Goal: Browse casually: Explore the website without a specific task or goal

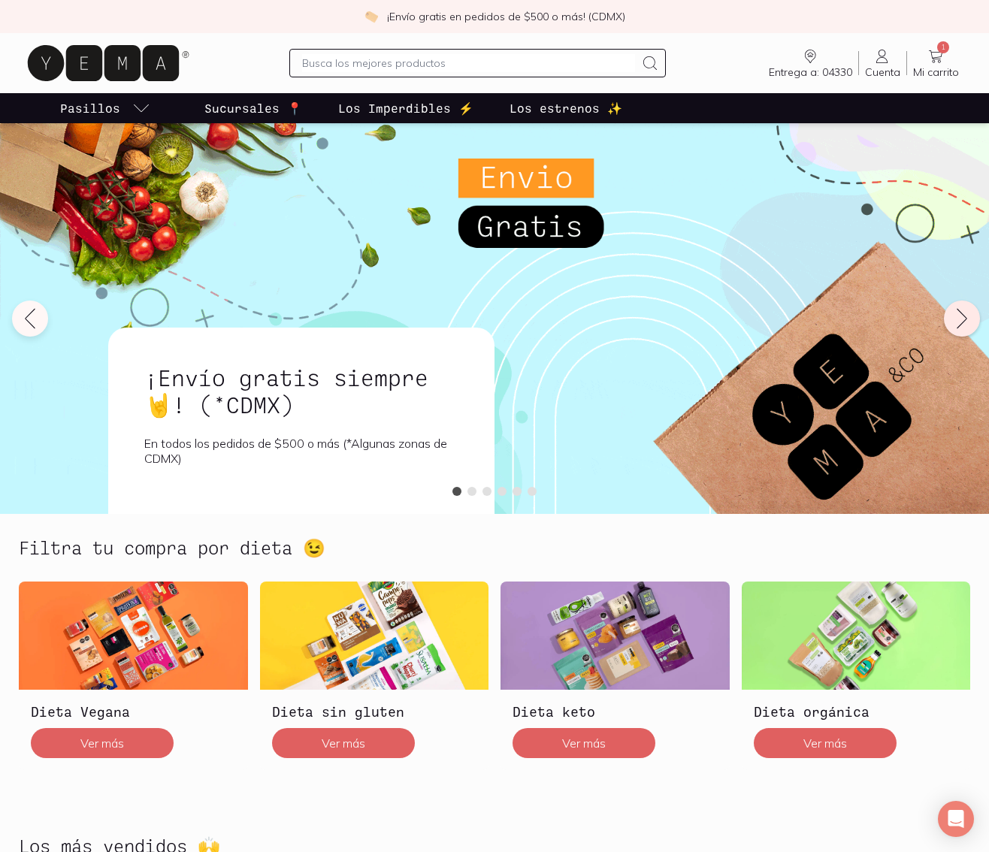
click at [965, 308] on icon at bounding box center [962, 319] width 24 height 24
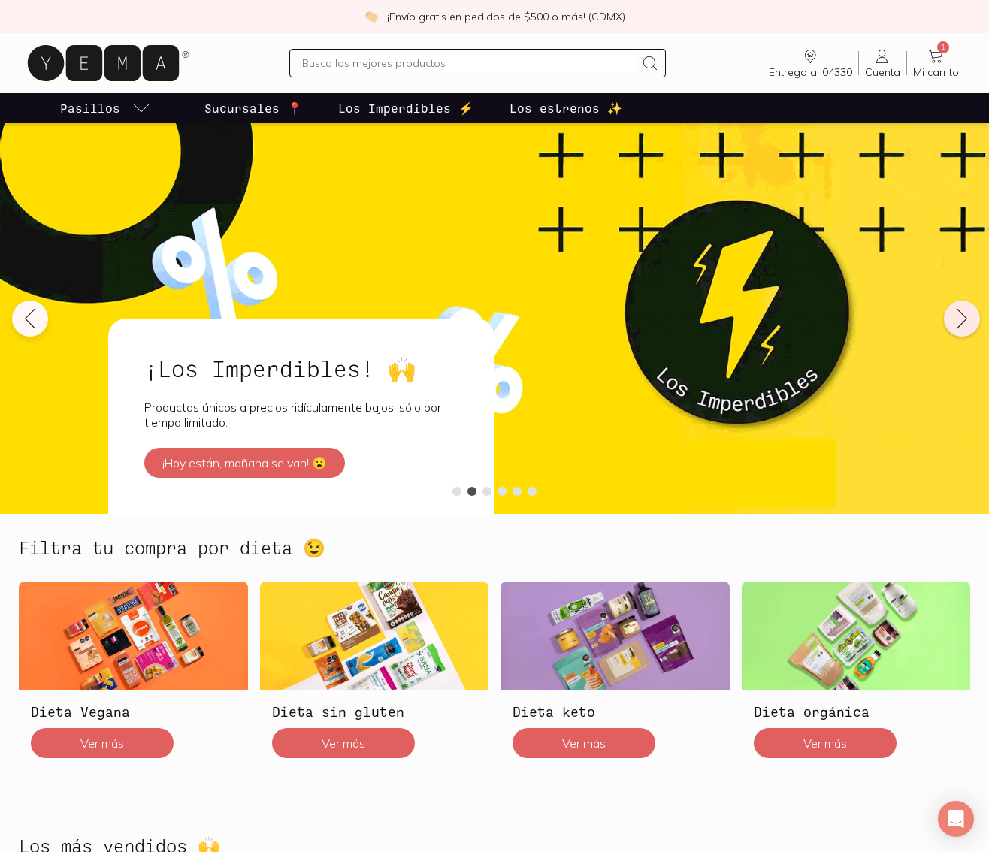
click at [965, 308] on icon at bounding box center [962, 319] width 24 height 24
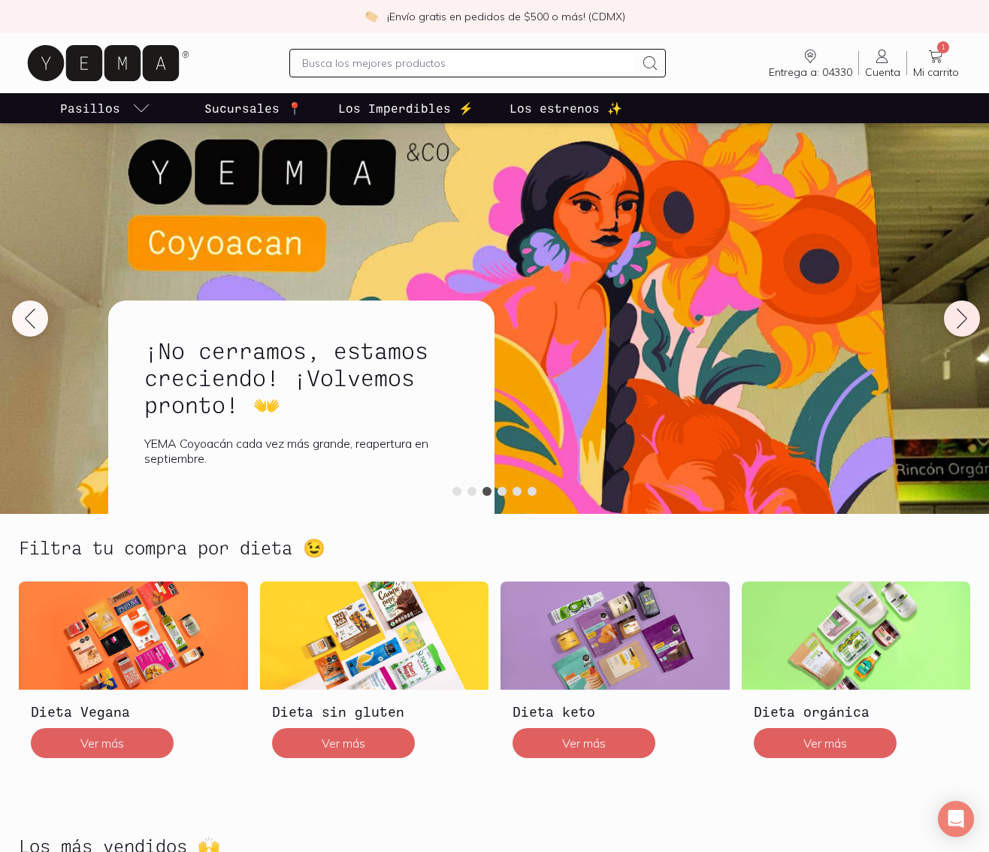
click at [965, 320] on icon at bounding box center [961, 319] width 10 height 20
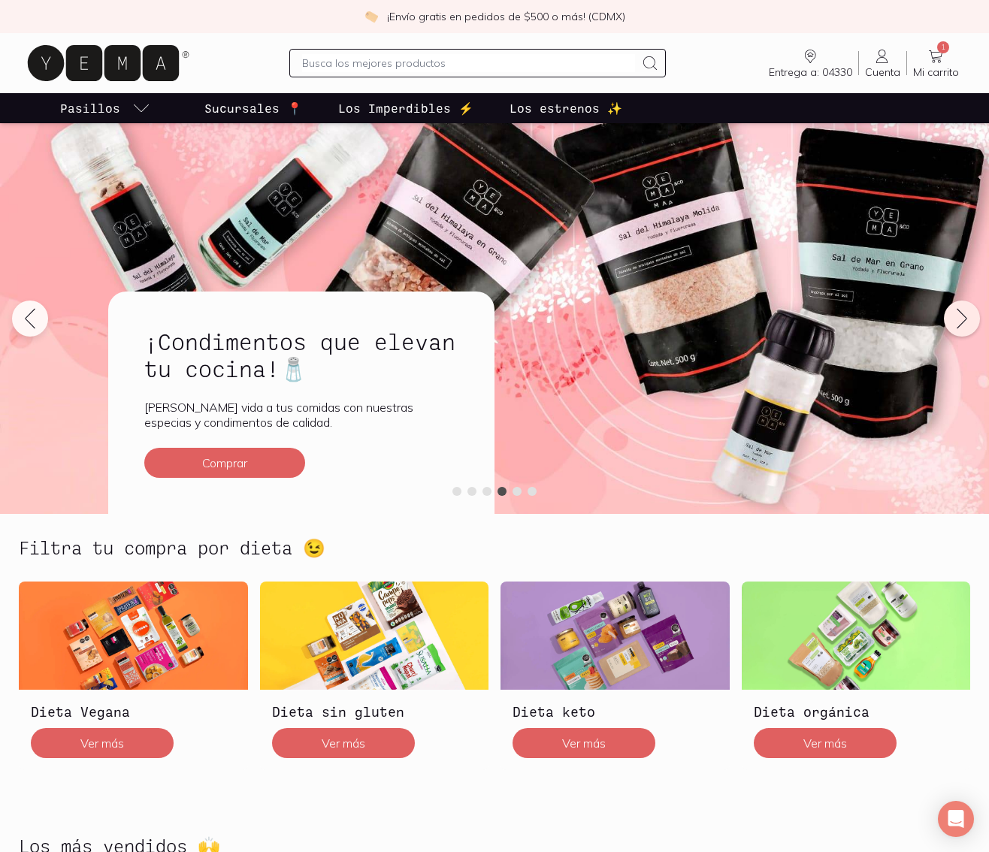
click at [962, 319] on icon at bounding box center [962, 319] width 24 height 24
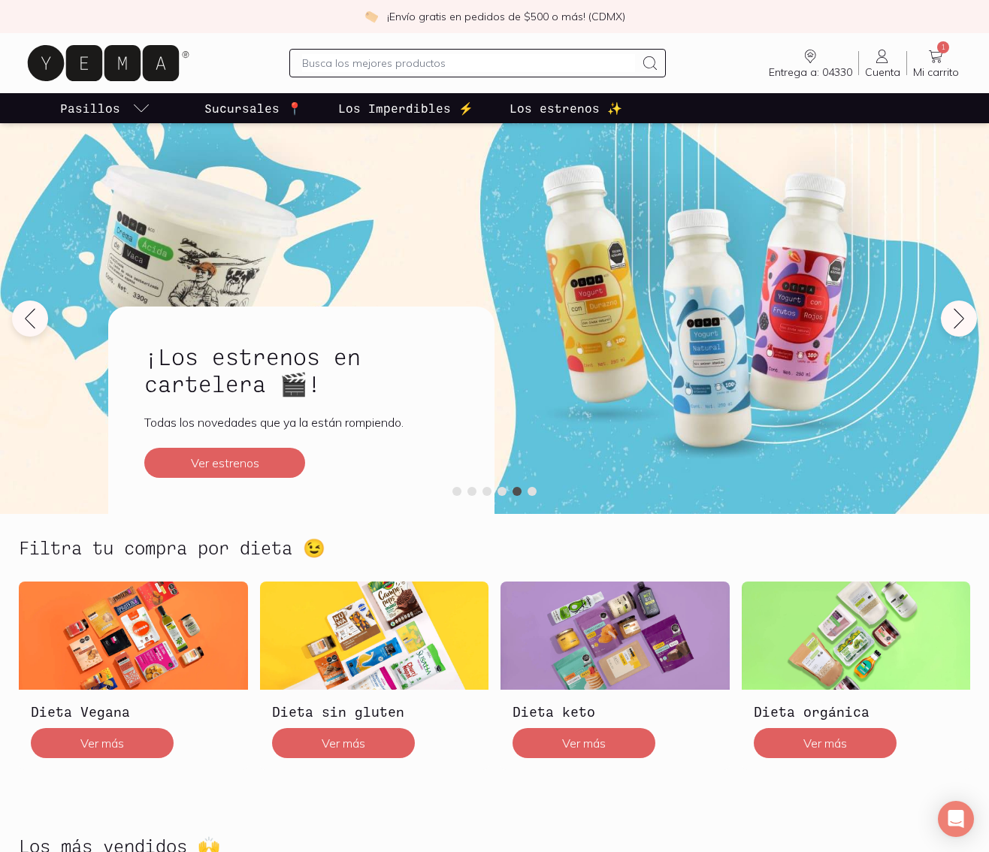
click at [509, 104] on p "Los estrenos ✨" at bounding box center [565, 108] width 113 height 18
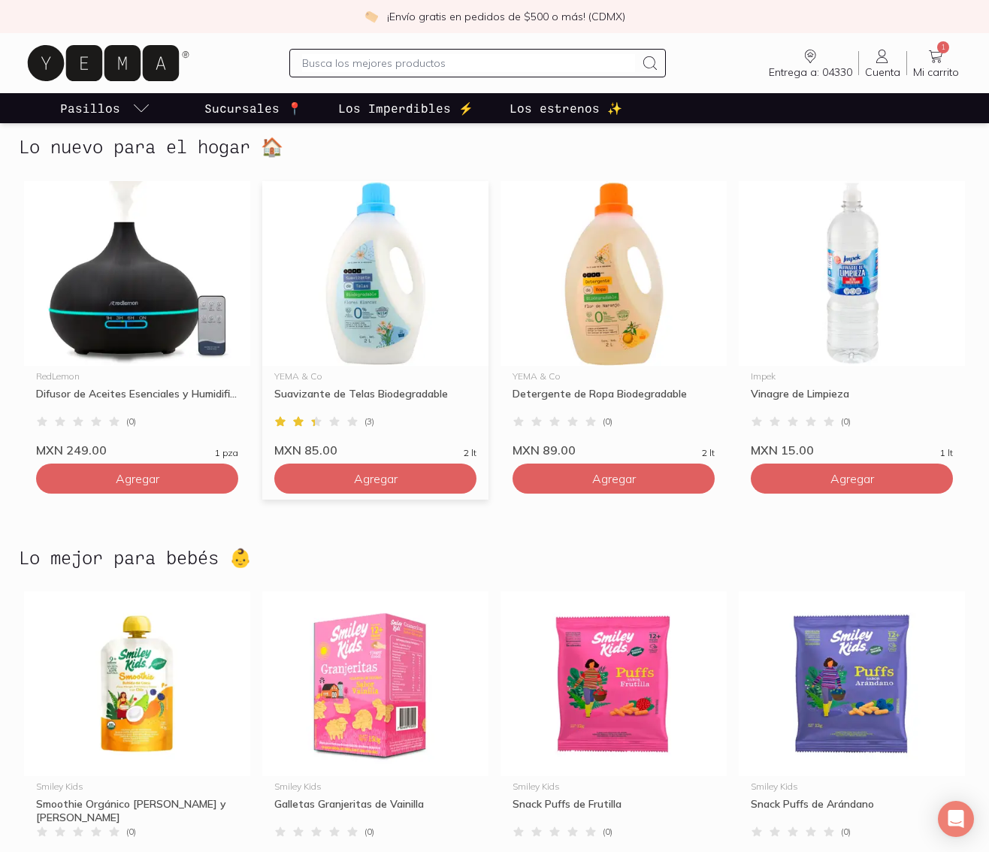
scroll to position [2504, 0]
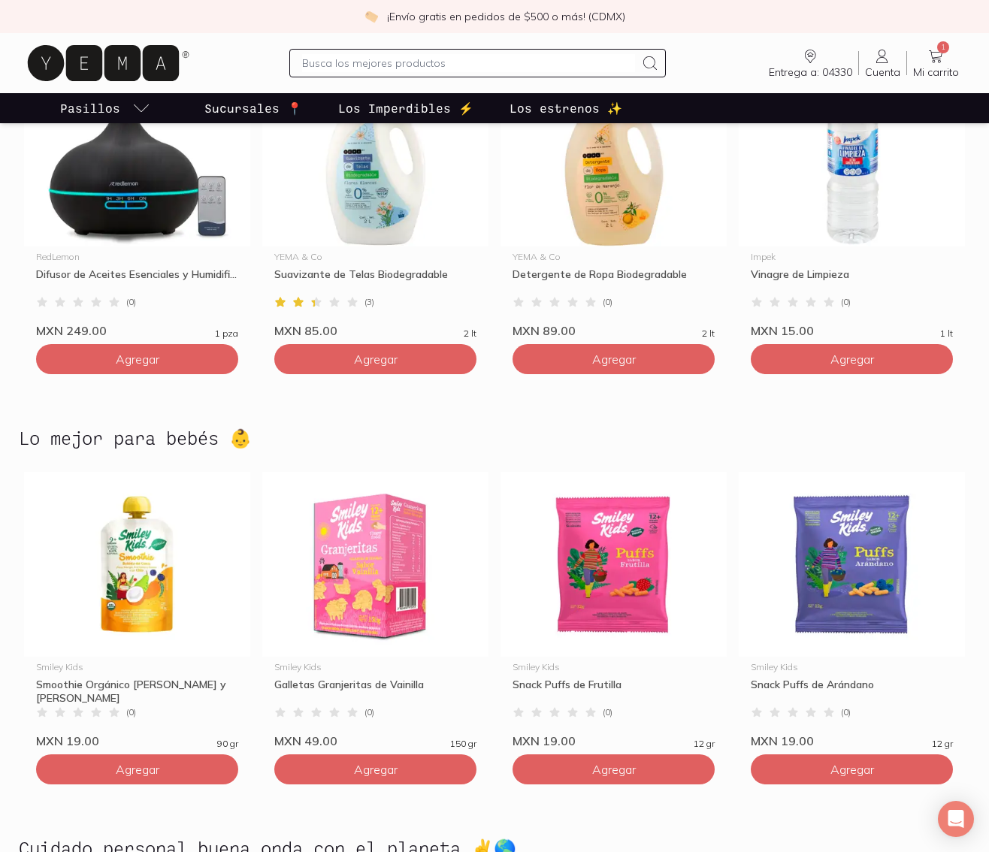
click at [436, 96] on link "Los Imperdibles ⚡️" at bounding box center [405, 108] width 141 height 30
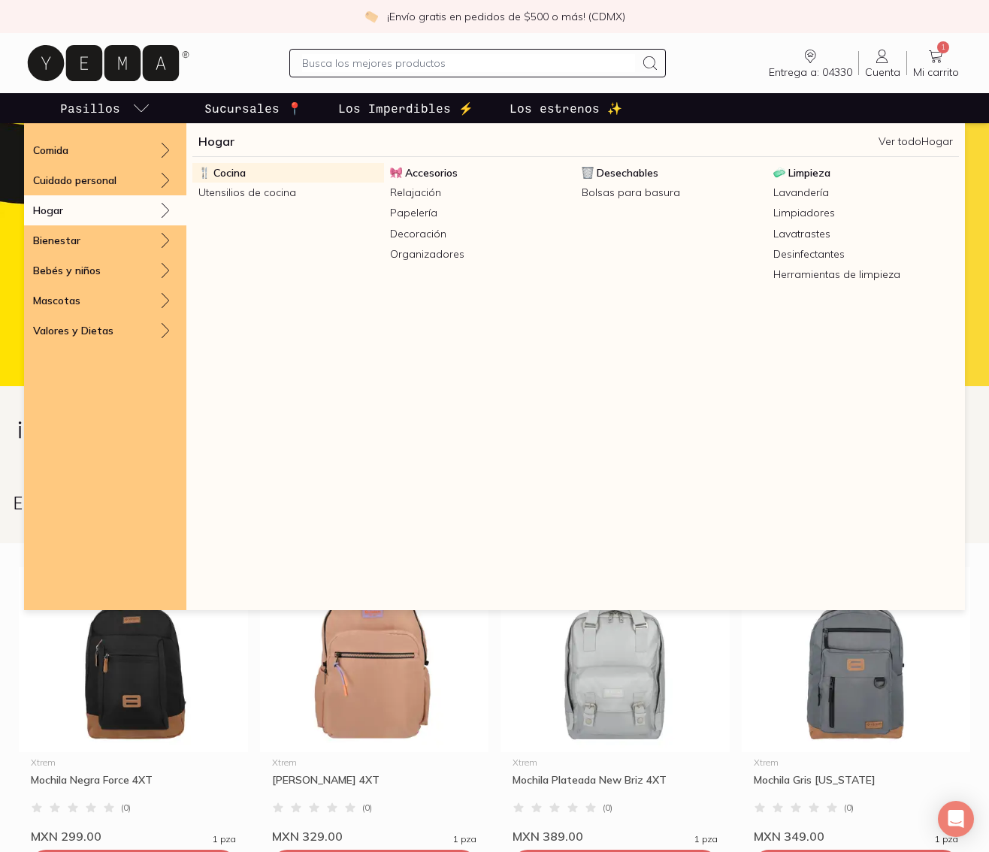
click at [263, 168] on link "Cocina" at bounding box center [288, 173] width 192 height 20
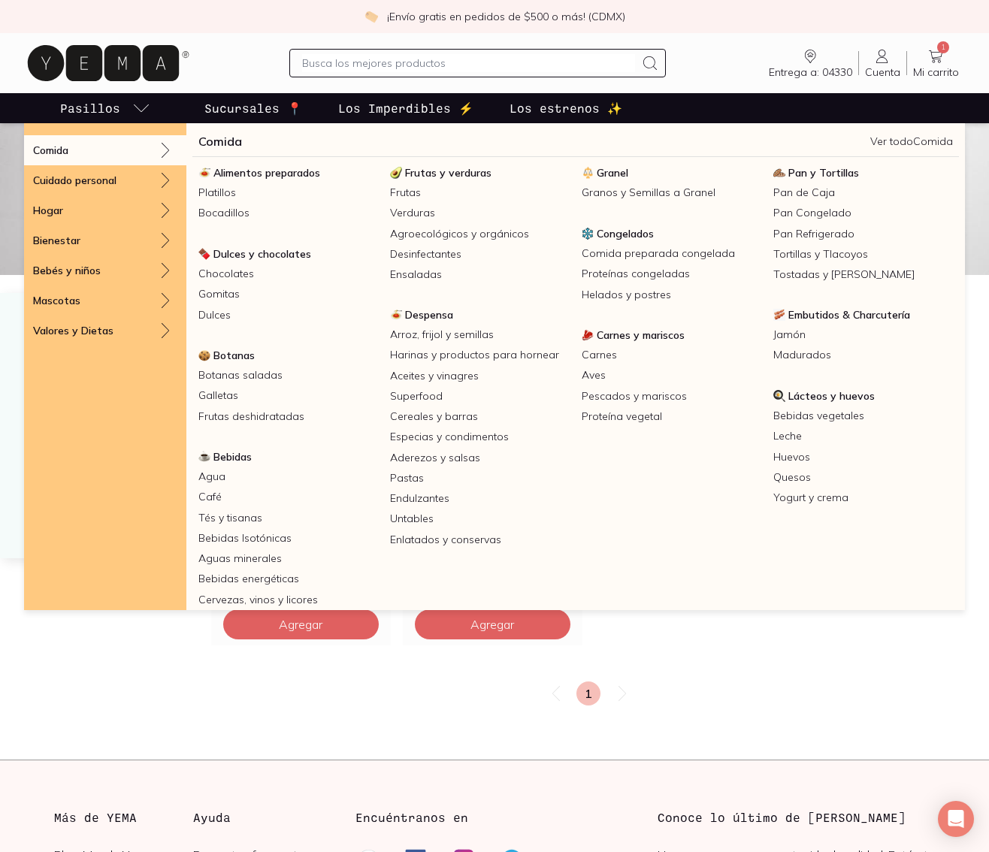
click at [142, 106] on icon "pasillo-todos-link" at bounding box center [141, 108] width 18 height 18
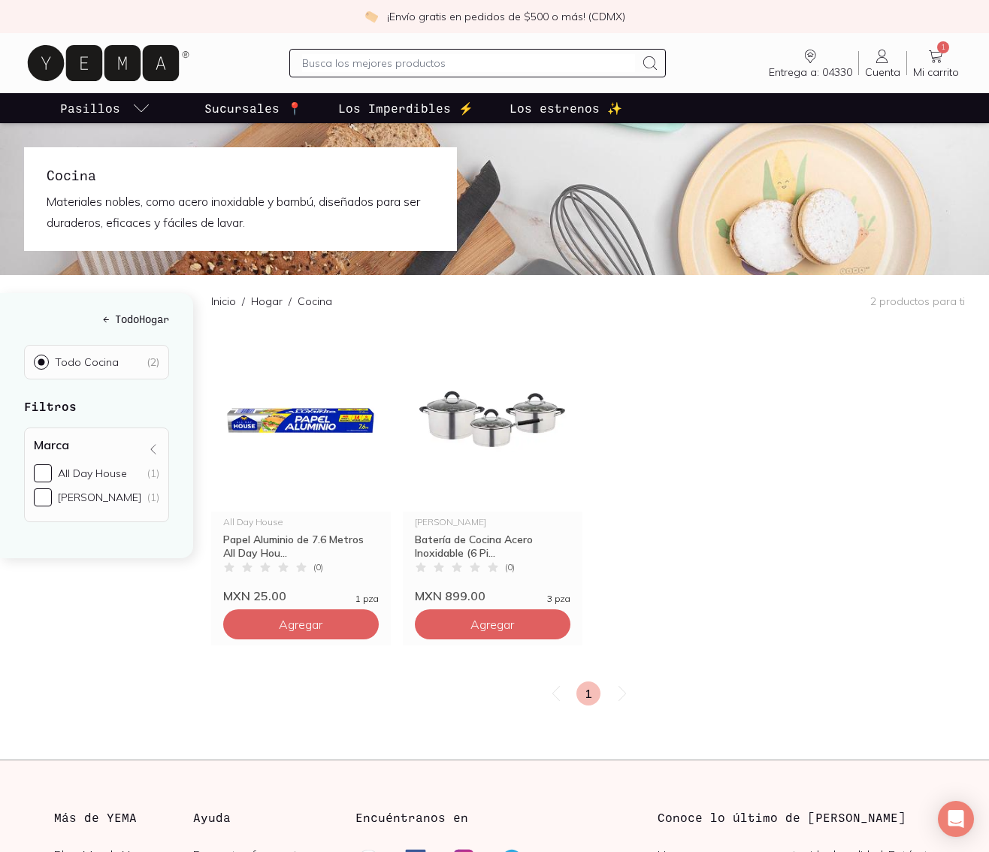
click at [84, 58] on icon at bounding box center [103, 63] width 151 height 36
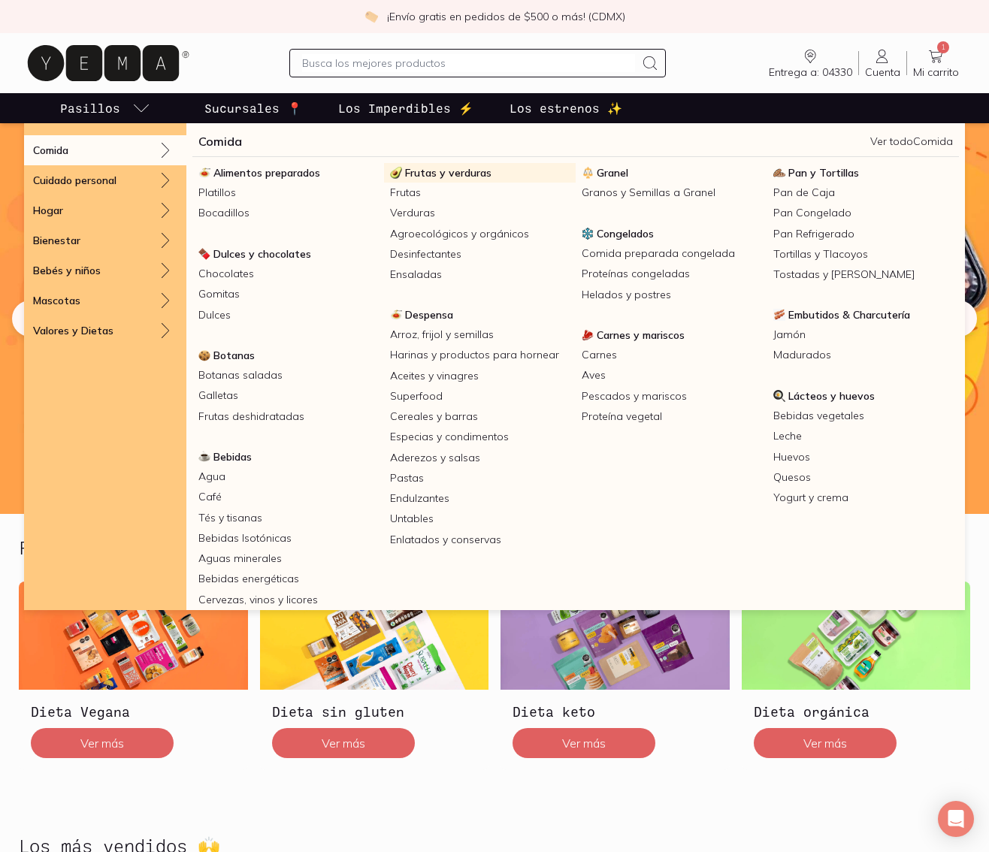
click at [433, 166] on span "Frutas y verduras" at bounding box center [448, 173] width 86 height 14
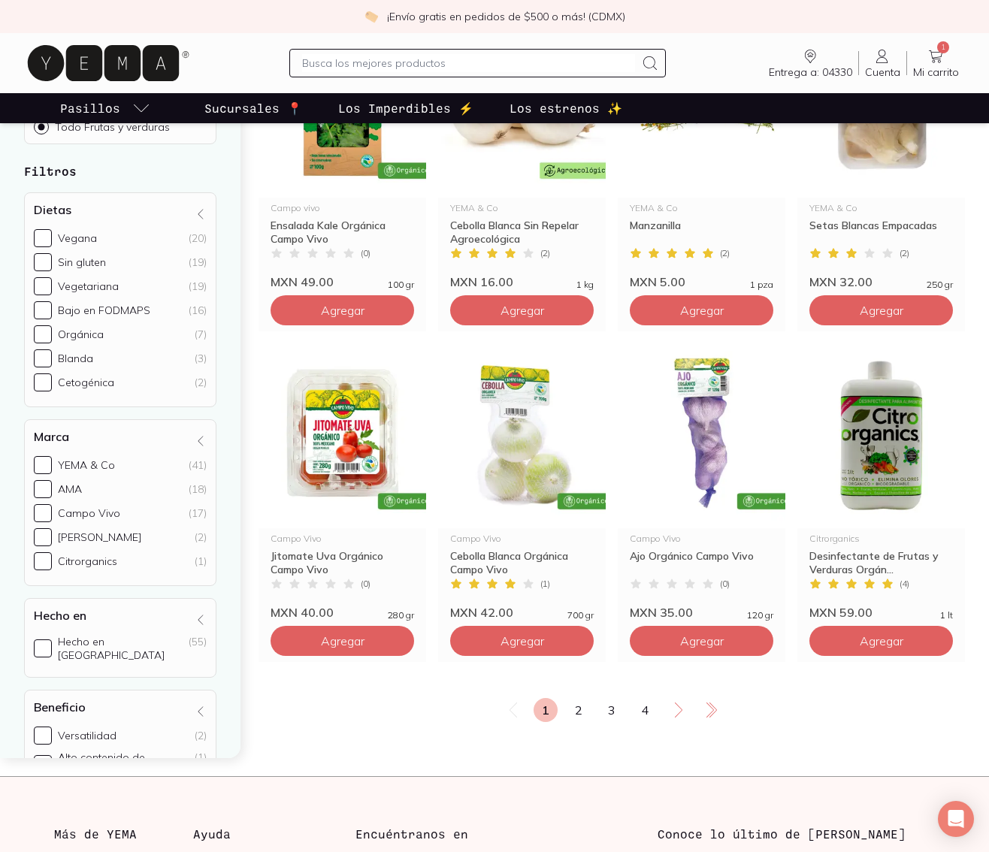
scroll to position [1803, 0]
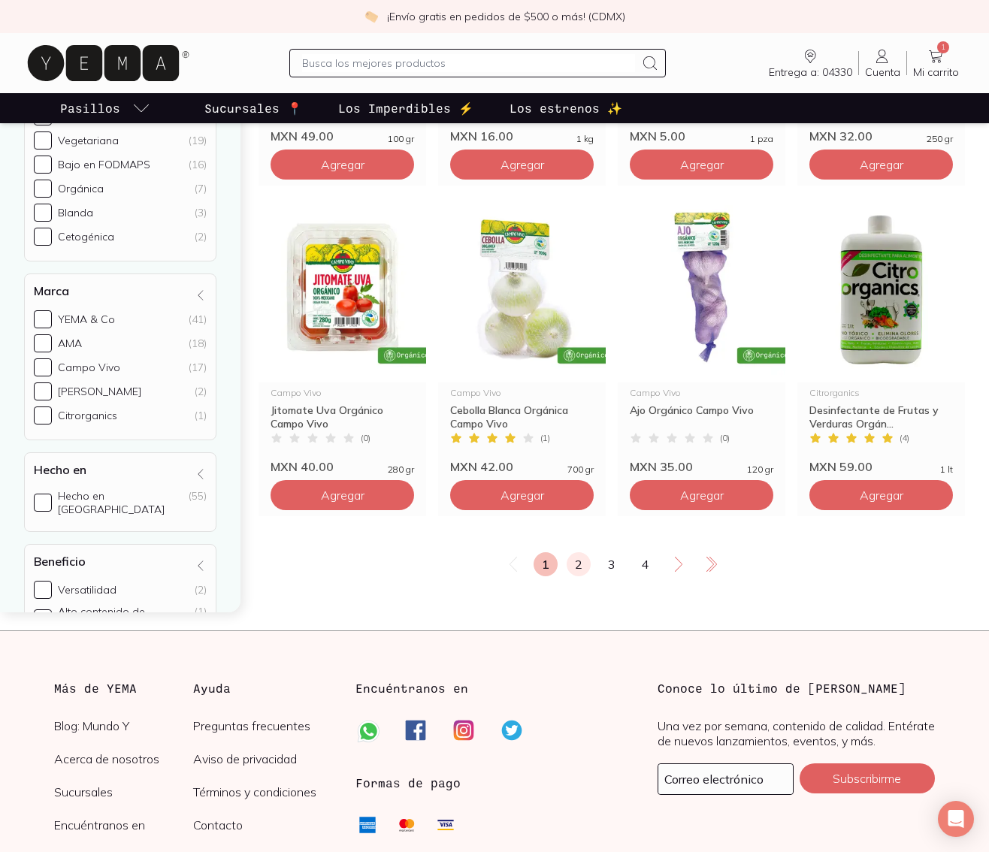
click at [579, 552] on link "2" at bounding box center [579, 564] width 24 height 24
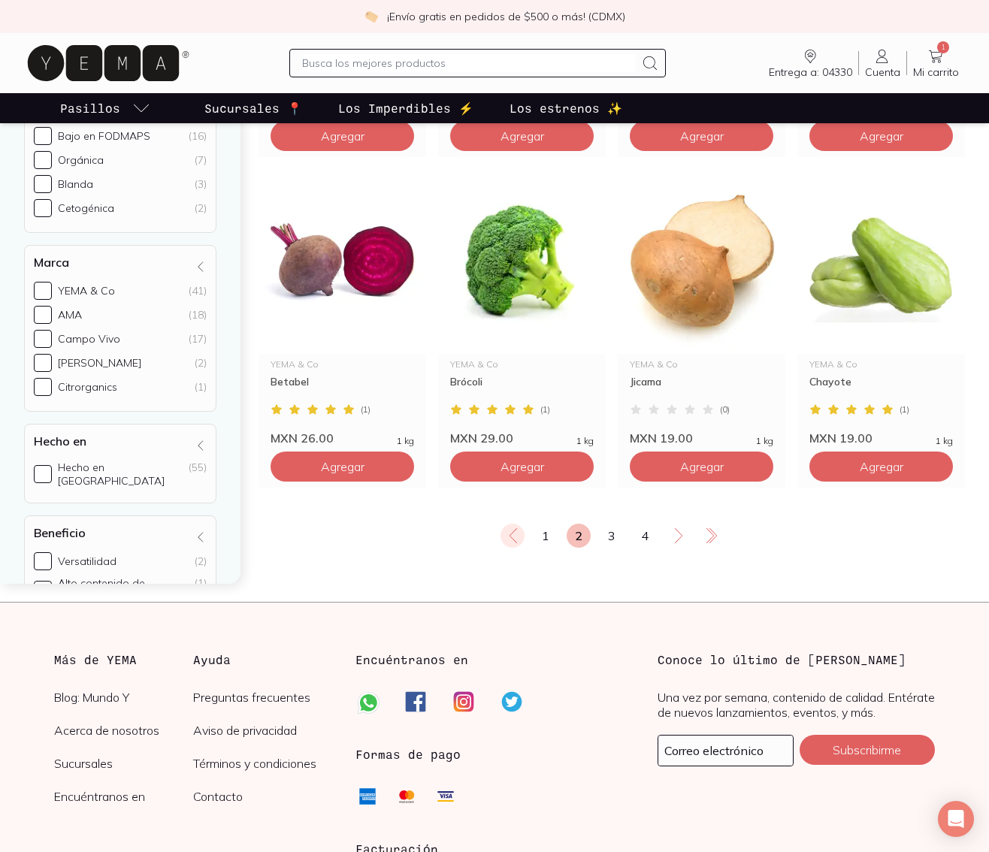
scroll to position [1674, 0]
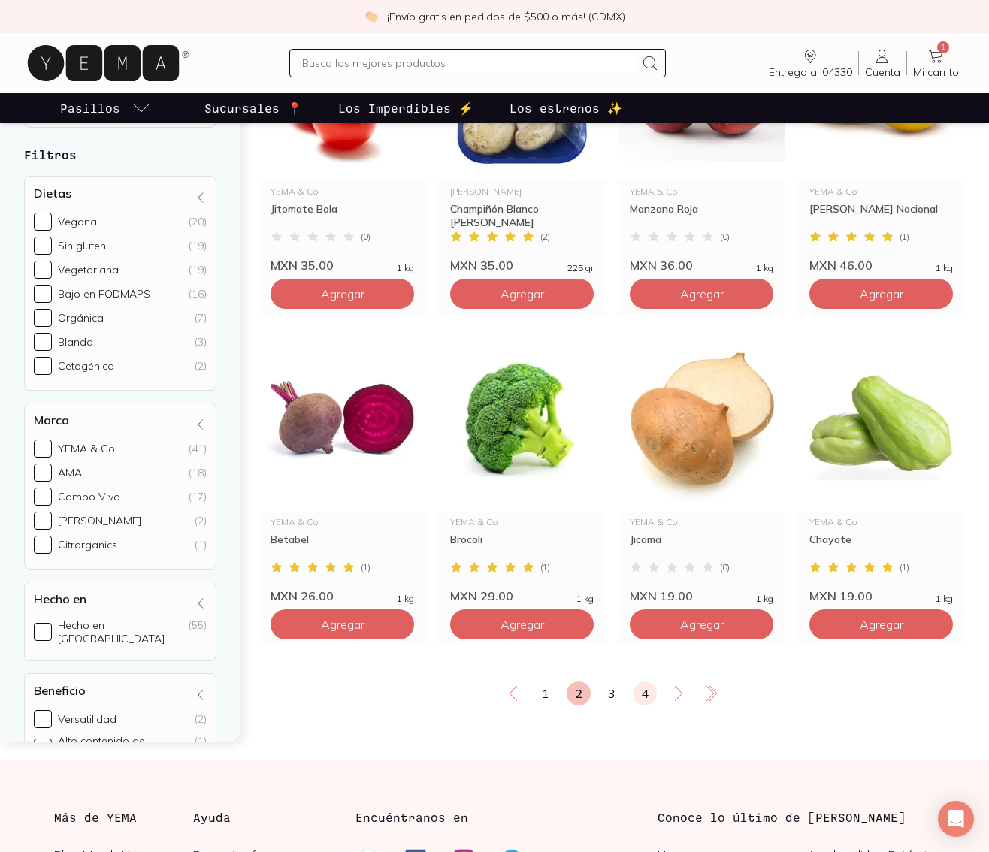
click at [639, 681] on link "4" at bounding box center [645, 693] width 24 height 24
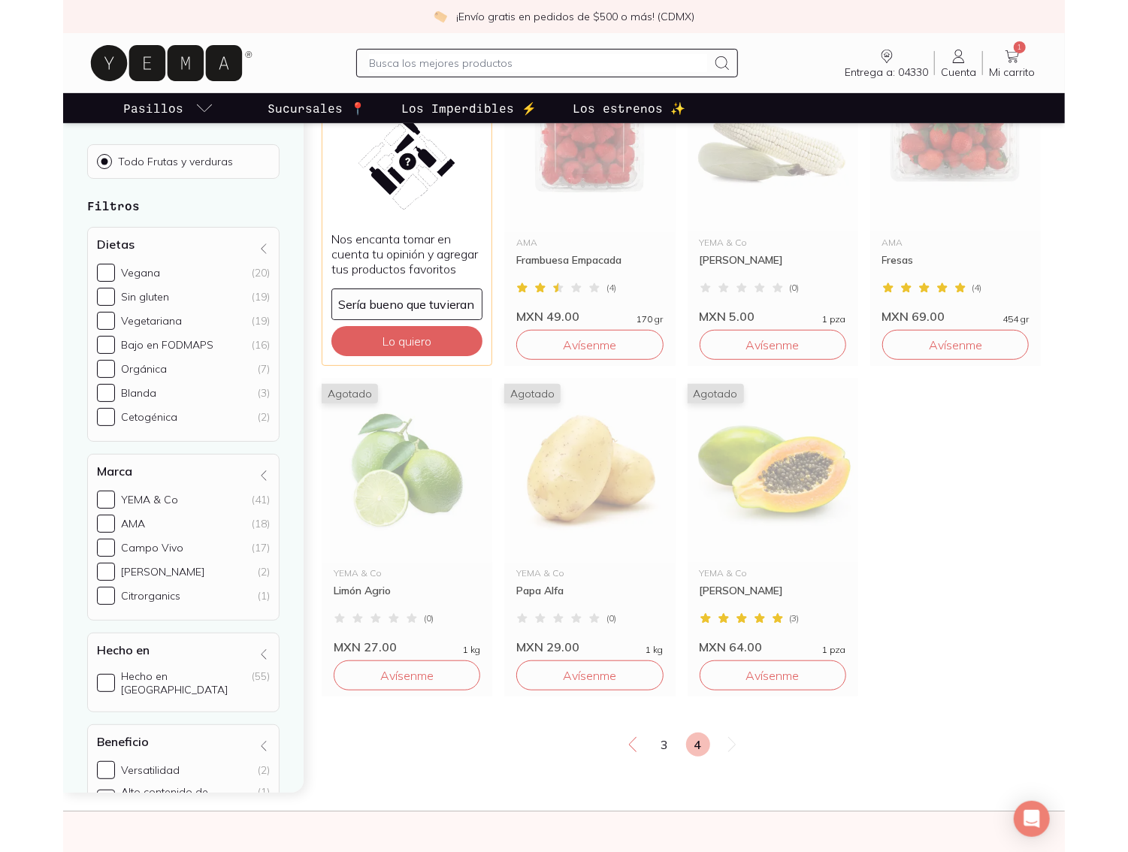
scroll to position [144, 0]
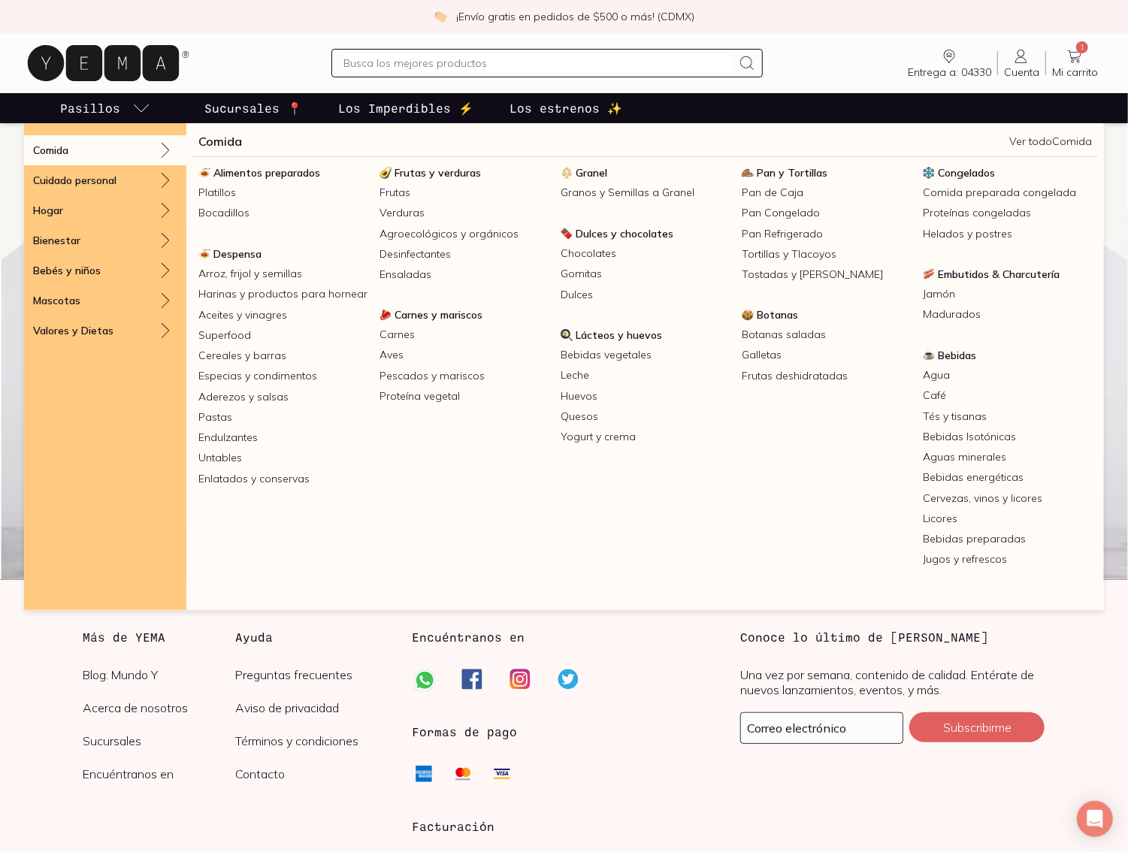
click at [419, 166] on span "Frutas y verduras" at bounding box center [437, 173] width 86 height 14
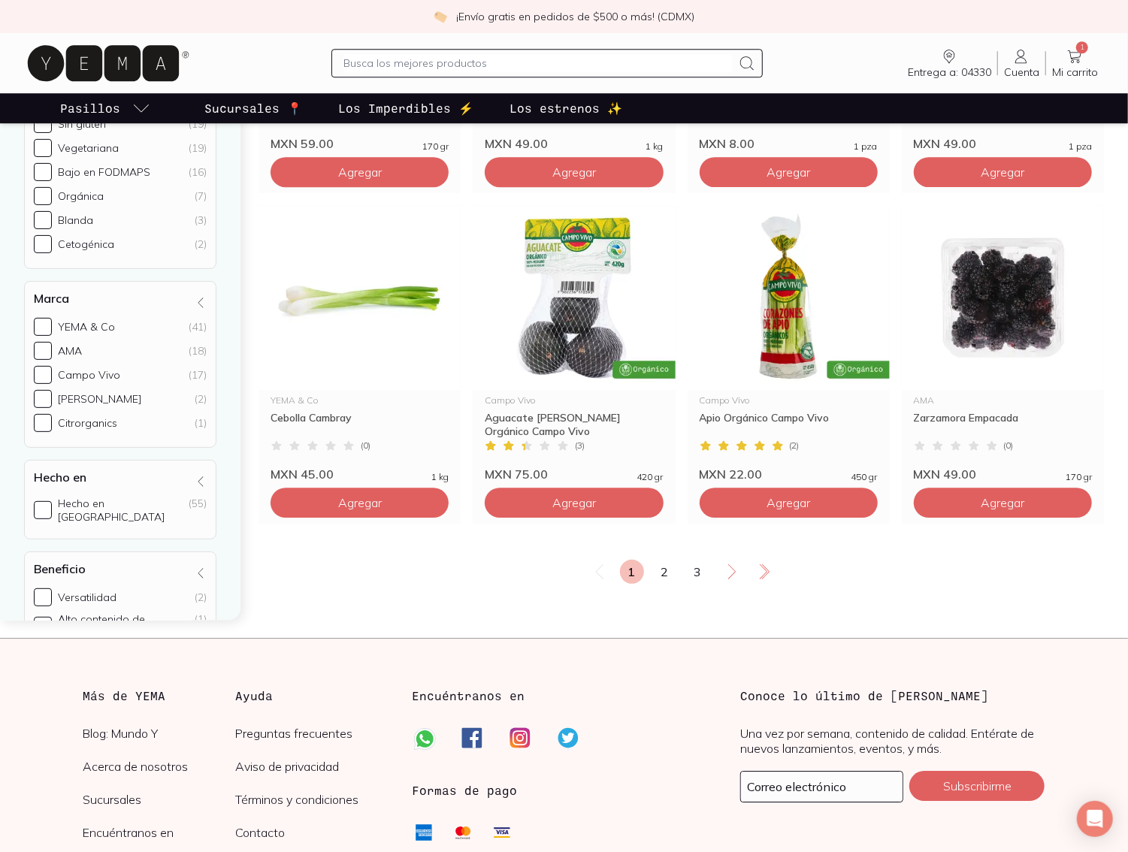
scroll to position [2604, 0]
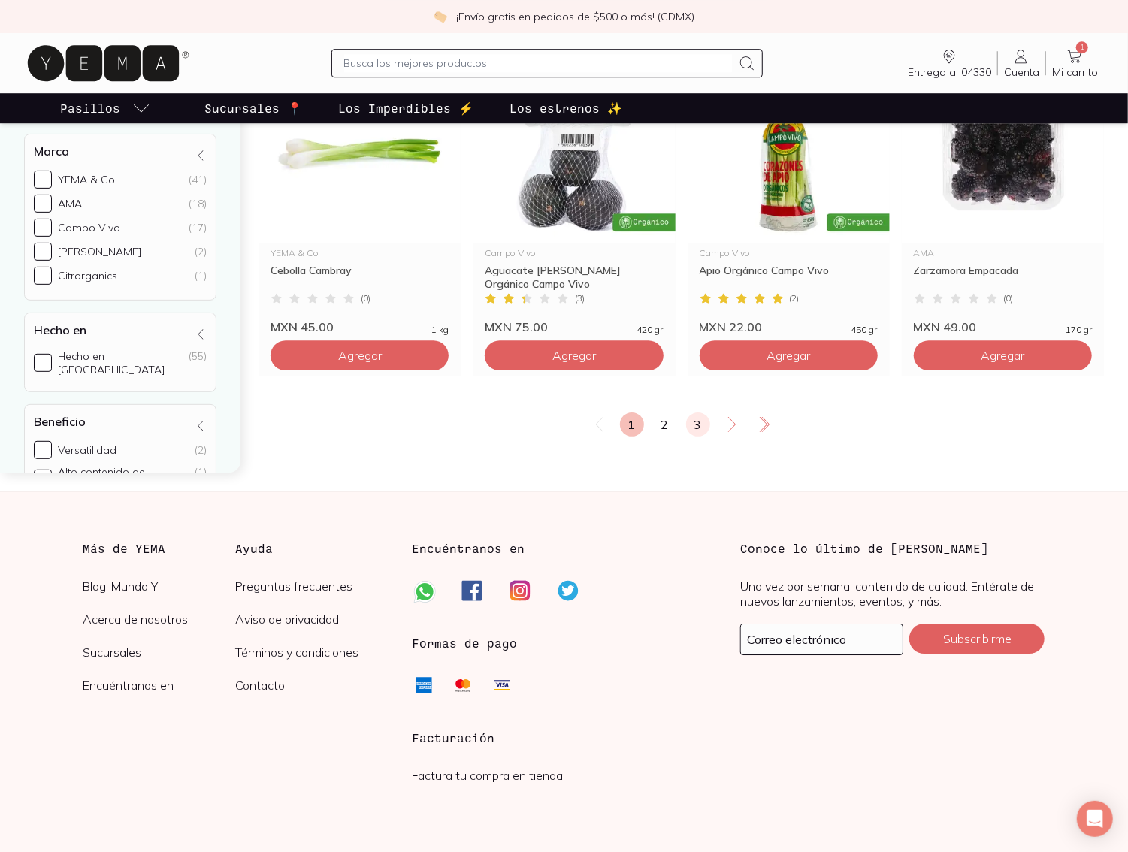
click at [694, 412] on link "3" at bounding box center [698, 424] width 24 height 24
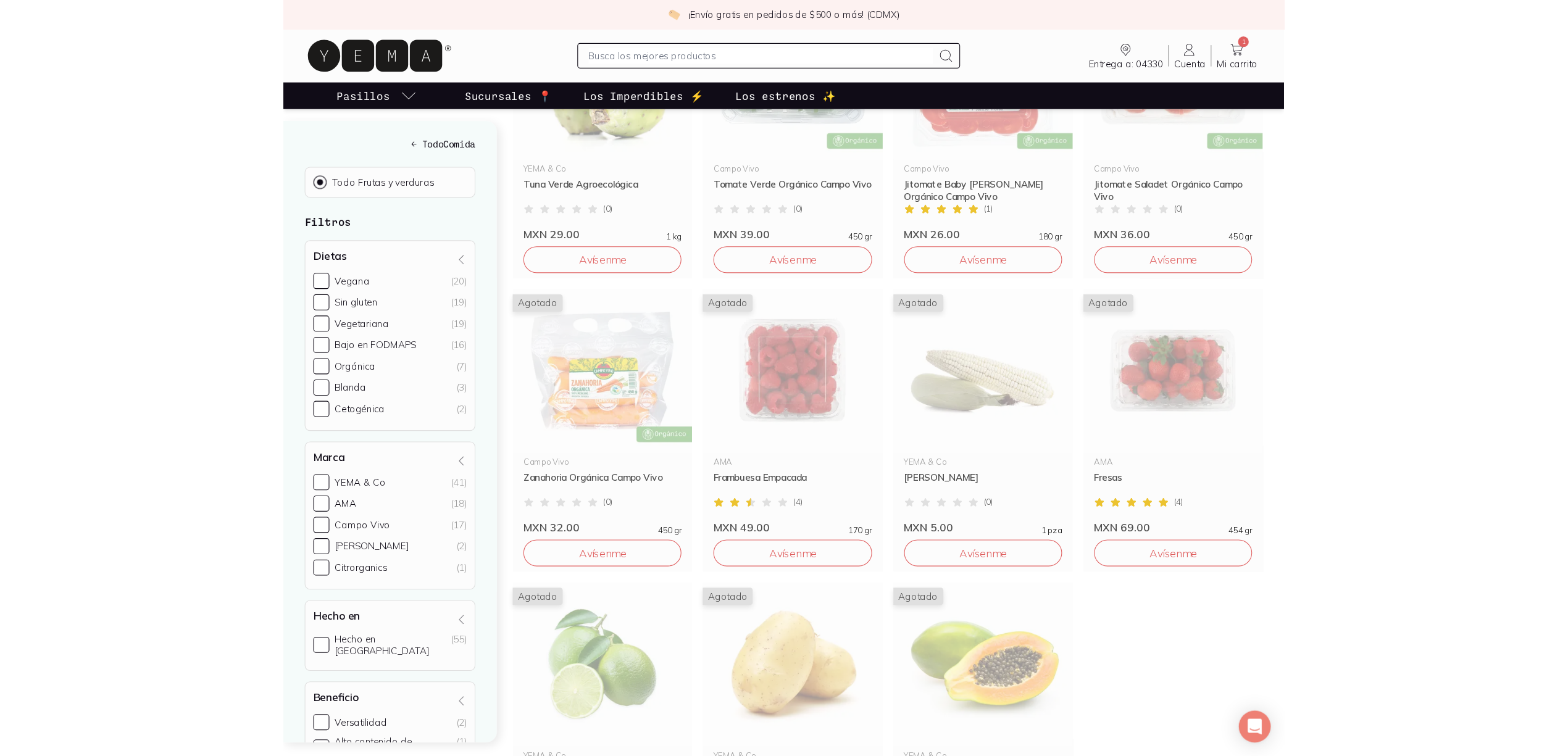
scroll to position [62, 0]
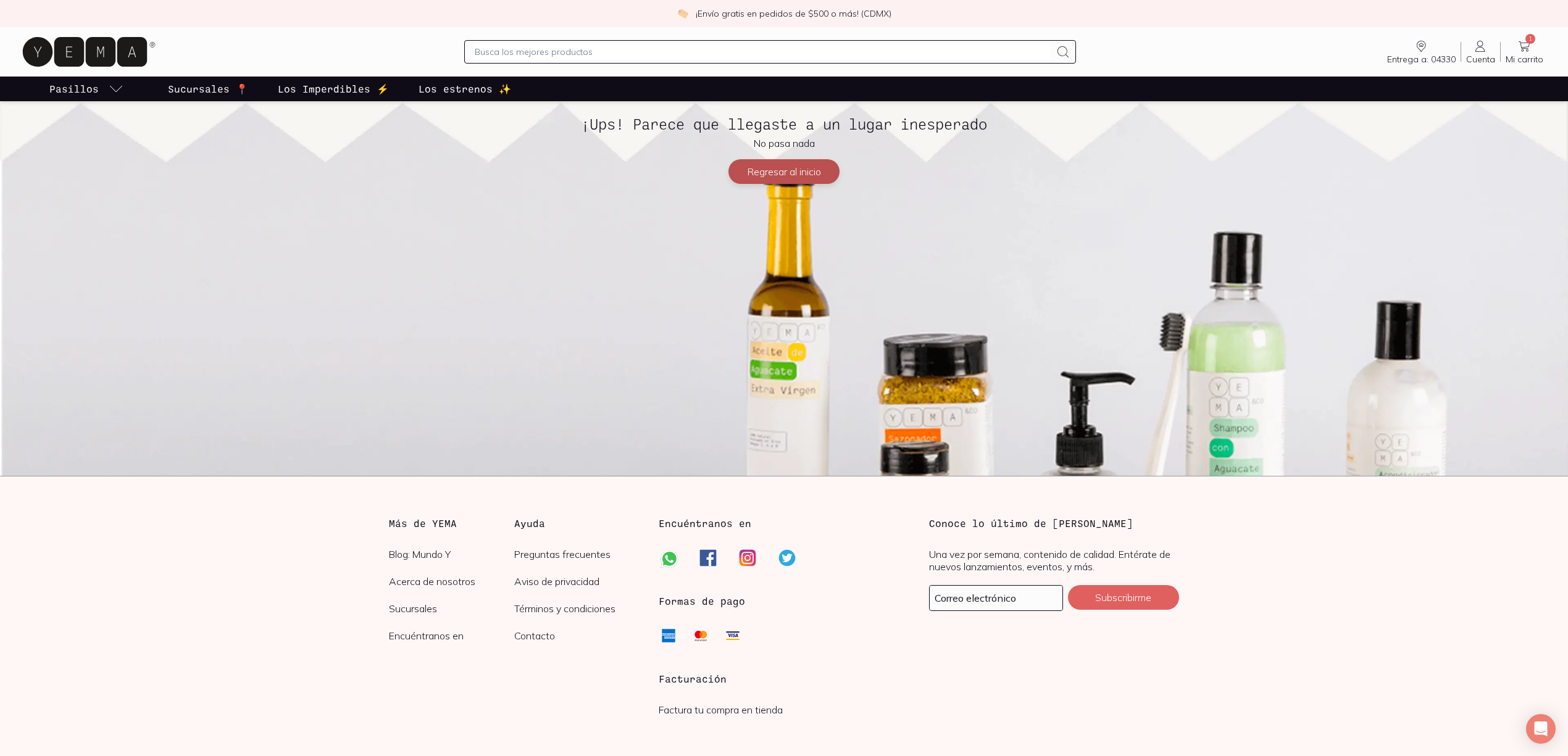
click at [763, 173] on button "Regresar al inicio" at bounding box center [784, 172] width 111 height 25
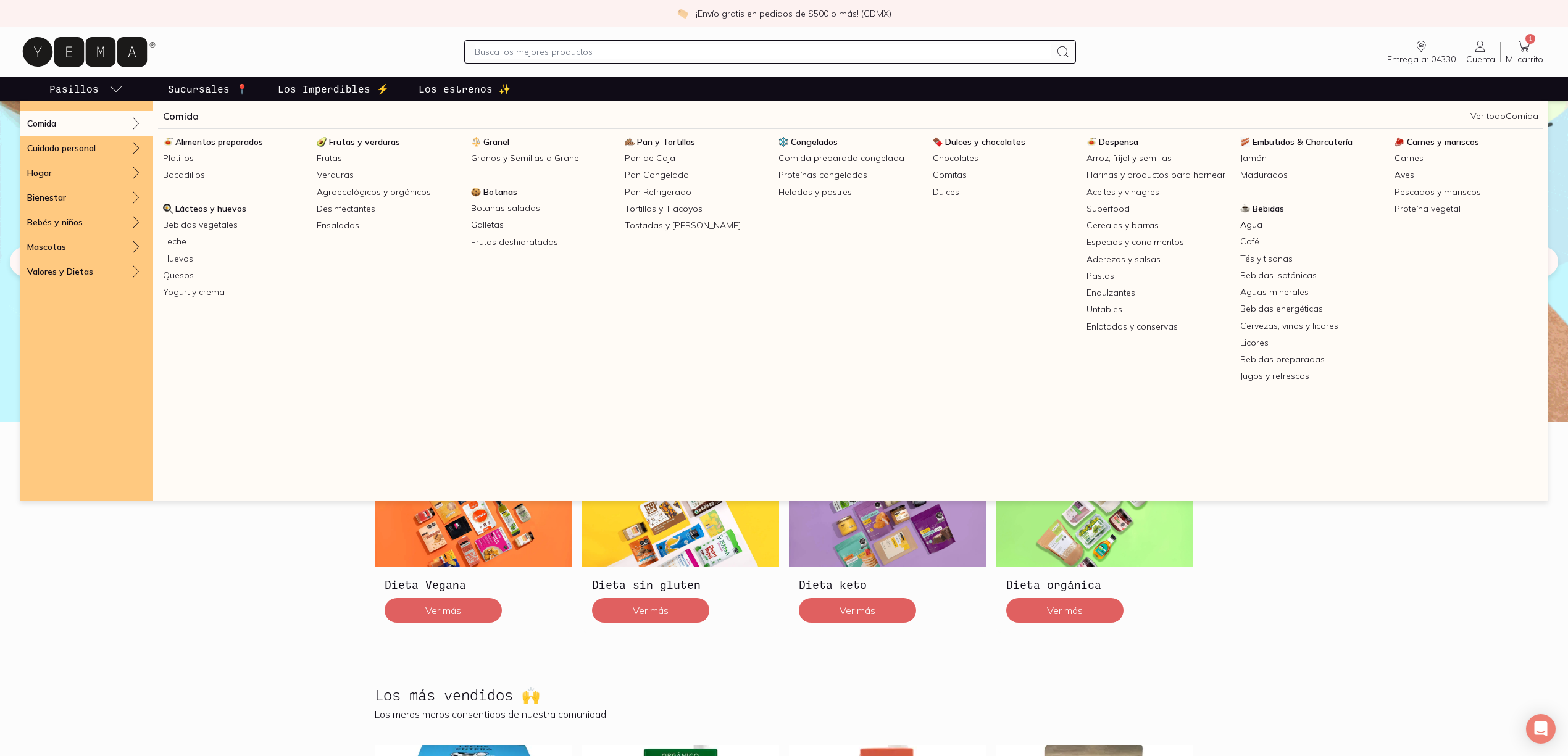
click at [362, 137] on span "Frutas y verduras" at bounding box center [364, 142] width 71 height 12
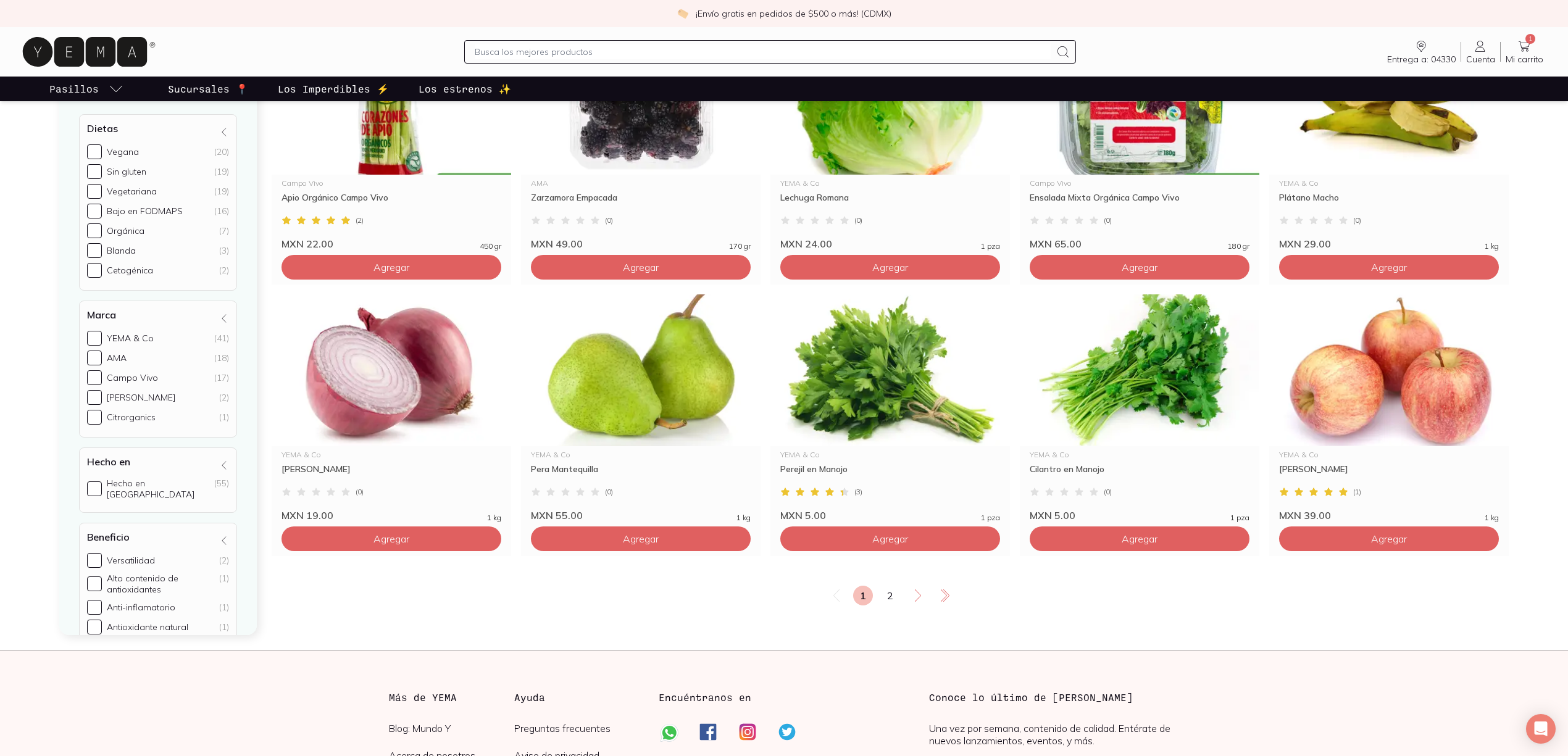
scroll to position [2109, 0]
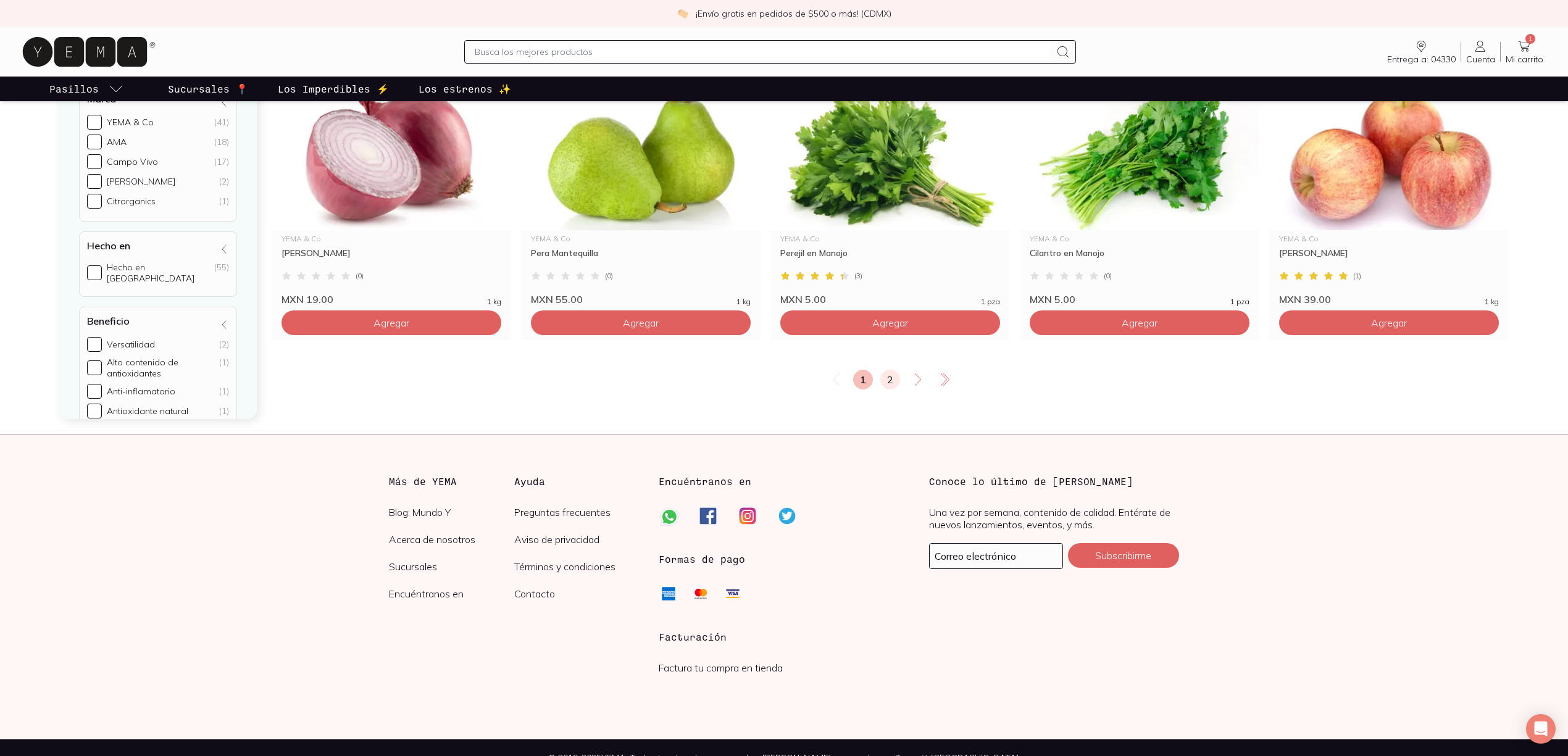
click at [887, 370] on link "2" at bounding box center [890, 380] width 20 height 20
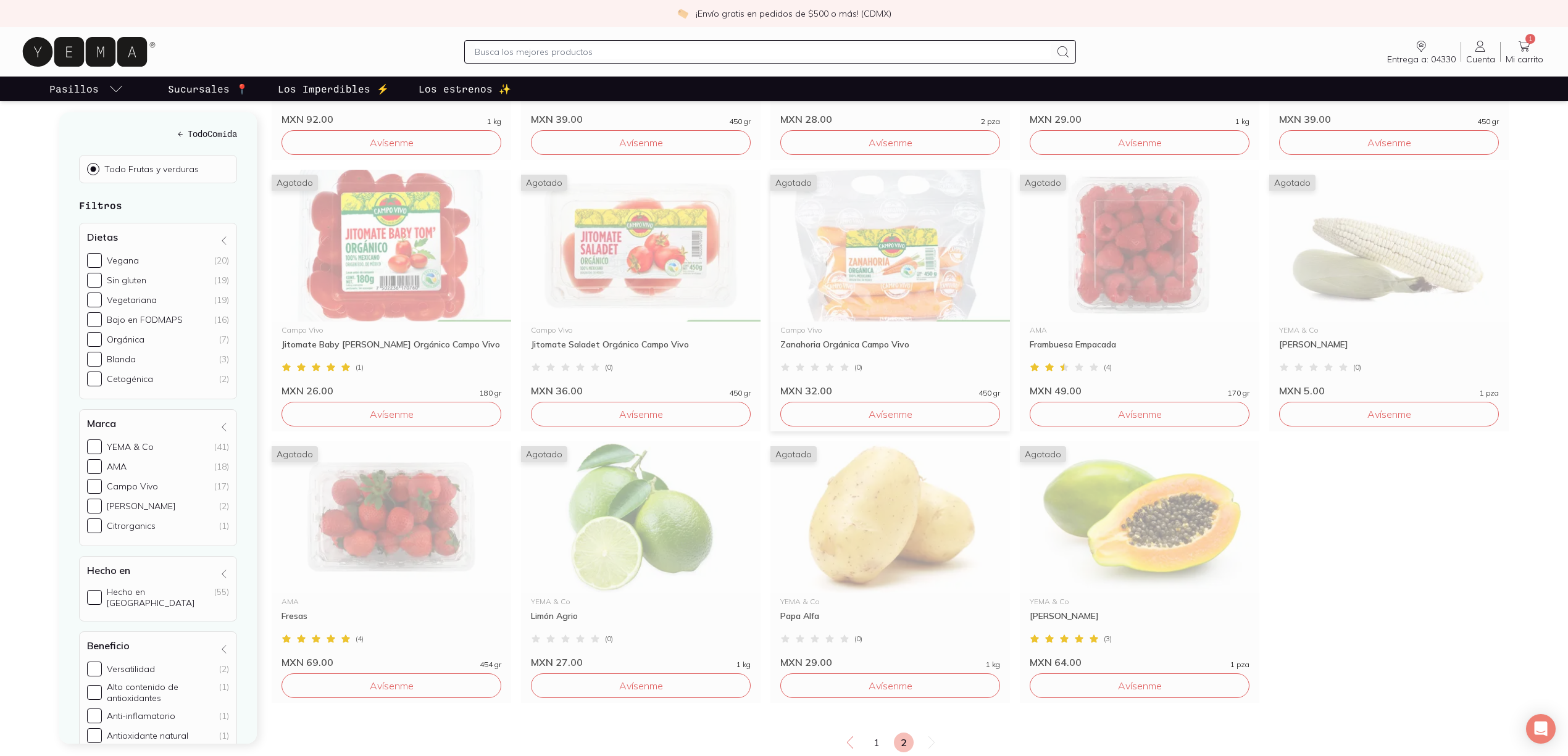
scroll to position [1811, 0]
drag, startPoint x: 1055, startPoint y: 391, endPoint x: 1519, endPoint y: 720, distance: 568.8
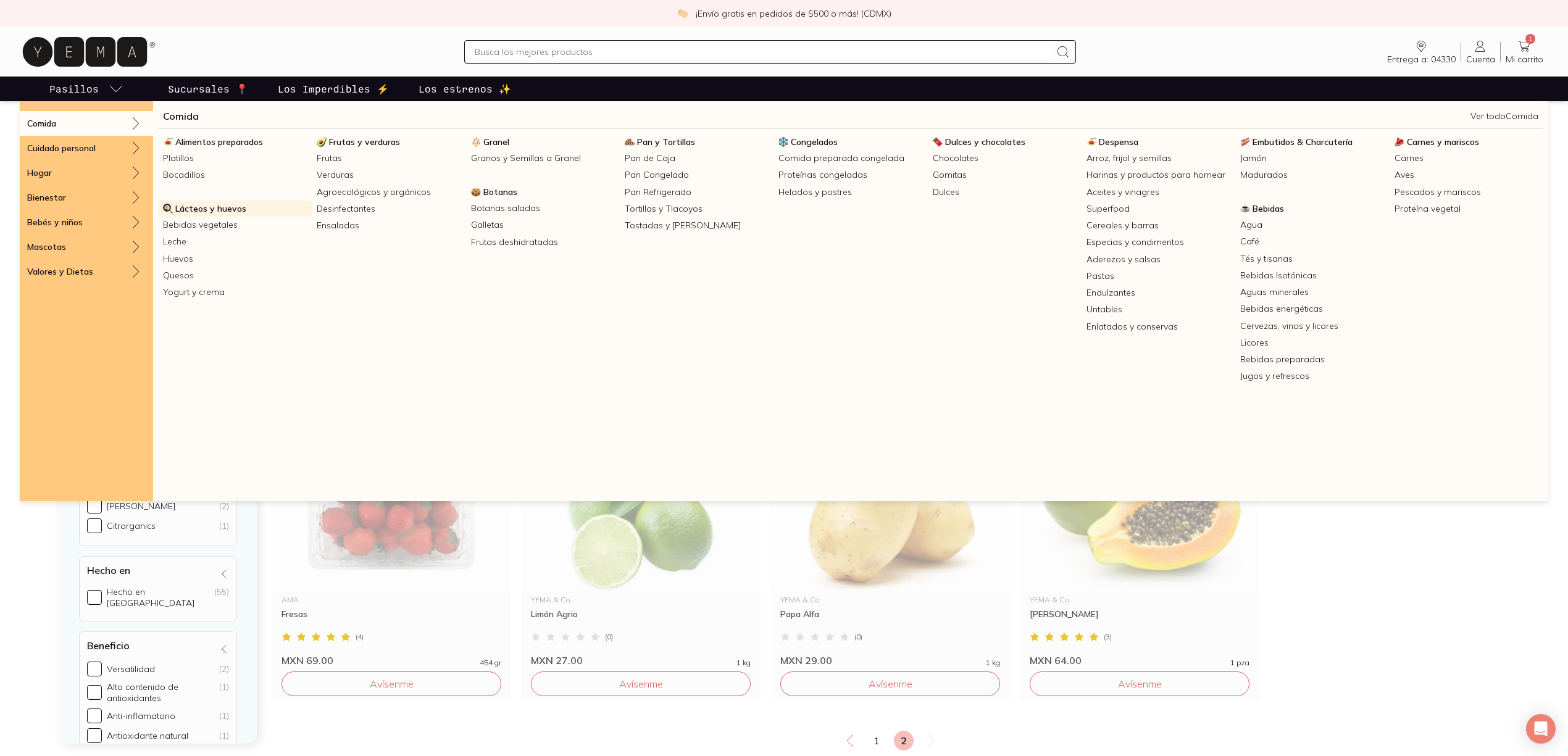
click at [210, 207] on span "Lácteos y huevos" at bounding box center [210, 209] width 71 height 12
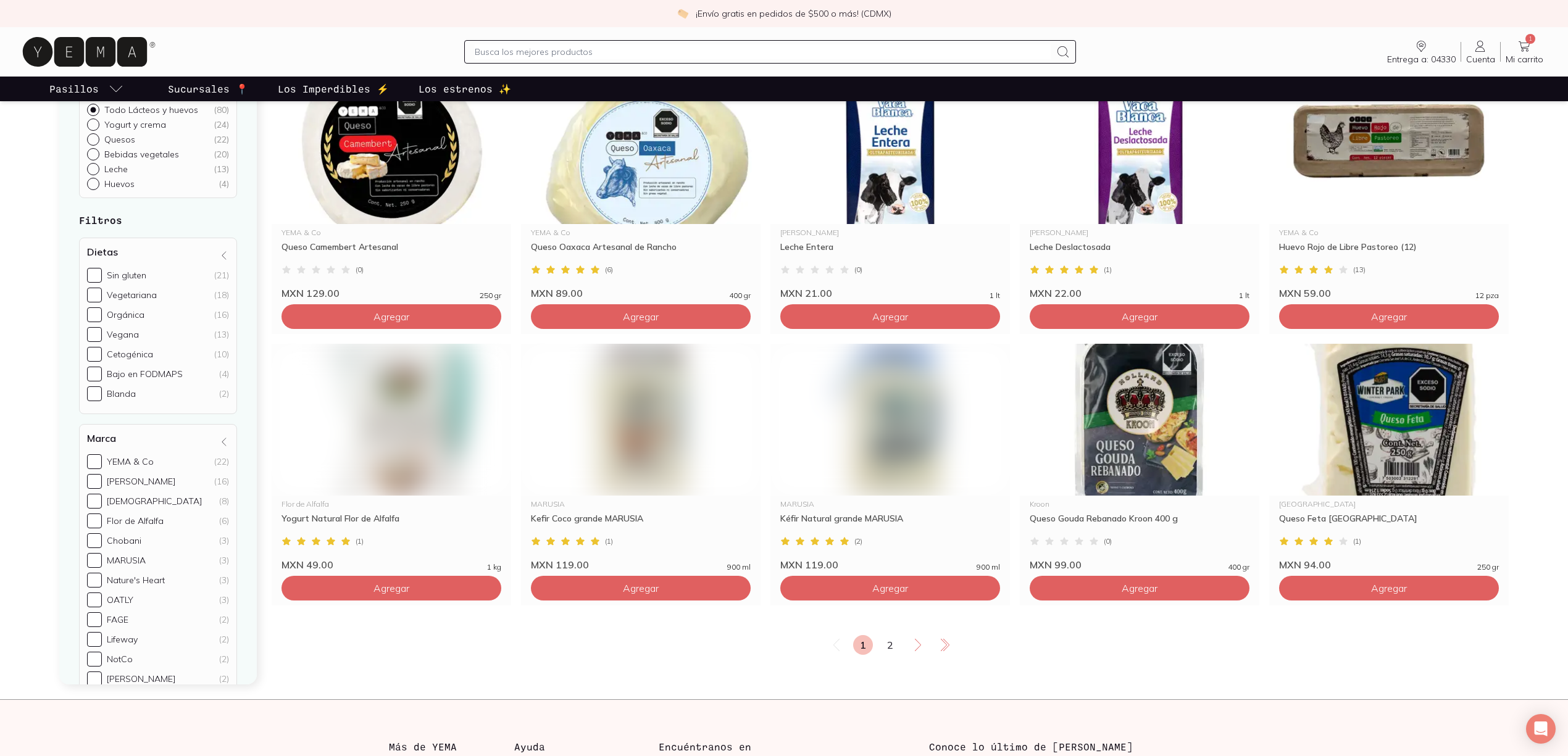
scroll to position [2109, 0]
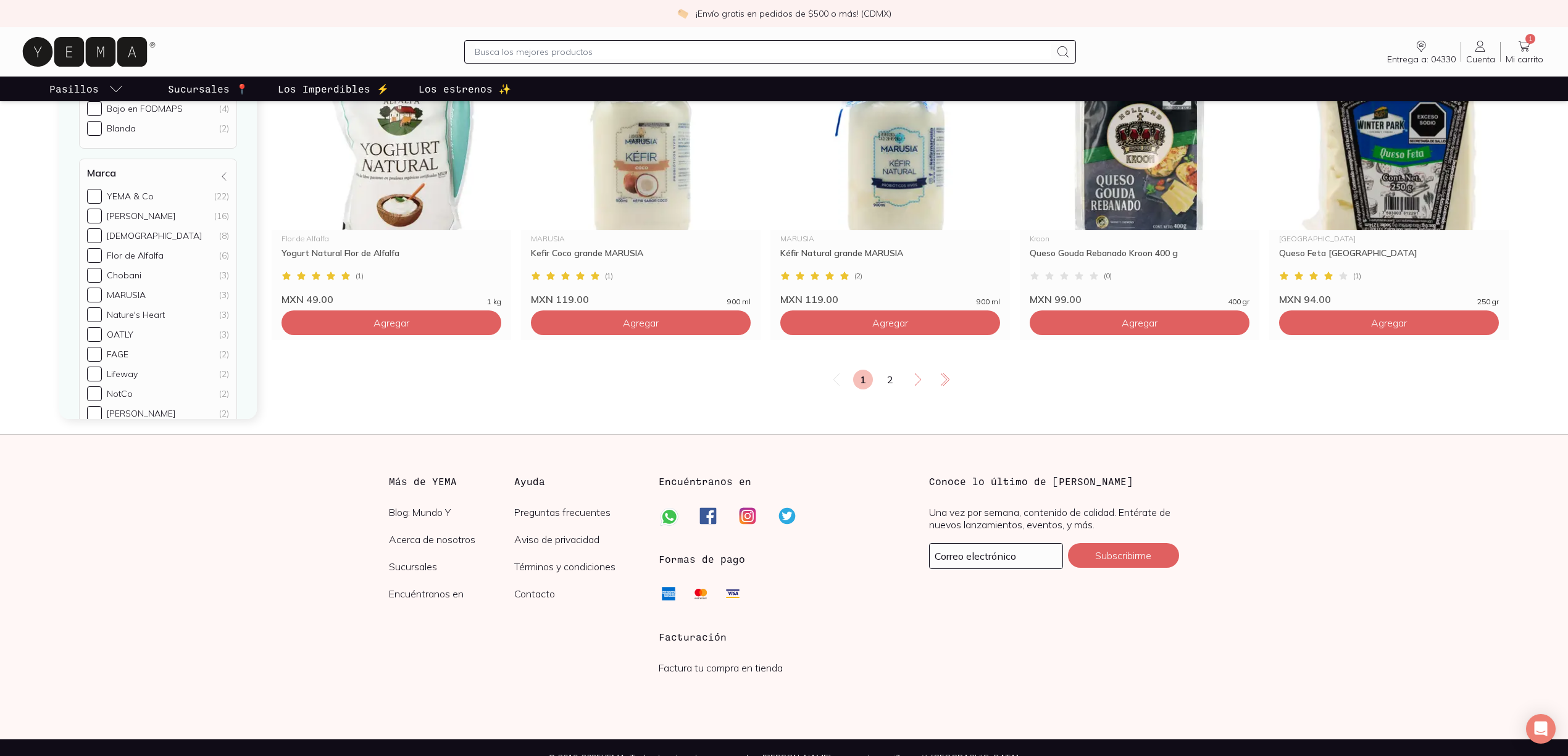
click at [892, 370] on link "2" at bounding box center [890, 380] width 20 height 20
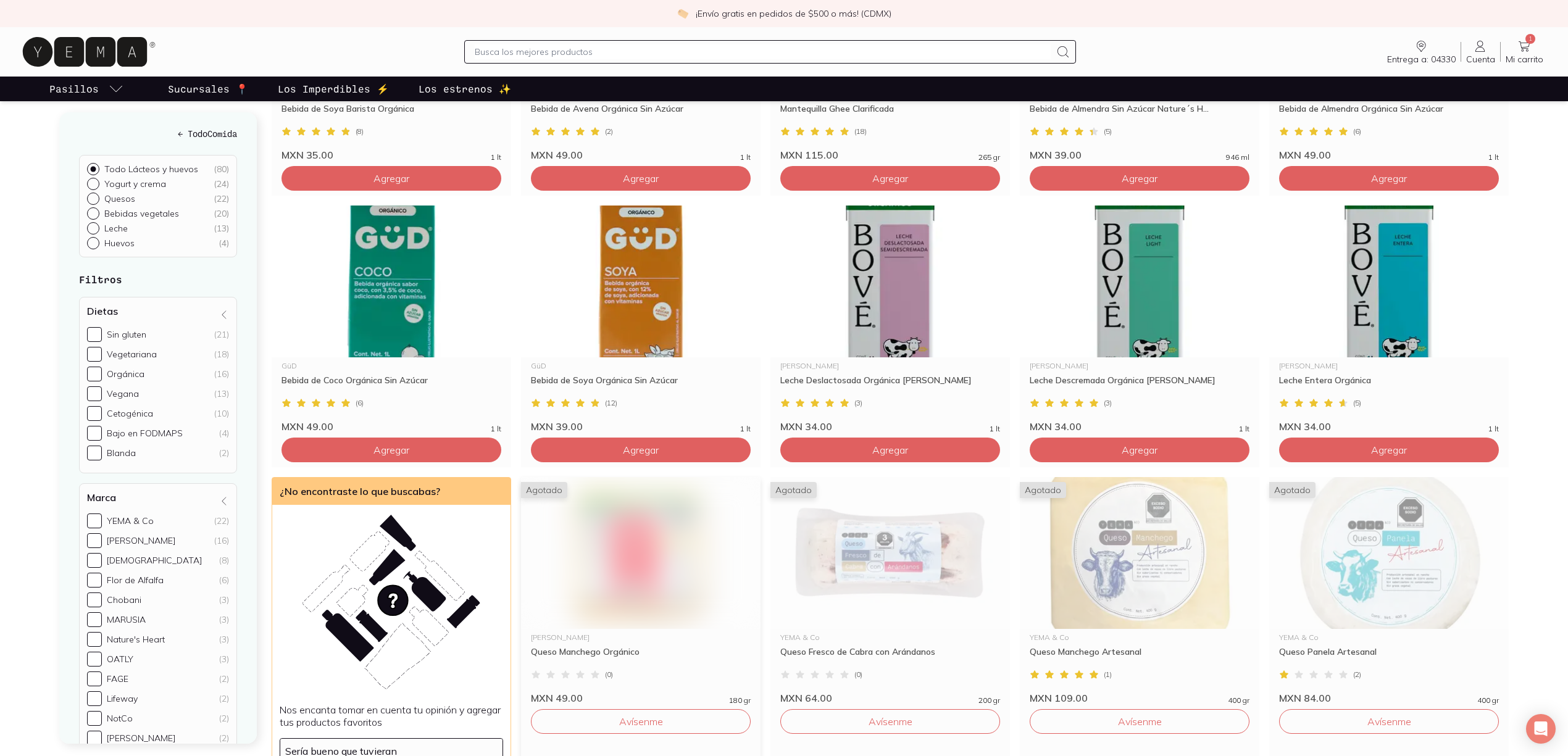
scroll to position [1482, 0]
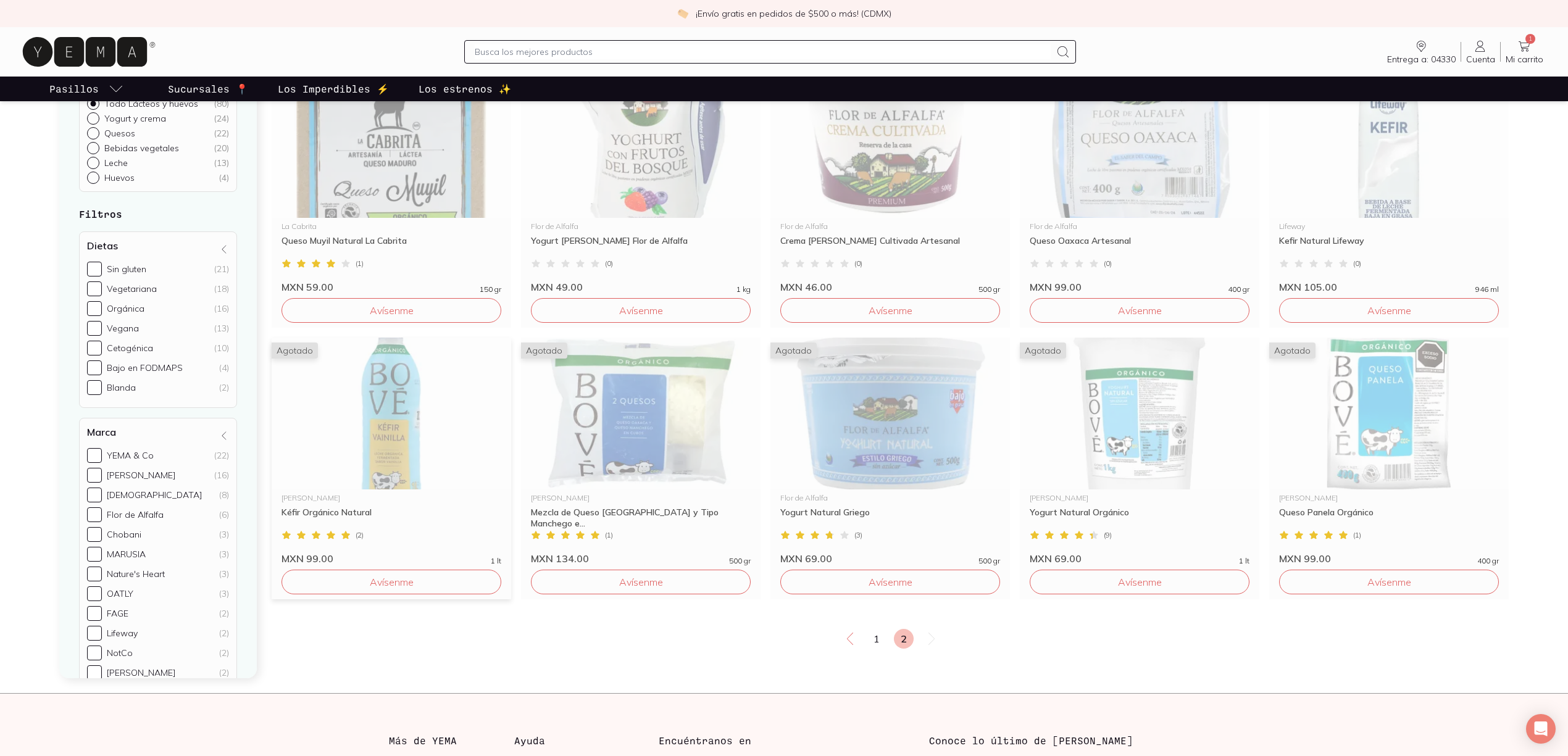
scroll to position [1893, 0]
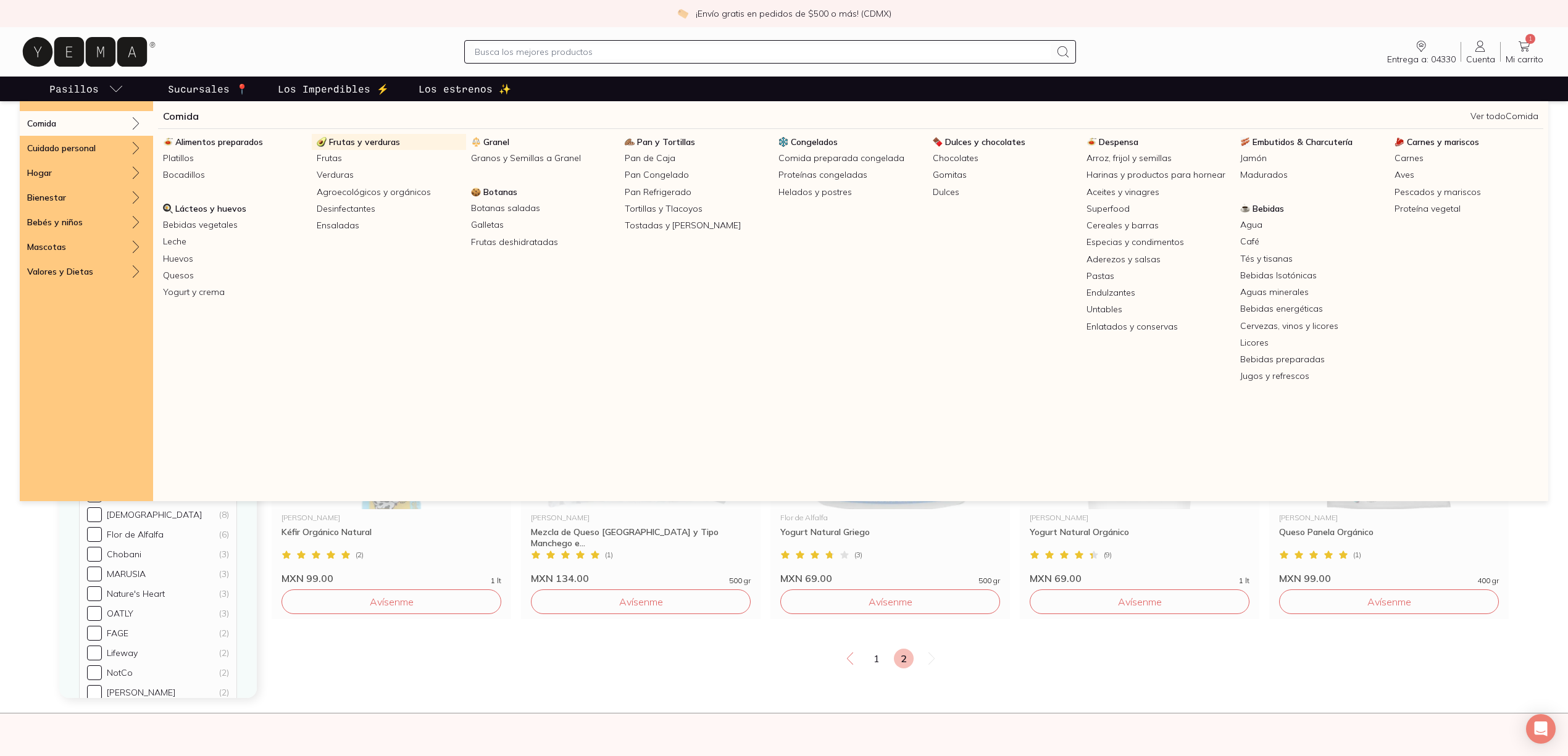
click at [391, 144] on span "Frutas y verduras" at bounding box center [364, 142] width 71 height 12
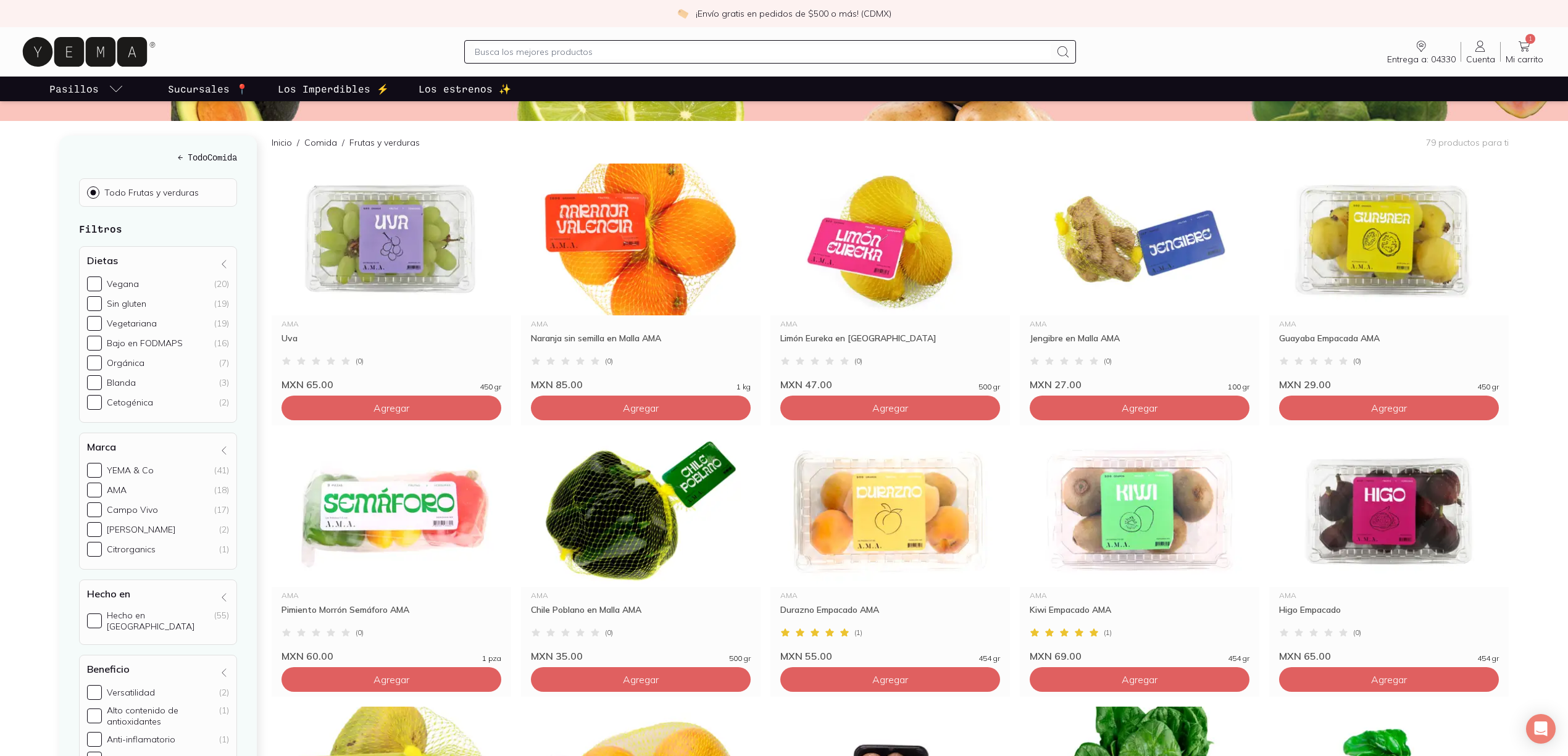
scroll to position [82, 0]
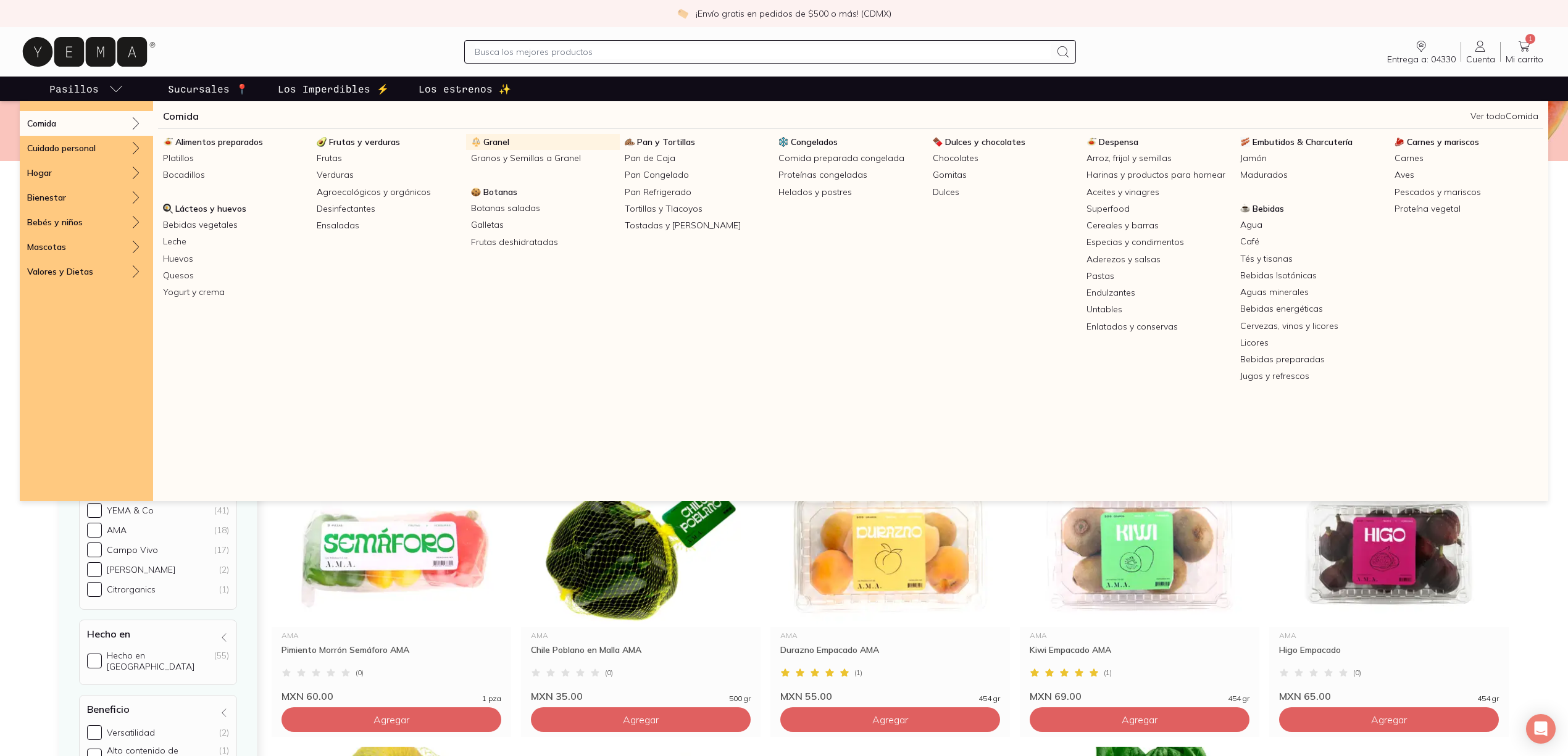
click at [501, 142] on span "Granel" at bounding box center [496, 142] width 26 height 12
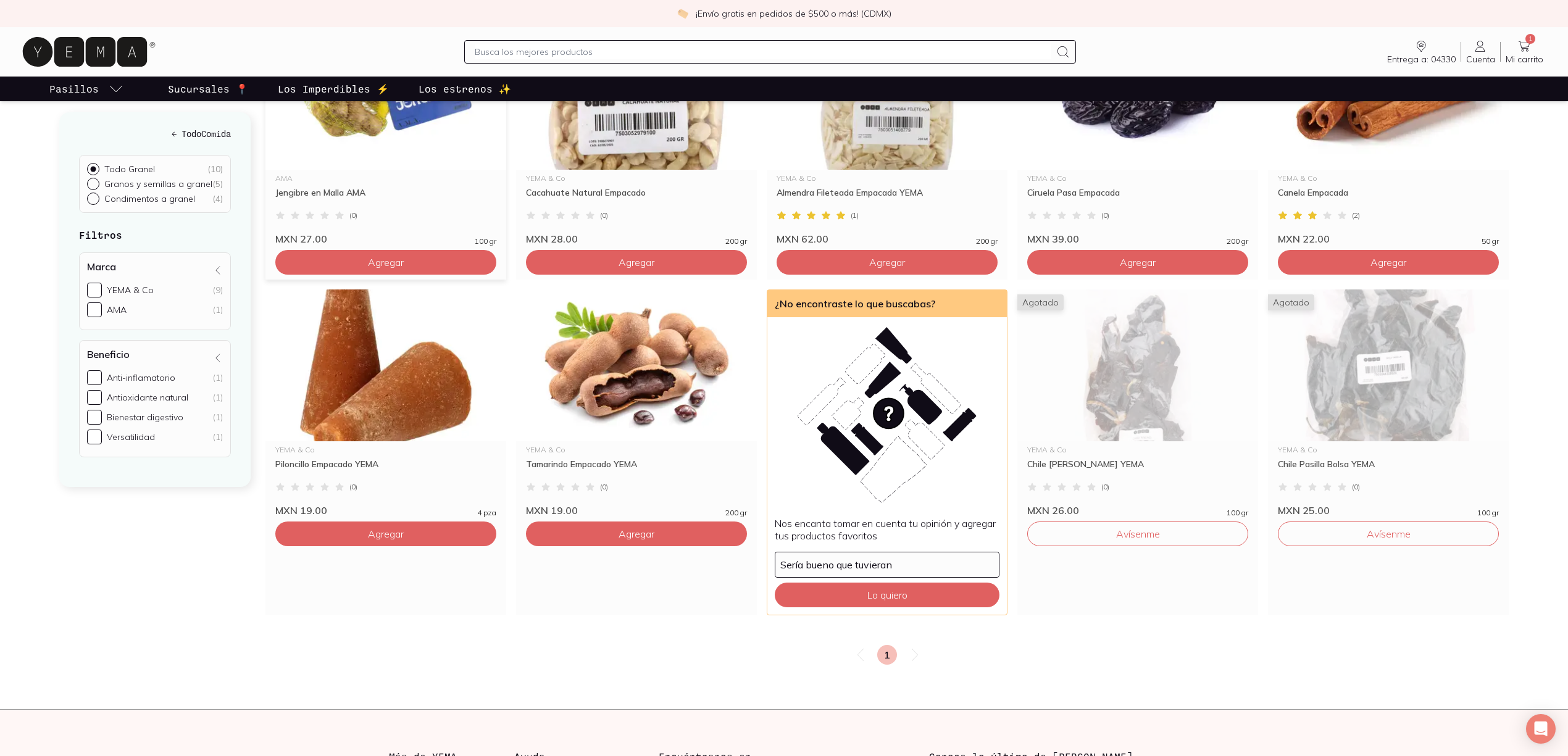
scroll to position [247, 0]
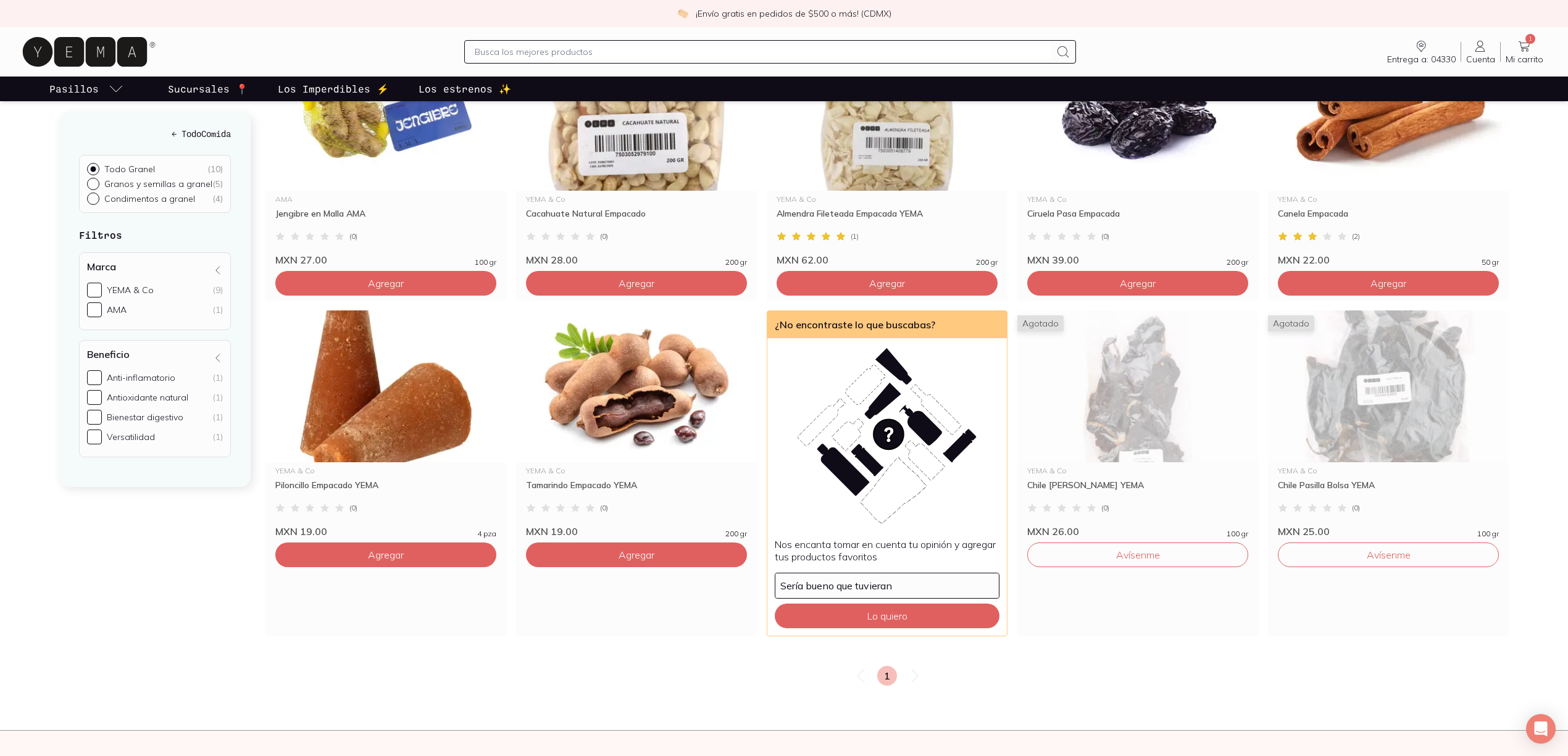
drag, startPoint x: 726, startPoint y: 673, endPoint x: 724, endPoint y: 663, distance: 10.2
click at [726, 673] on div "1" at bounding box center [887, 676] width 1243 height 20
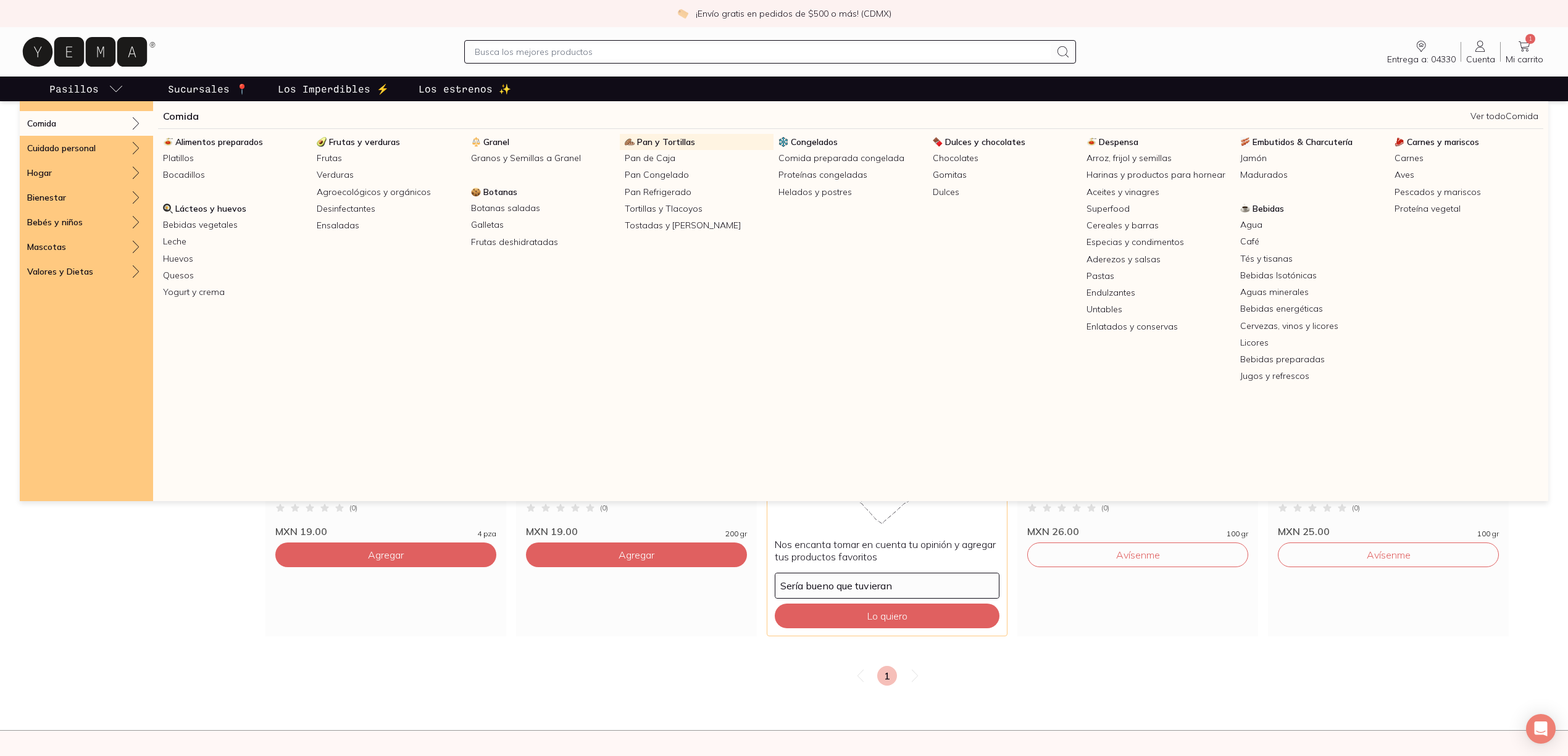
click at [665, 143] on span "Pan y Tortillas" at bounding box center [666, 142] width 58 height 12
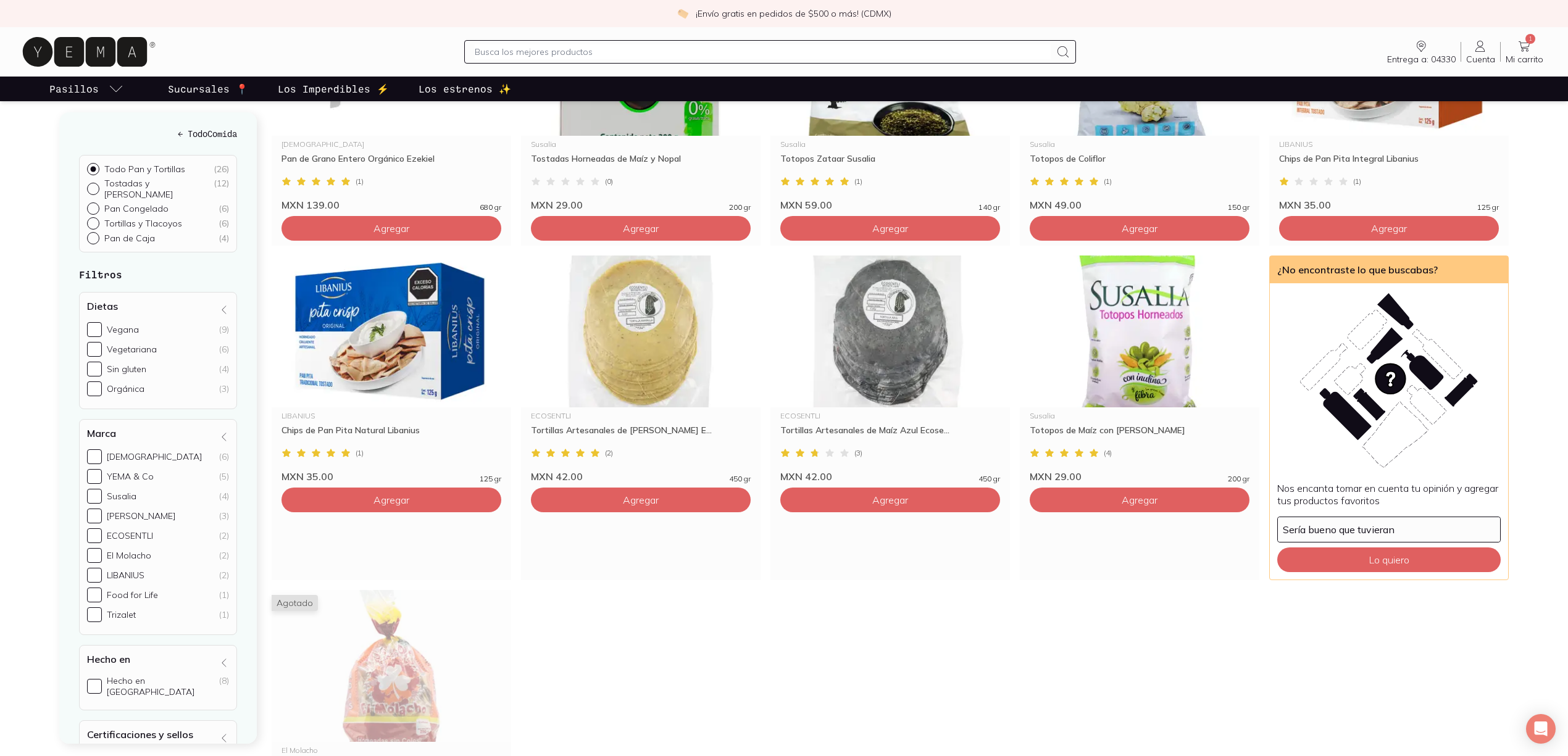
scroll to position [1070, 0]
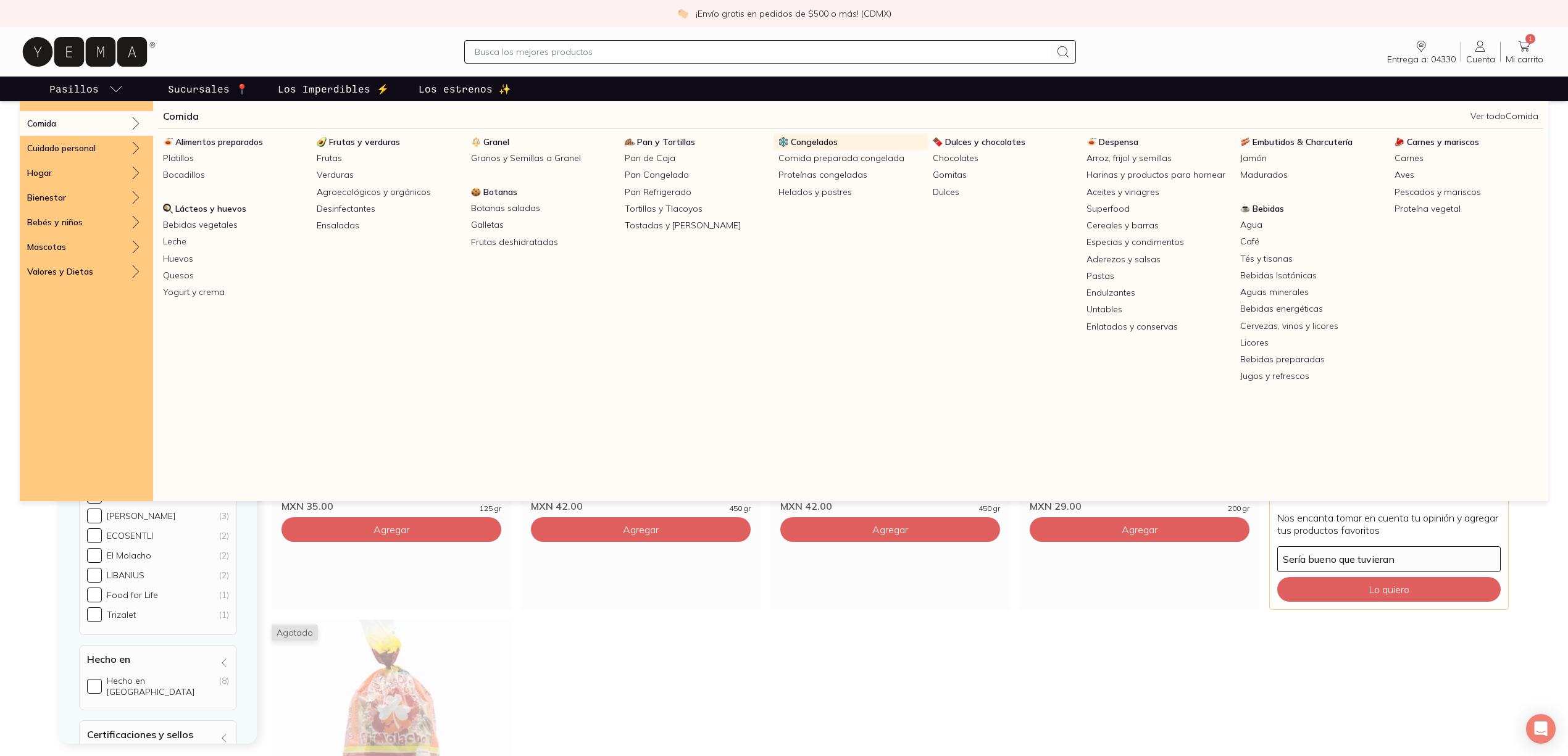
click at [801, 142] on span "Congelados" at bounding box center [814, 142] width 47 height 12
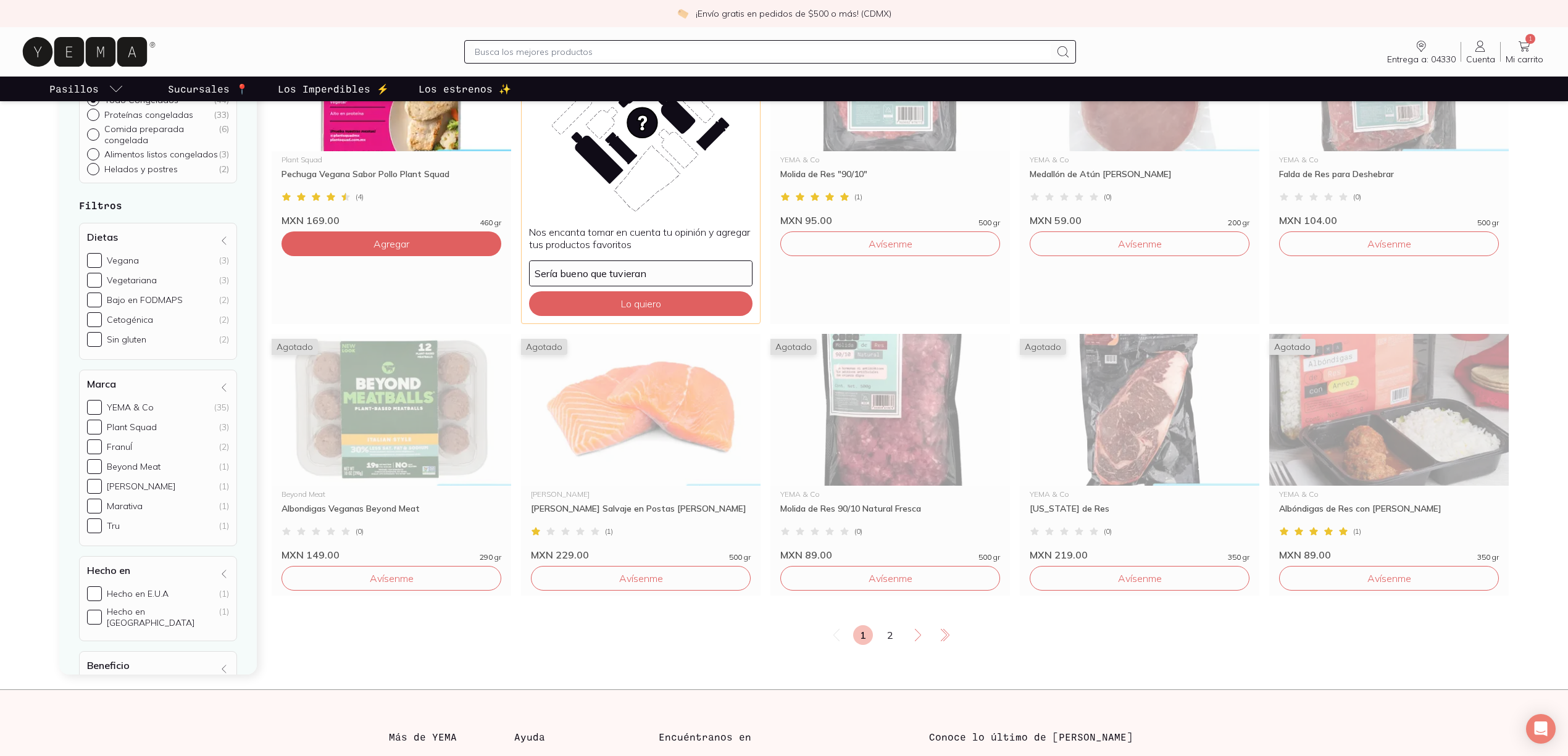
scroll to position [2100, 0]
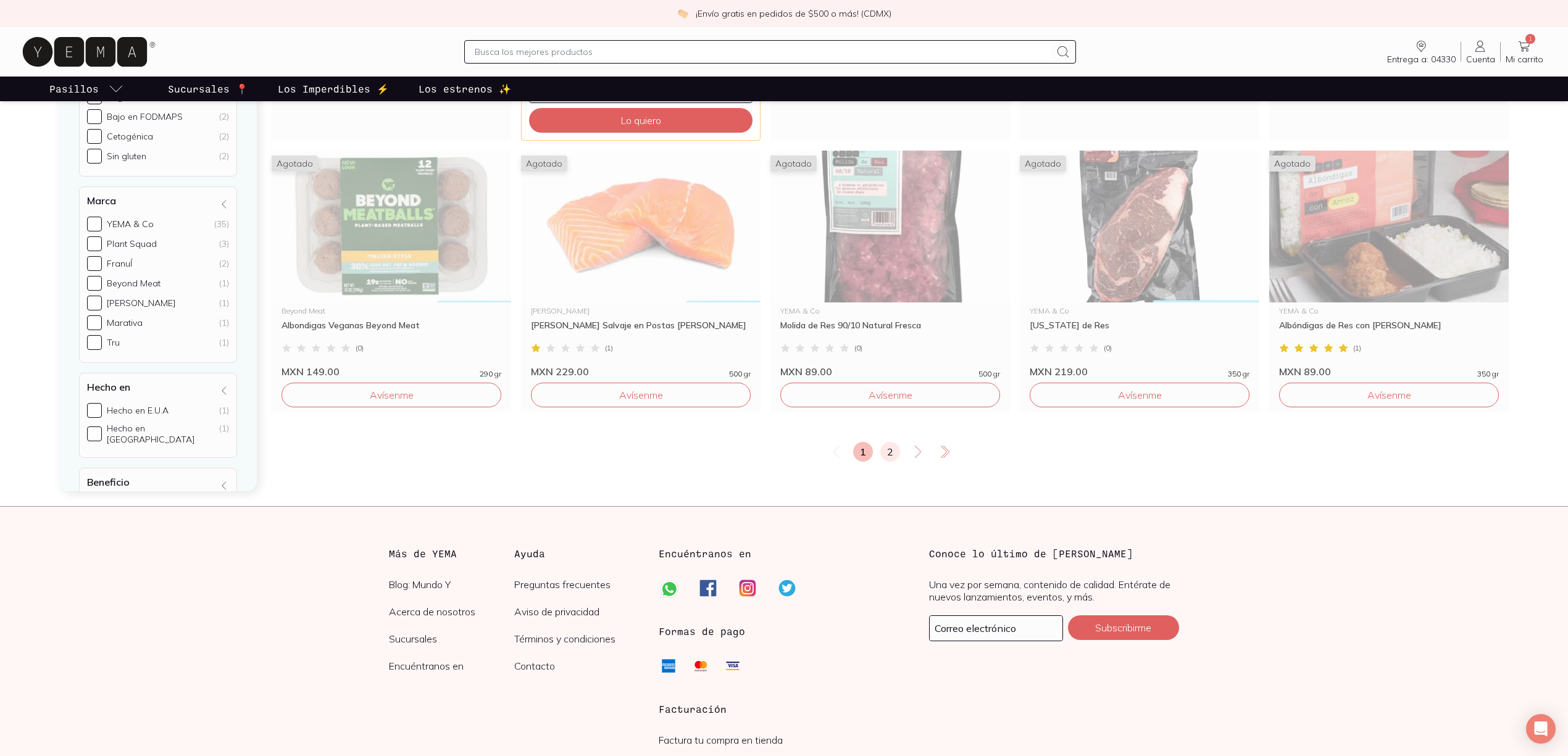
click at [882, 445] on link "2" at bounding box center [890, 452] width 20 height 20
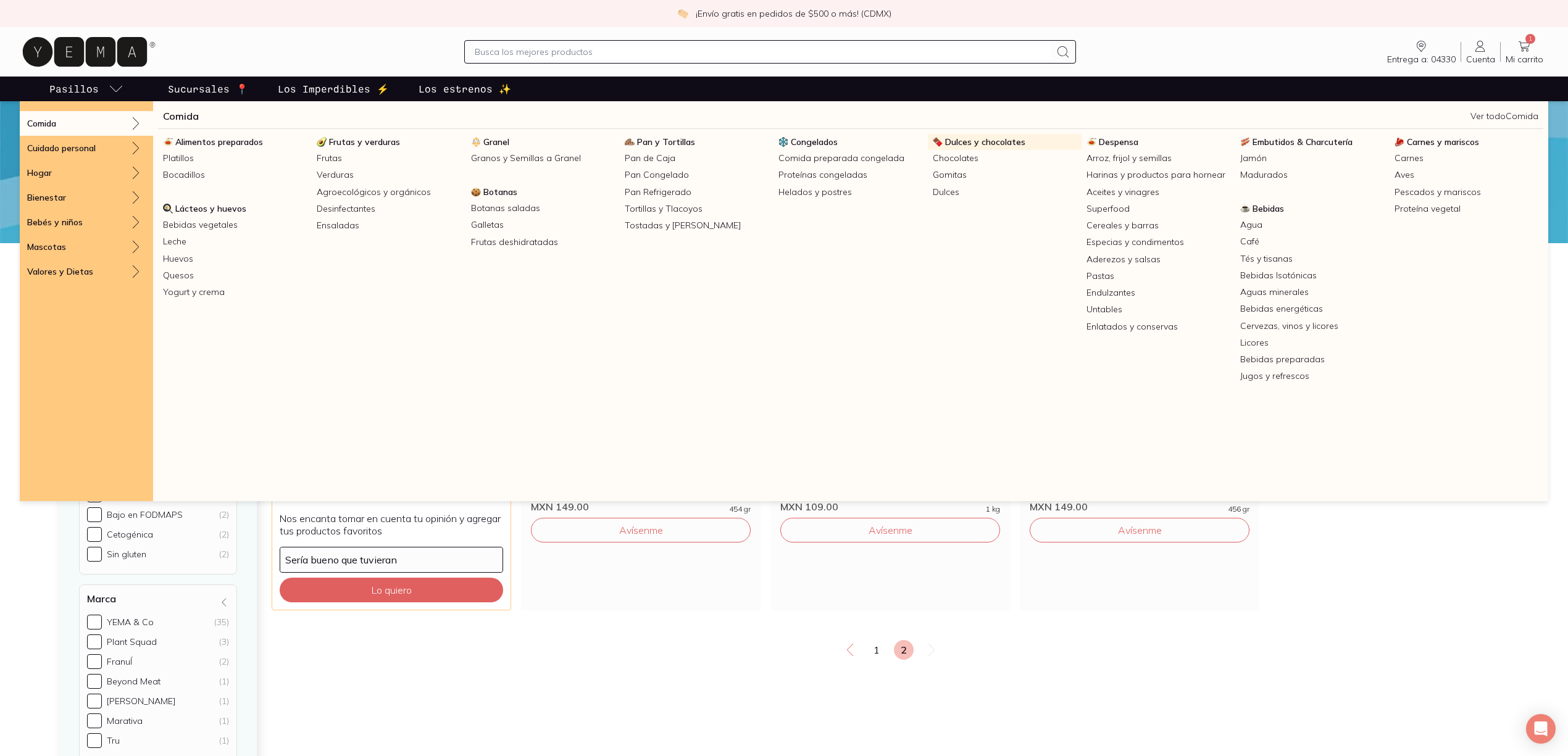
click at [980, 144] on span "Dulces y chocolates" at bounding box center [985, 142] width 81 height 12
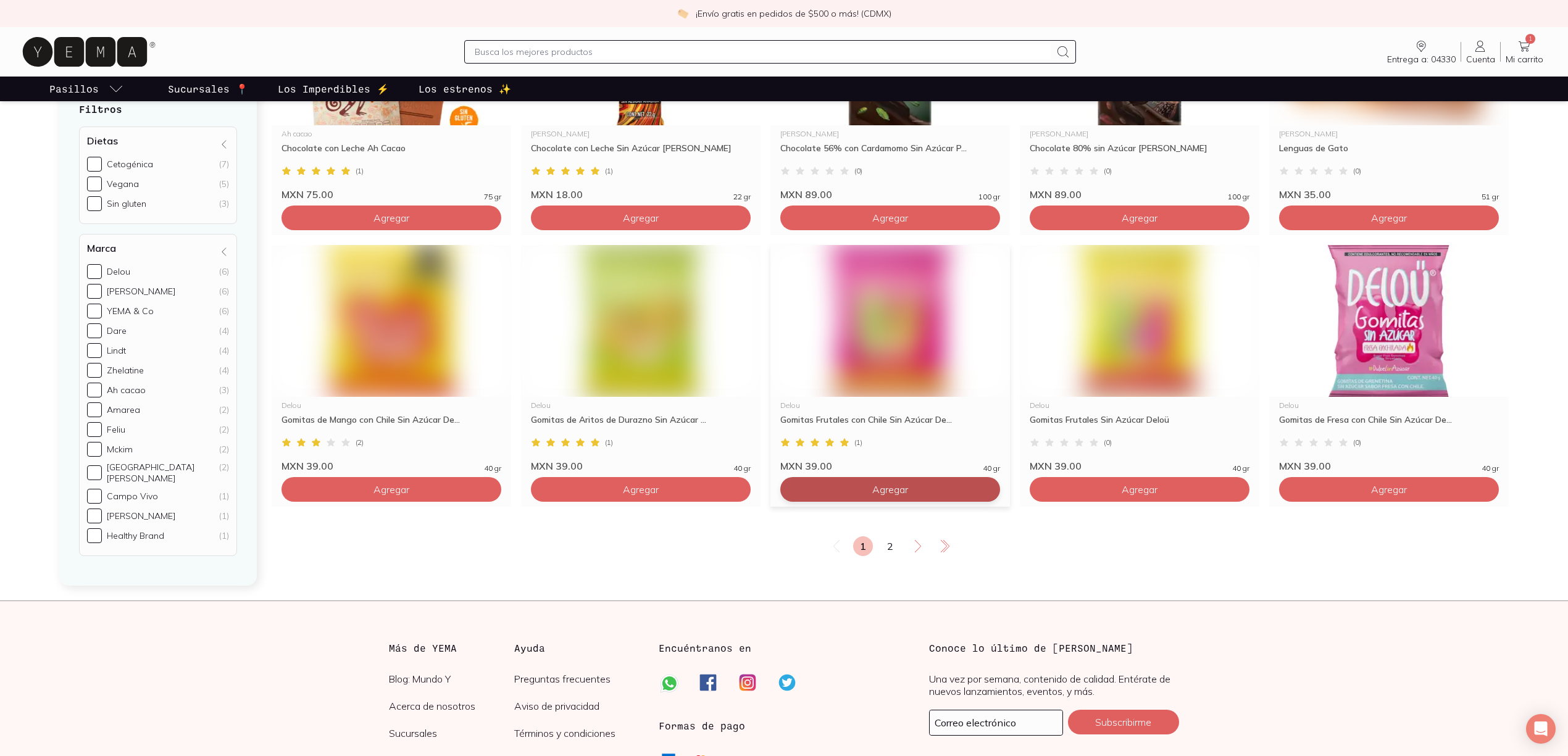
scroll to position [2092, 0]
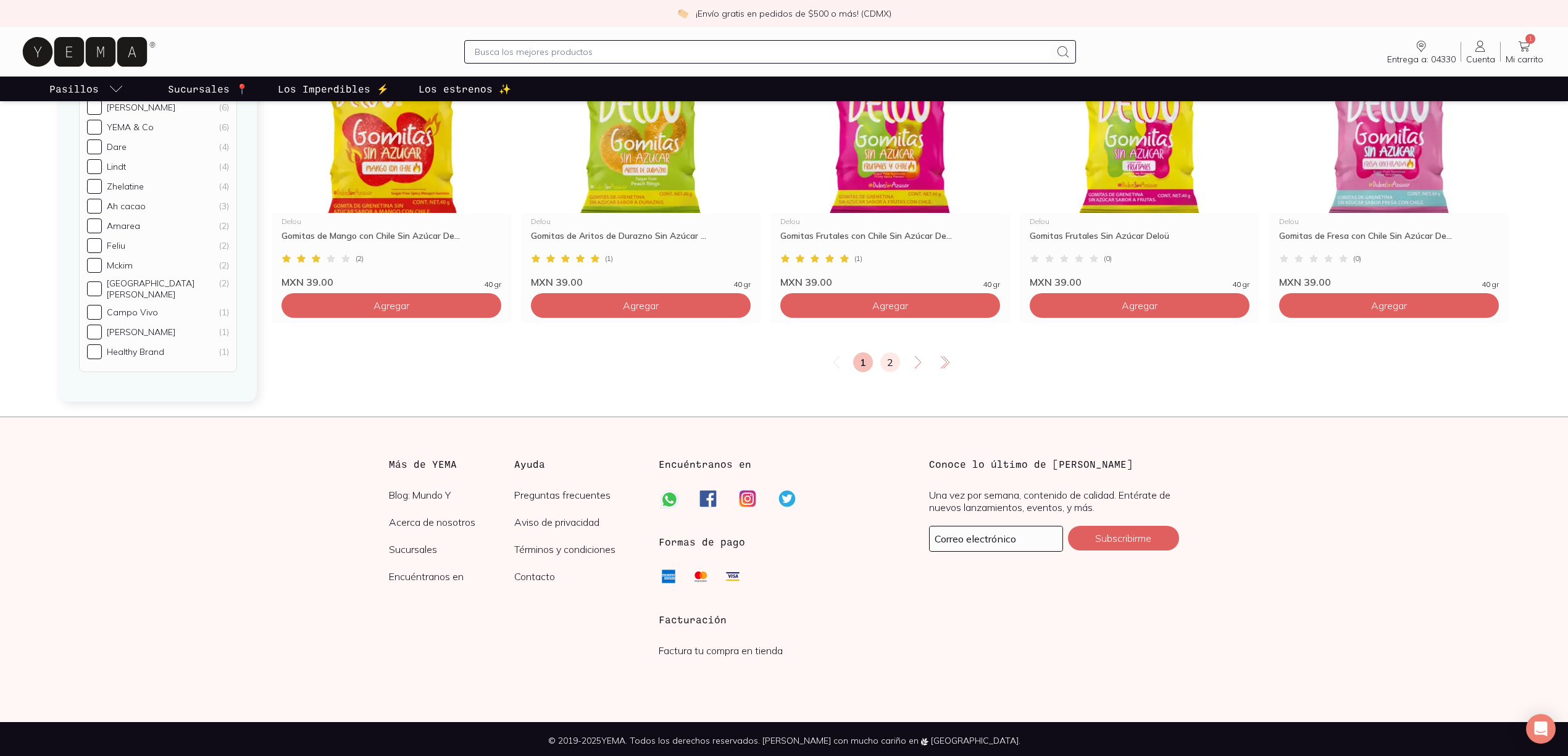
click at [885, 359] on link "2" at bounding box center [890, 362] width 20 height 20
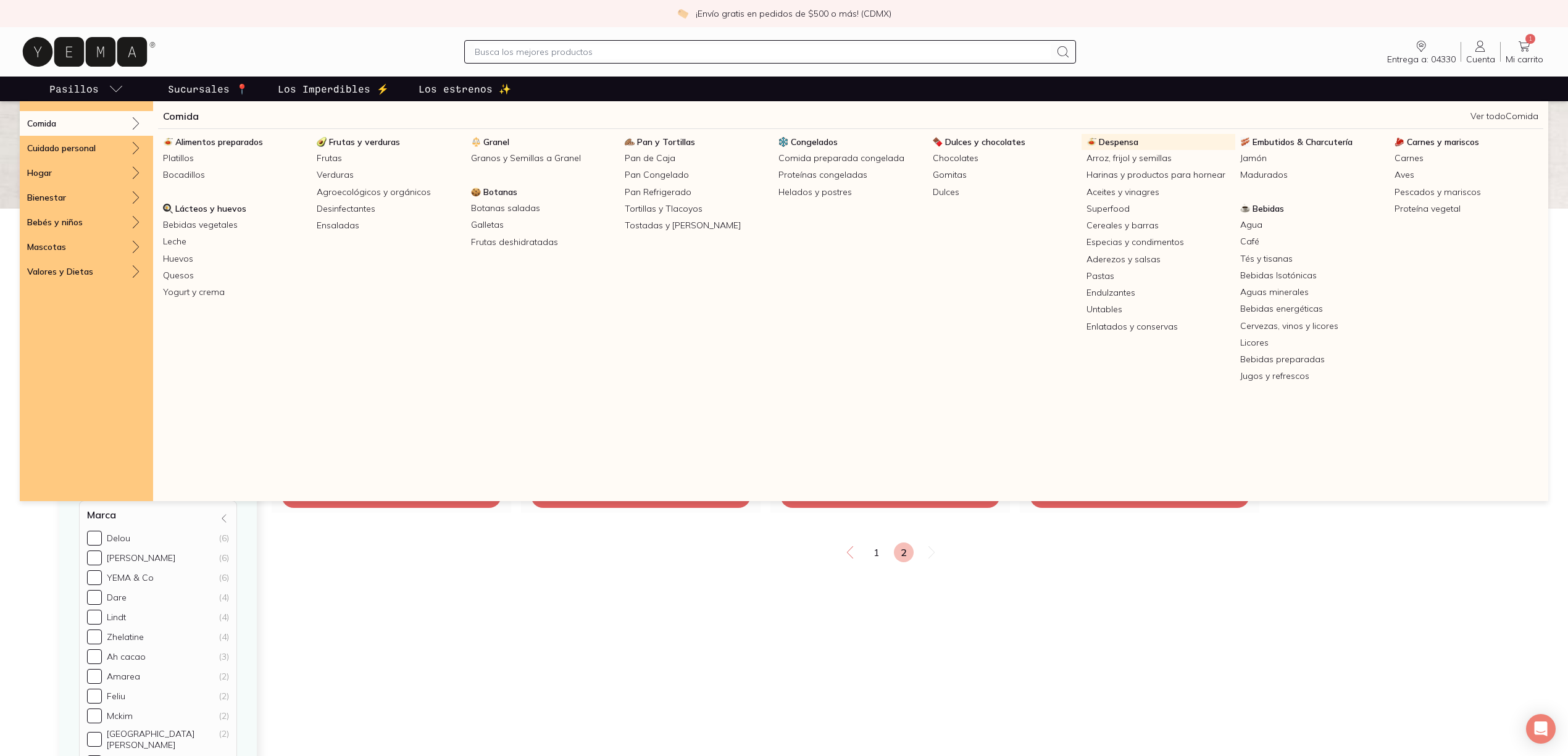
click at [1144, 143] on link "Despensa" at bounding box center [1158, 142] width 154 height 16
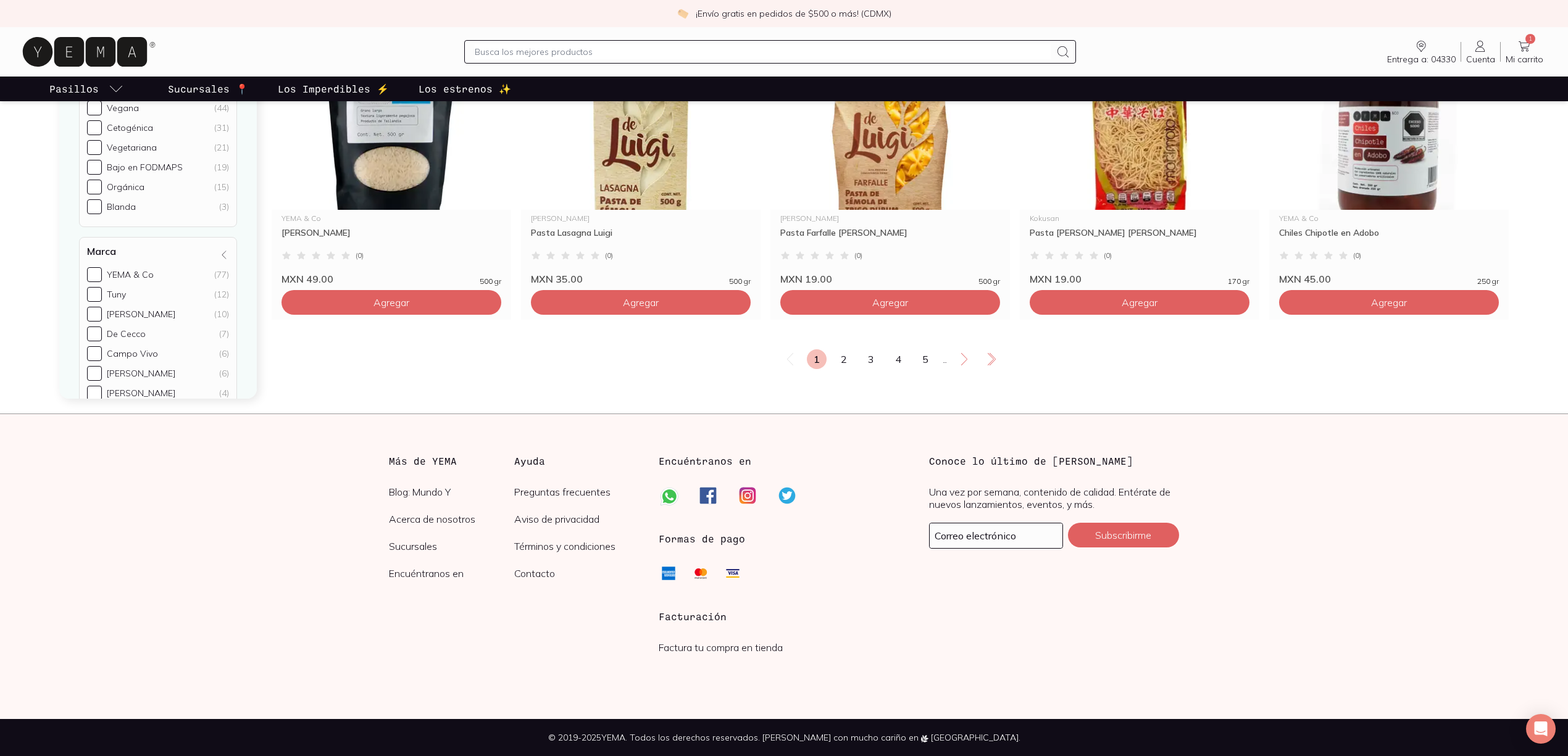
scroll to position [2127, 0]
click at [922, 359] on link "5" at bounding box center [925, 359] width 20 height 20
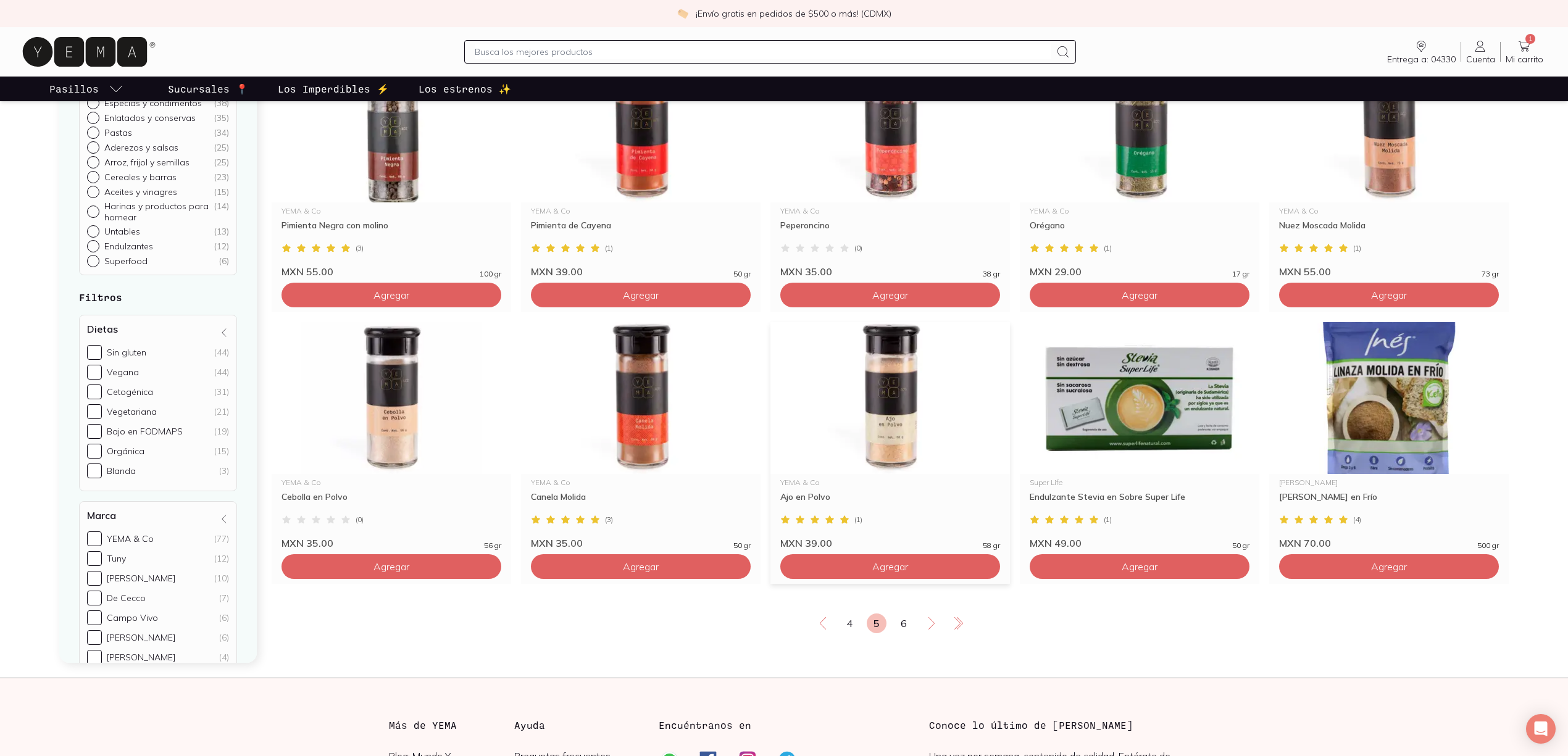
scroll to position [1975, 0]
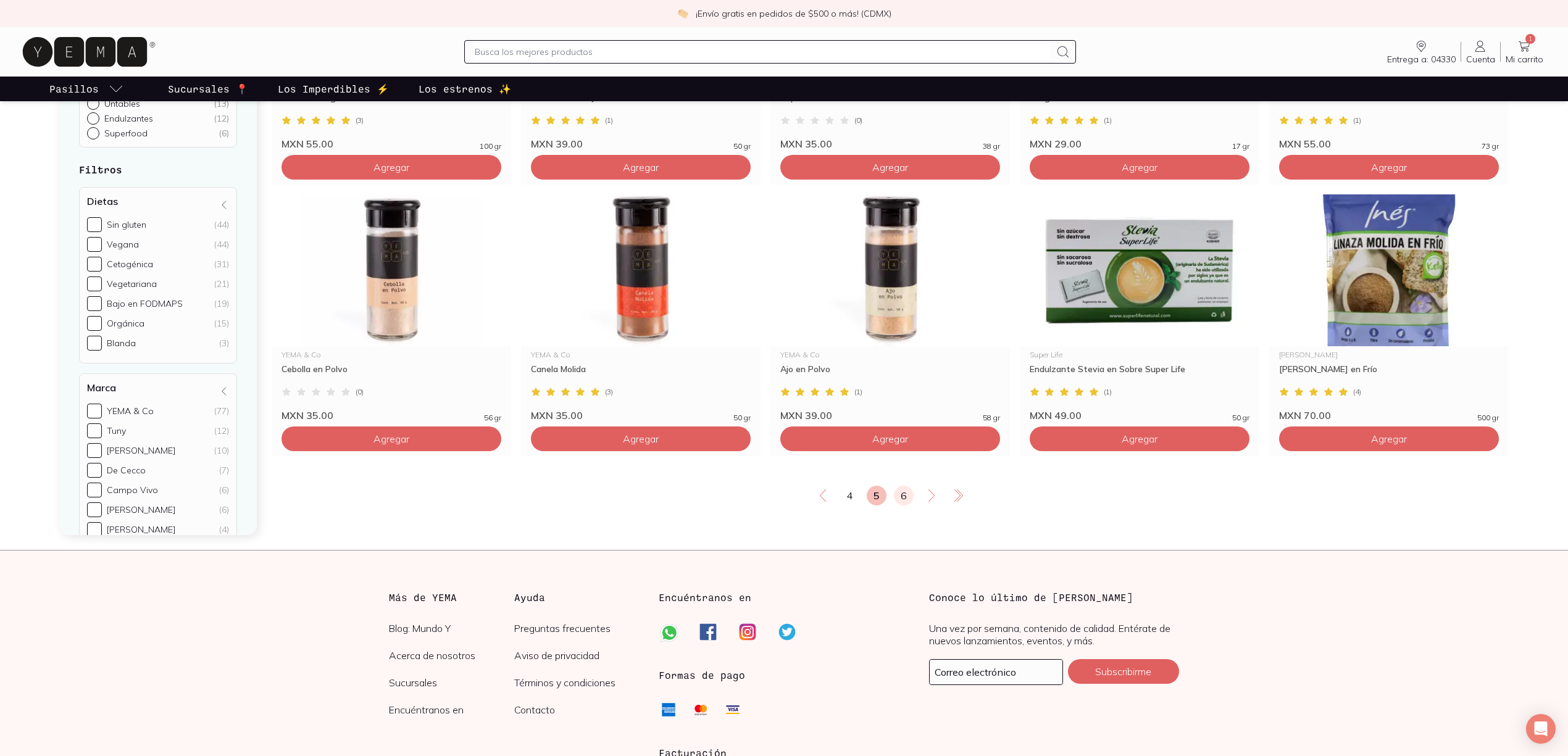
click at [908, 505] on link "6" at bounding box center [904, 496] width 20 height 20
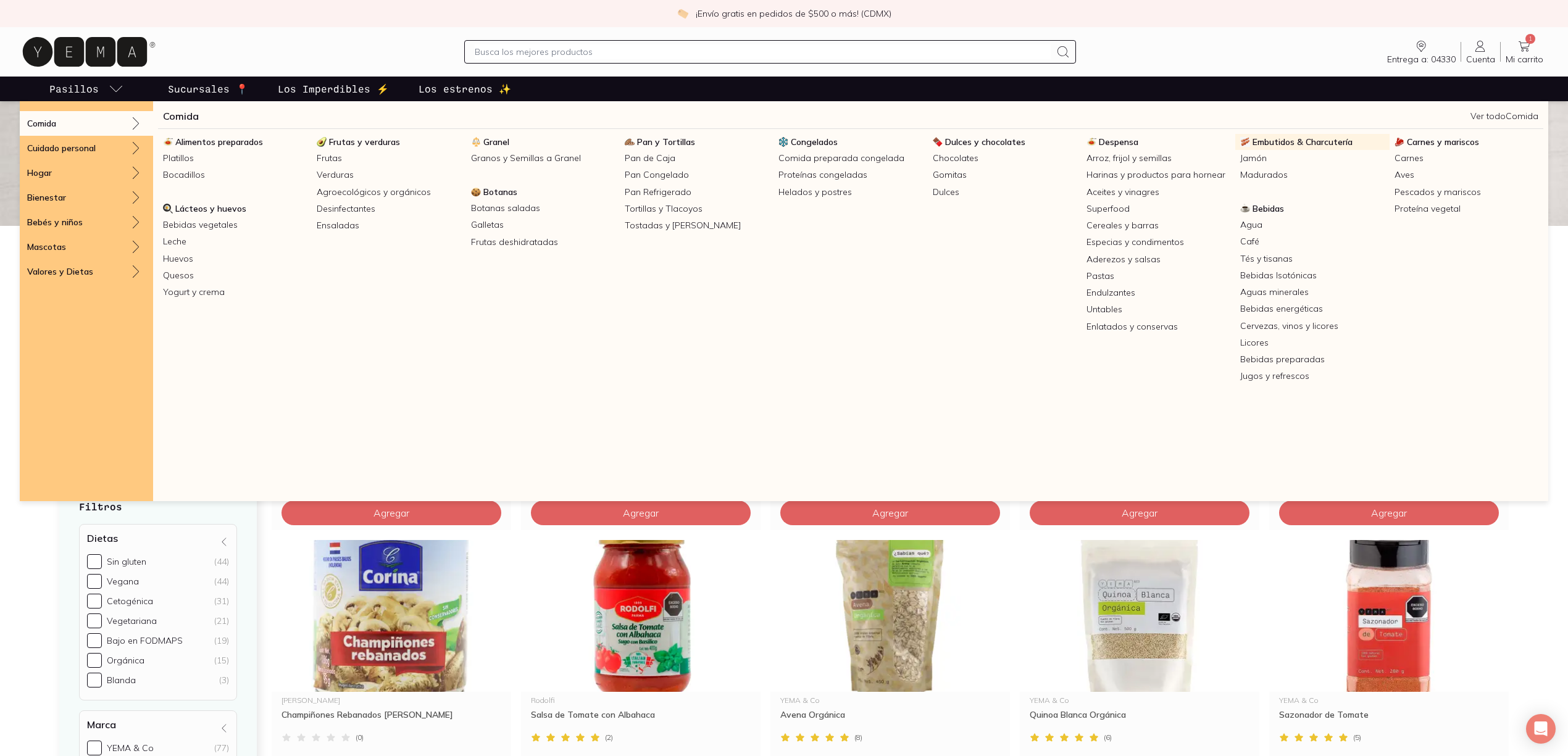
click at [1280, 139] on span "Embutidos & Charcutería" at bounding box center [1303, 142] width 100 height 12
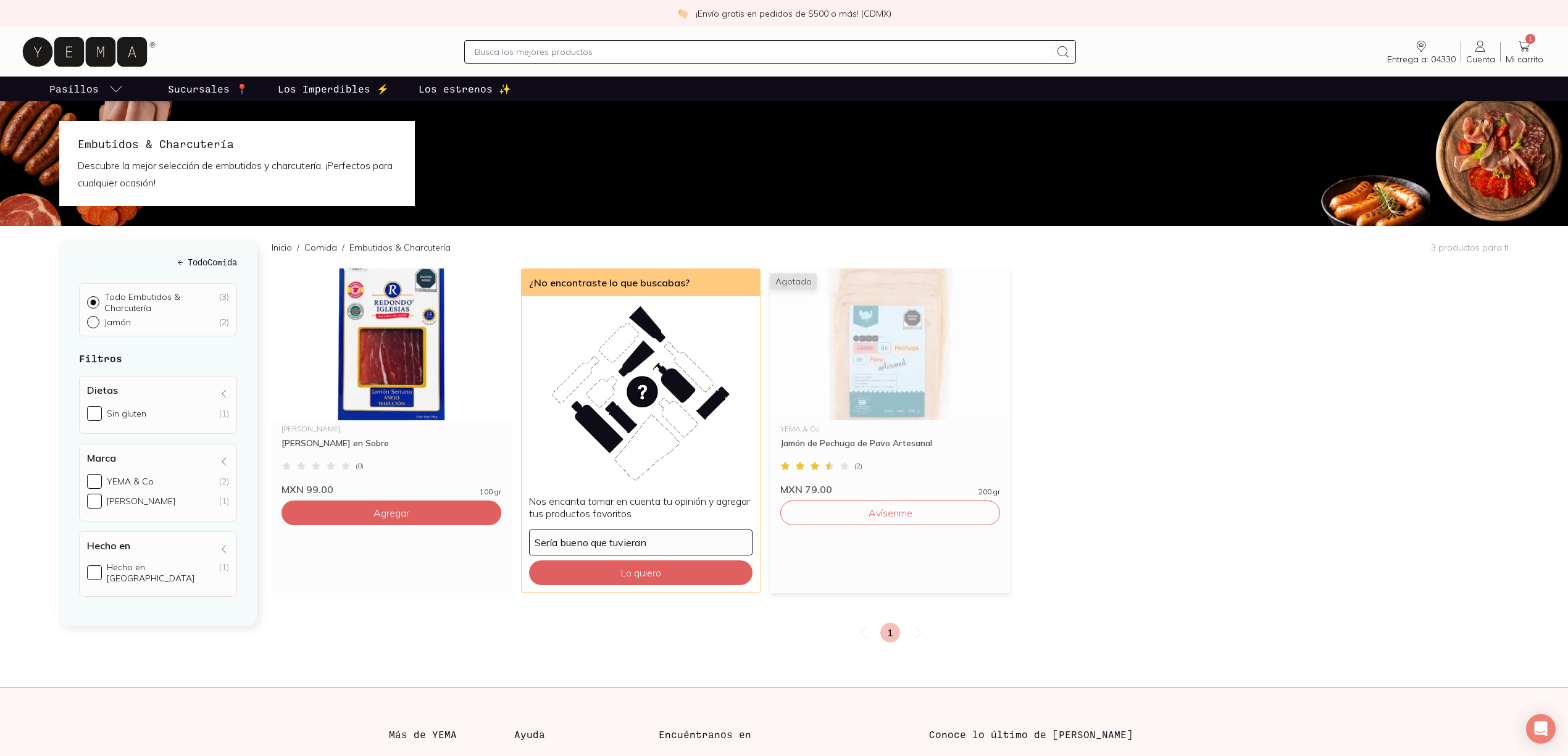
click at [865, 462] on div "( 2 )" at bounding box center [890, 466] width 219 height 12
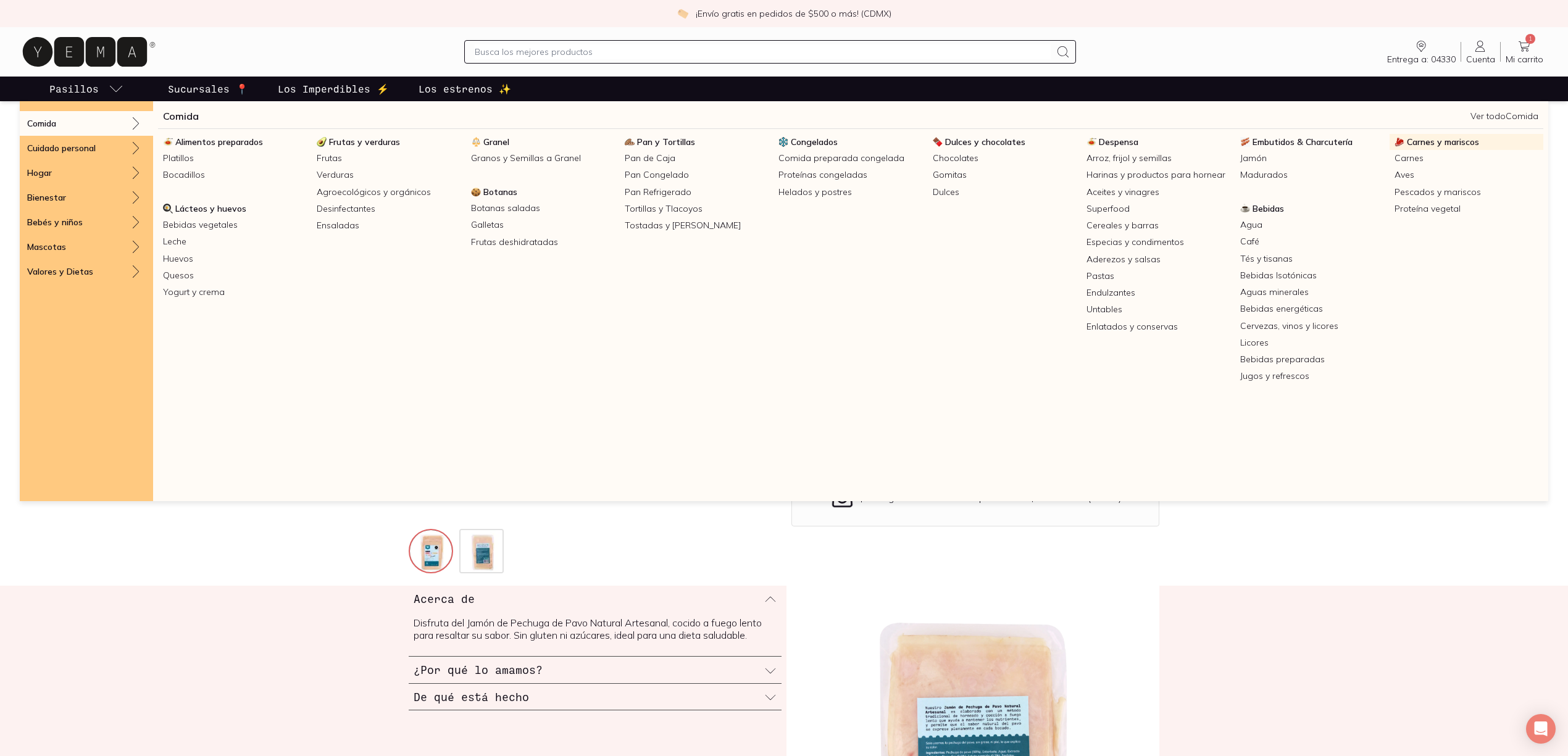
click at [1467, 139] on span "Carnes y mariscos" at bounding box center [1443, 142] width 72 height 12
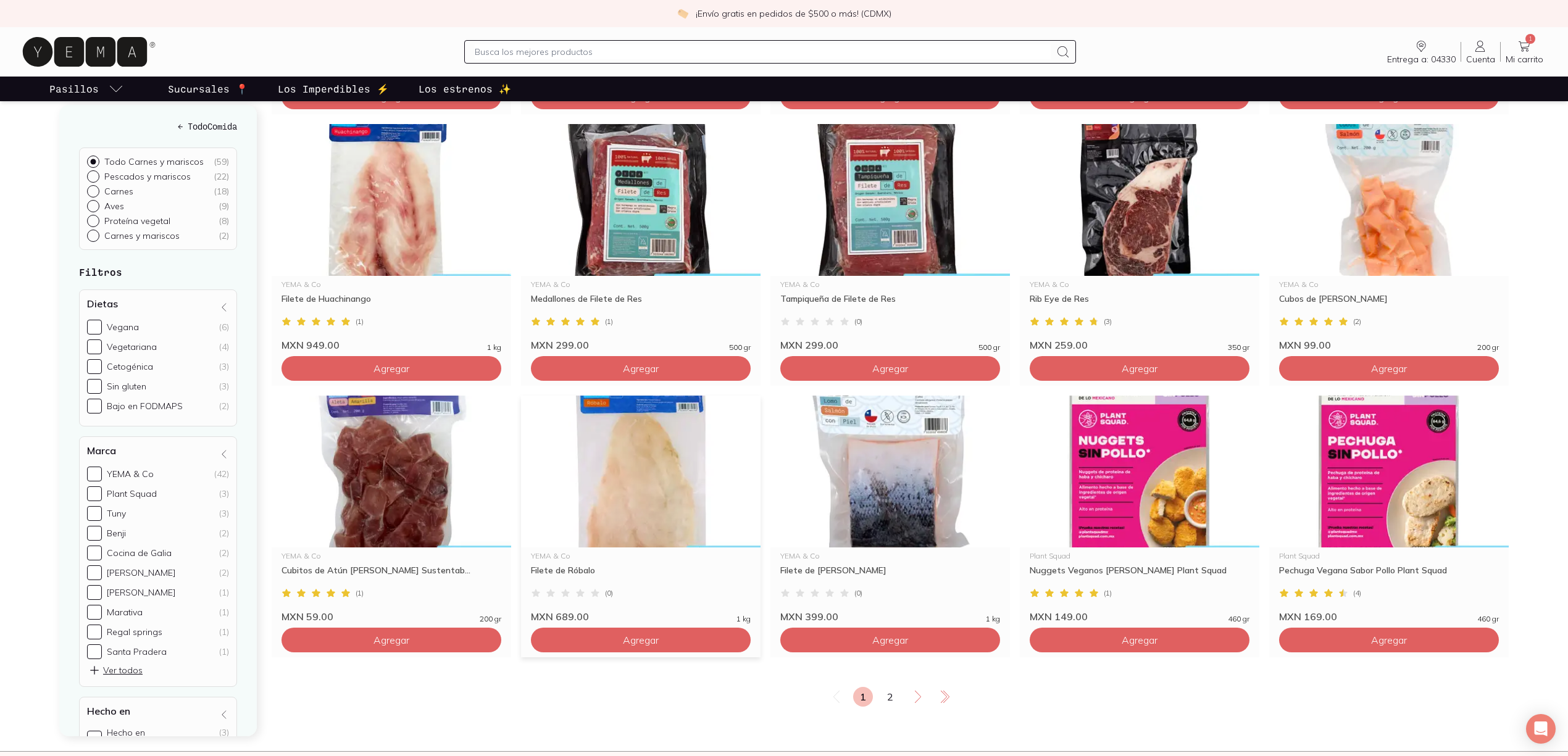
scroll to position [2058, 0]
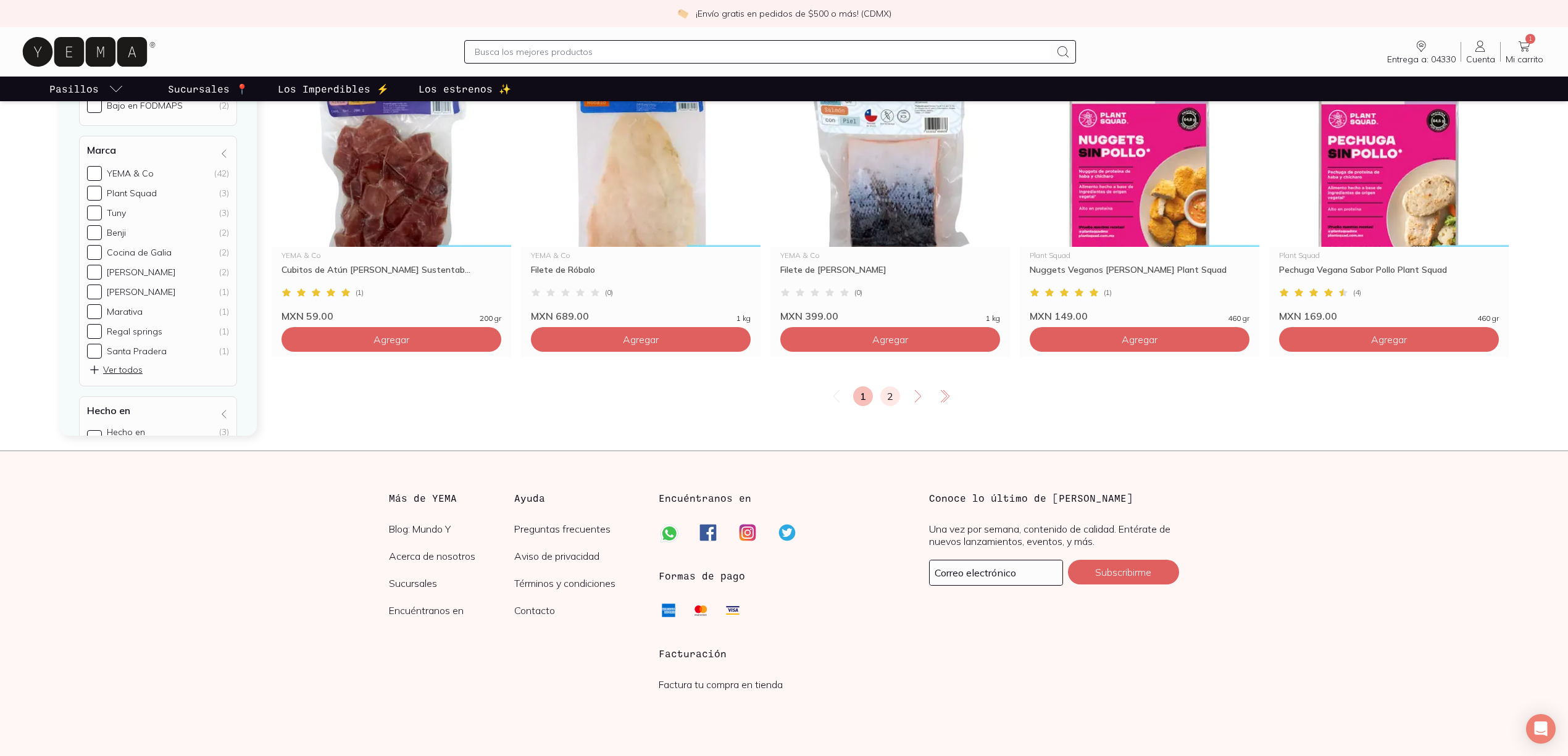
click at [890, 394] on link "2" at bounding box center [890, 396] width 20 height 20
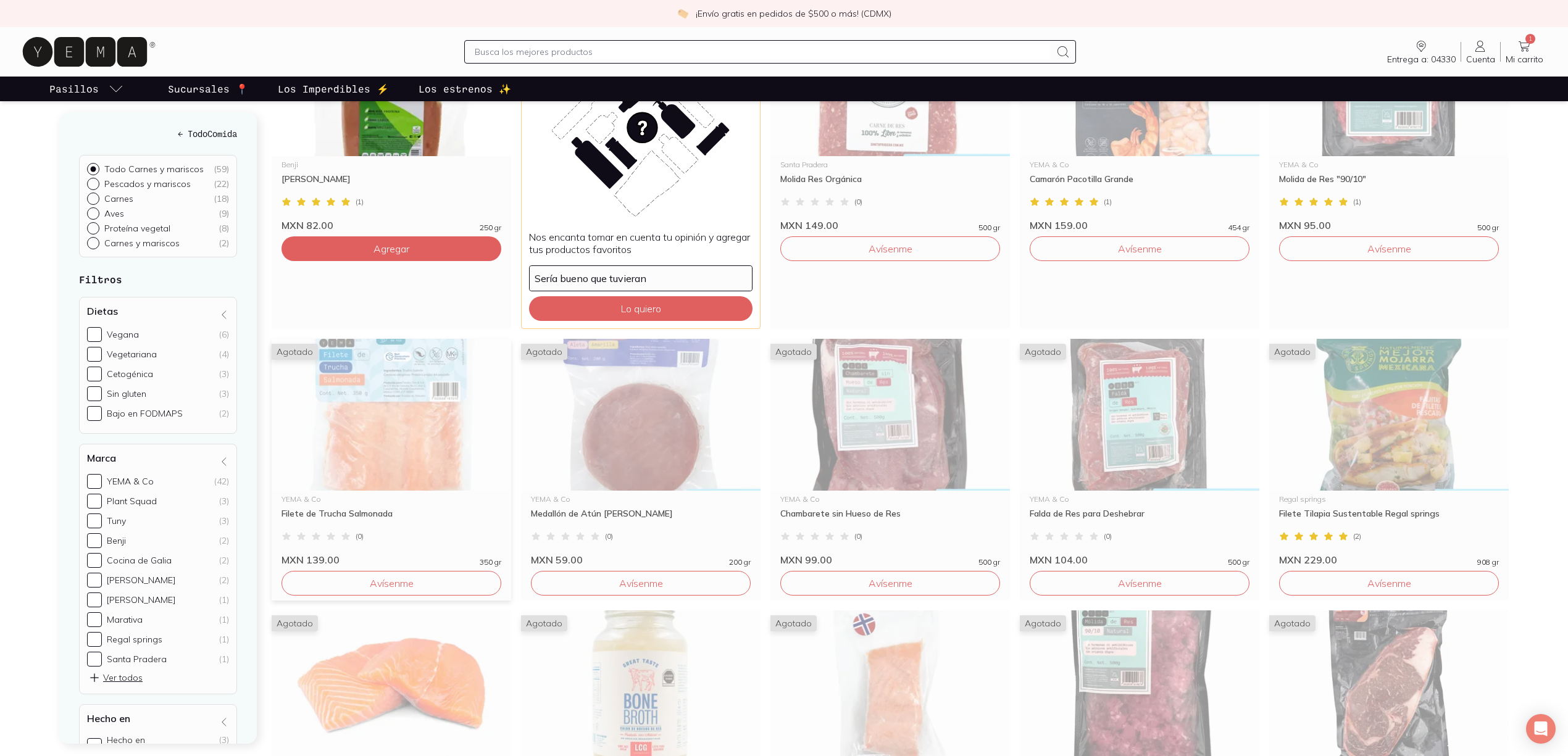
scroll to position [214, 0]
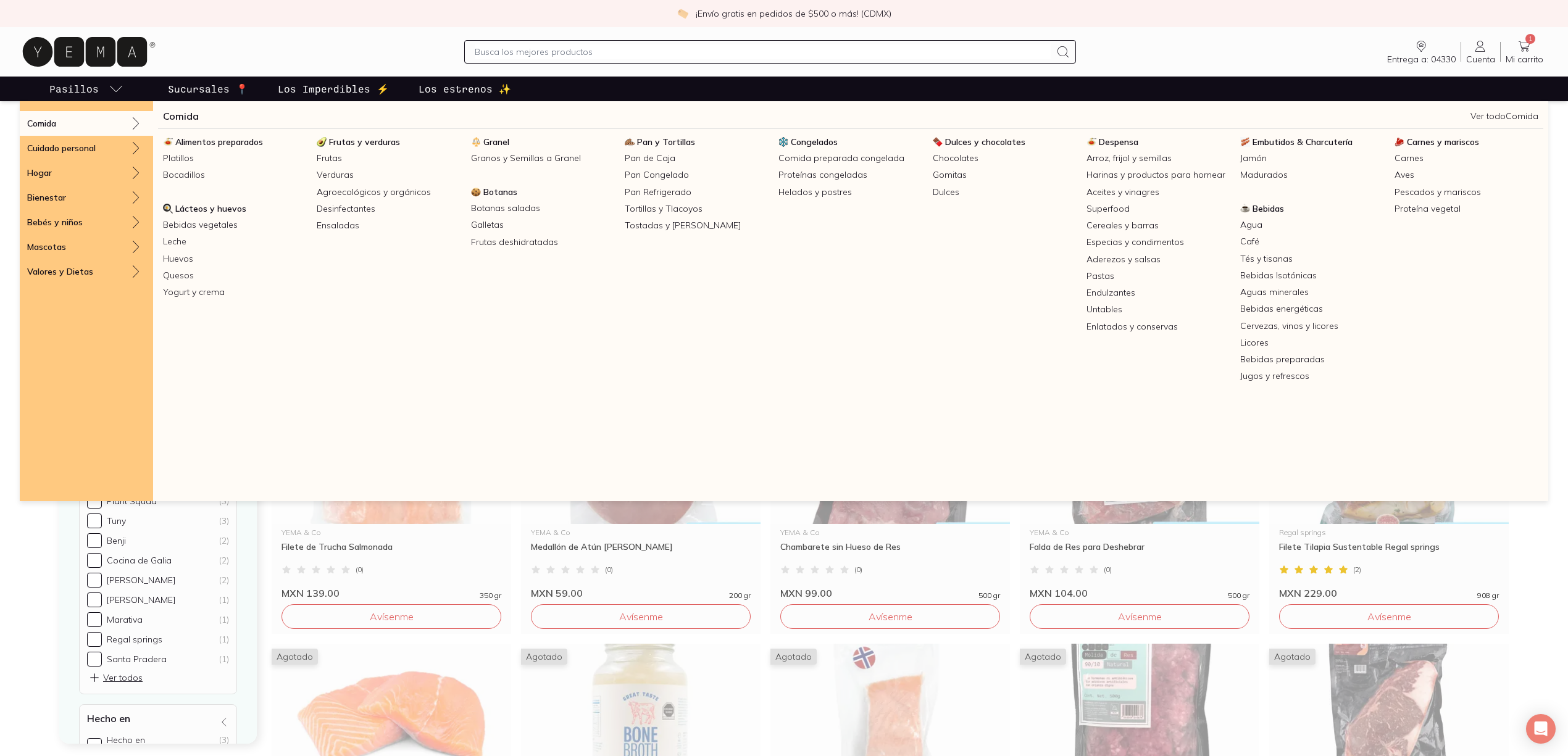
click at [88, 94] on p "Pasillos" at bounding box center [74, 89] width 49 height 15
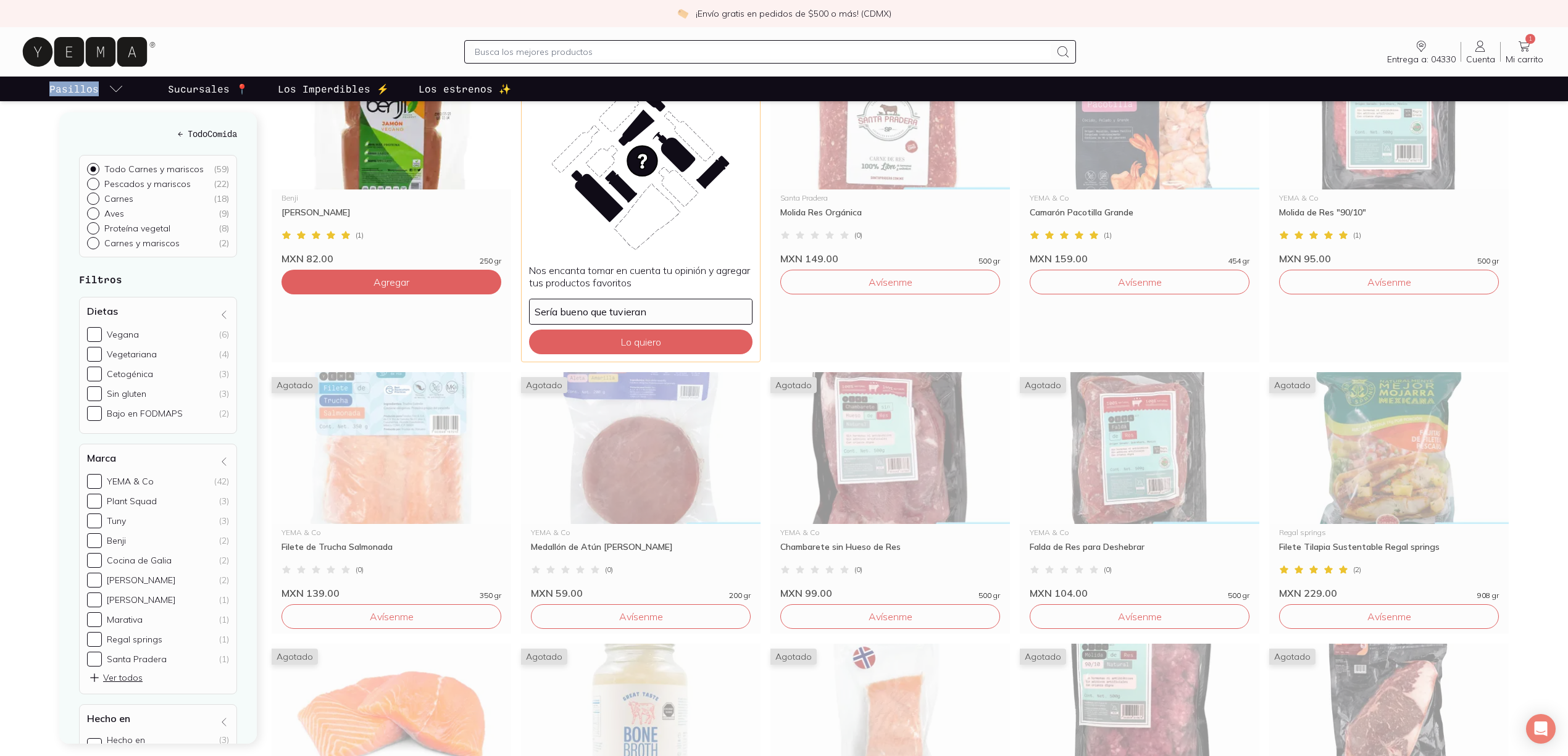
click at [88, 94] on p "Pasillos" at bounding box center [74, 89] width 49 height 15
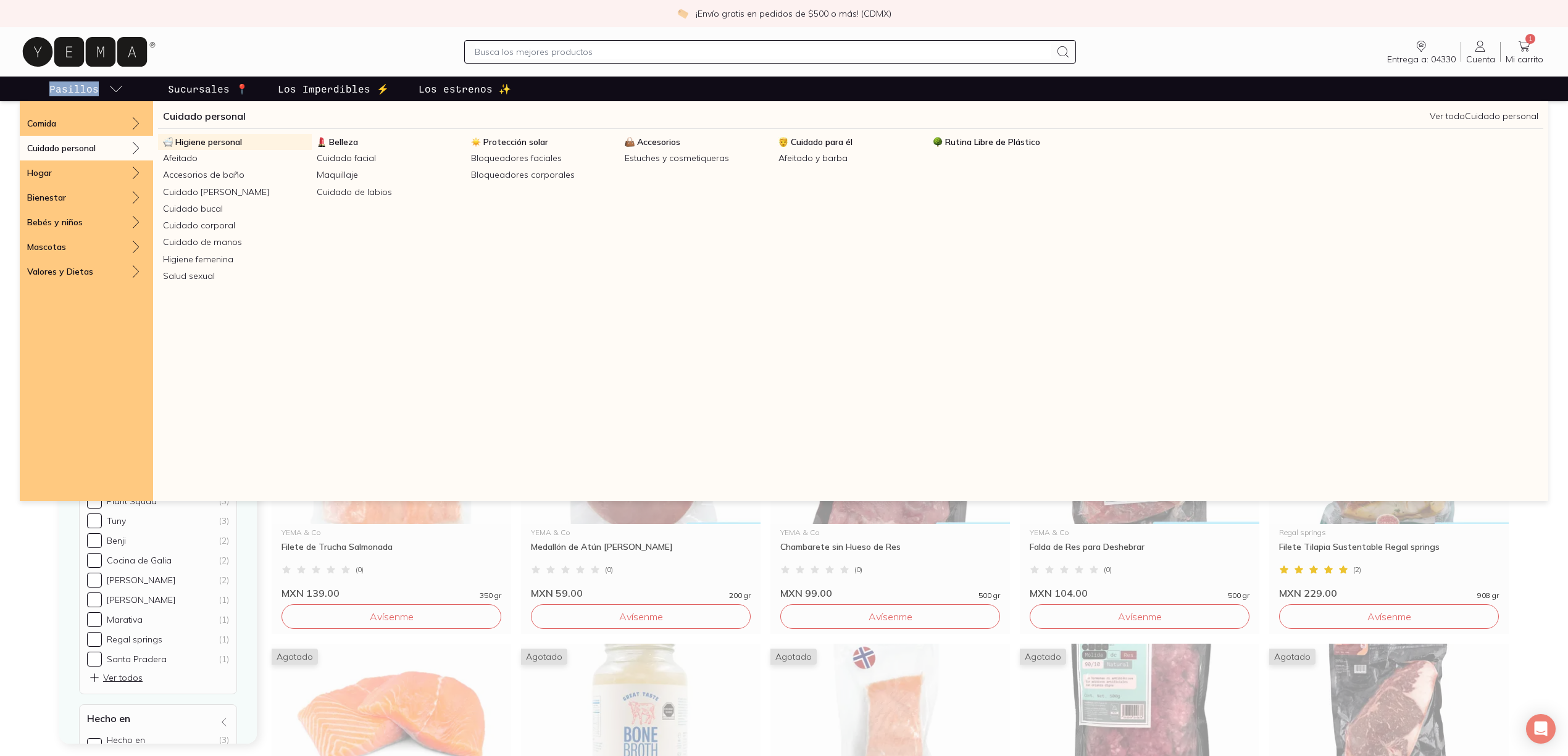
click at [240, 146] on span "Higiene personal" at bounding box center [208, 142] width 67 height 12
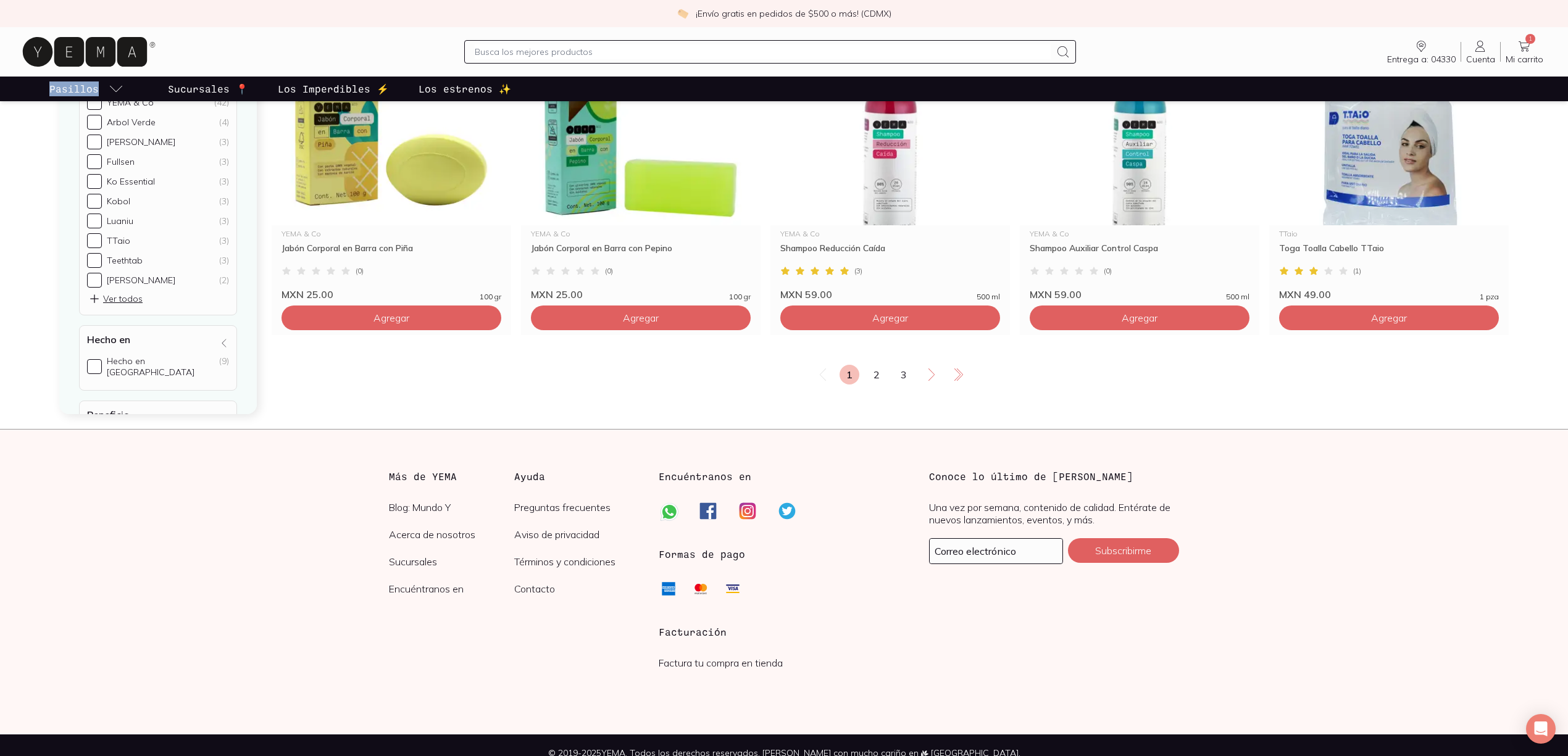
scroll to position [2109, 0]
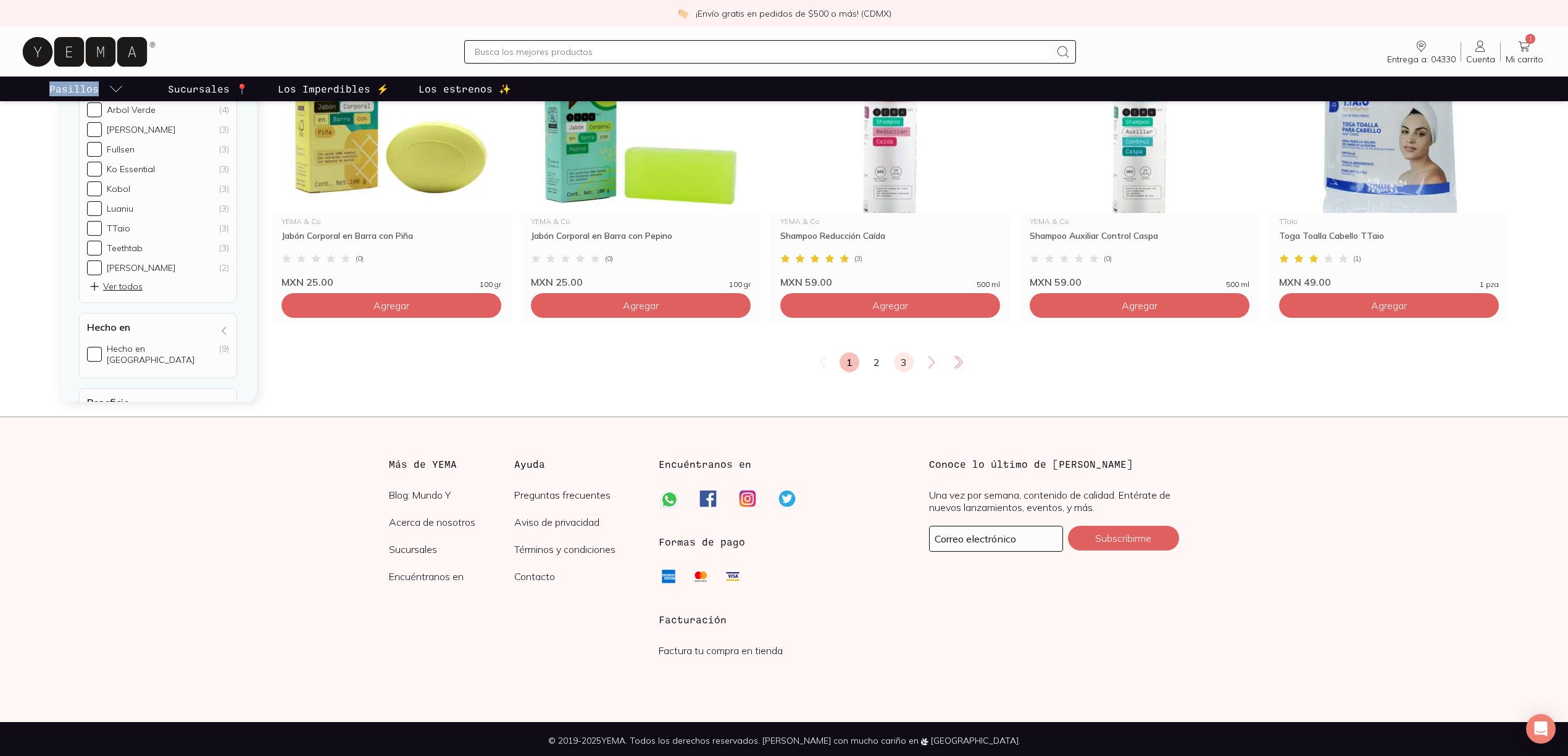
click at [902, 358] on link "3" at bounding box center [904, 362] width 20 height 20
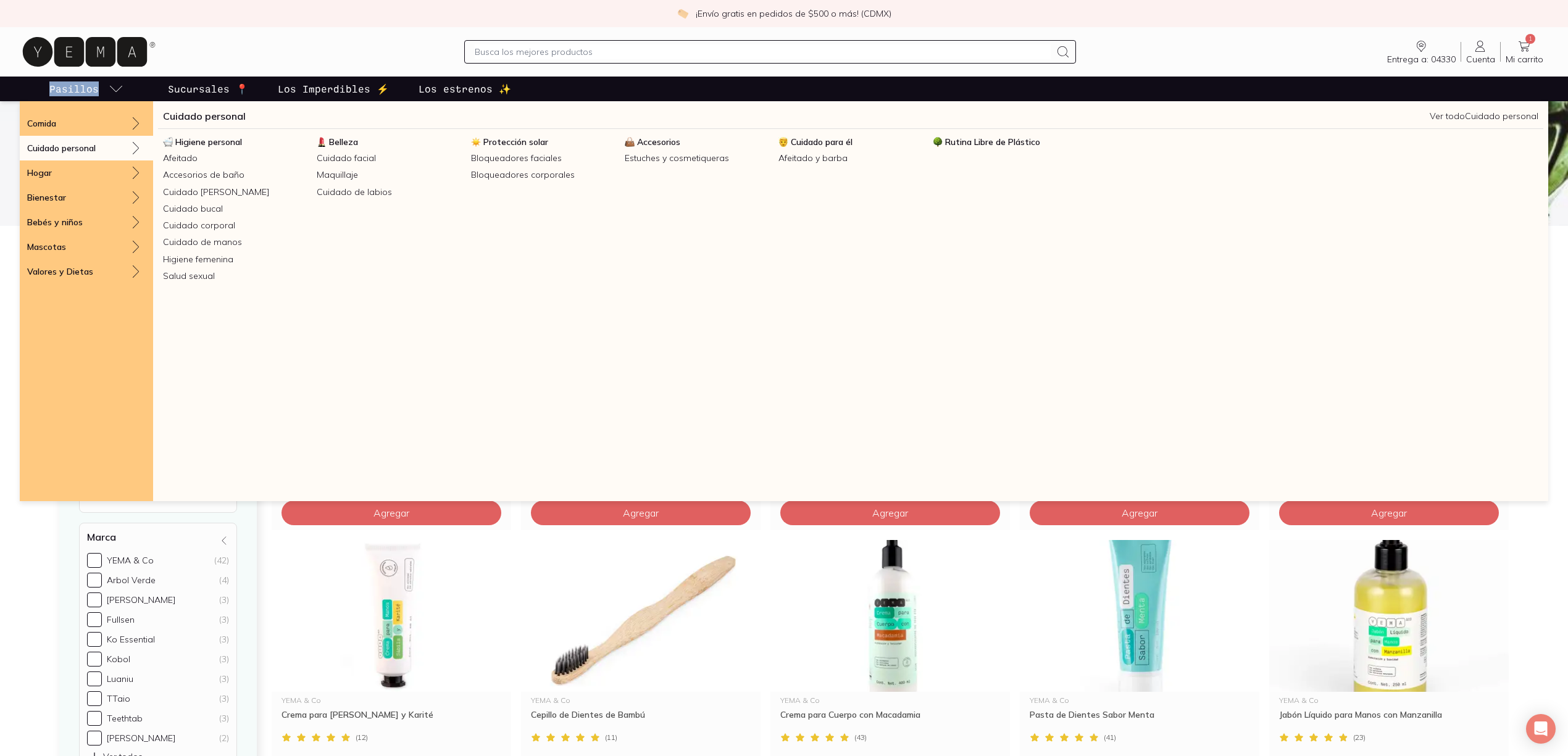
click at [354, 140] on span "Belleza" at bounding box center [343, 142] width 29 height 12
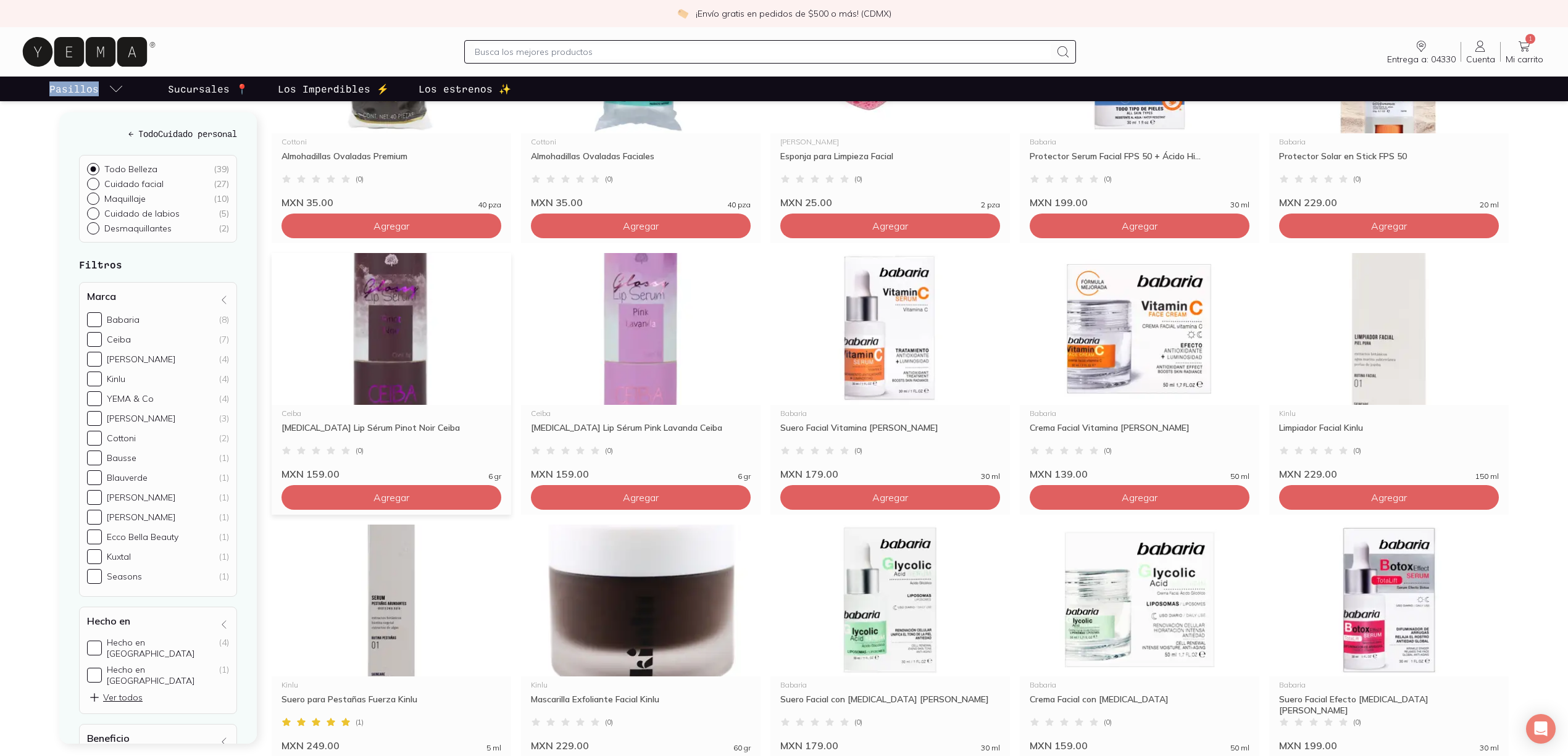
scroll to position [82, 0]
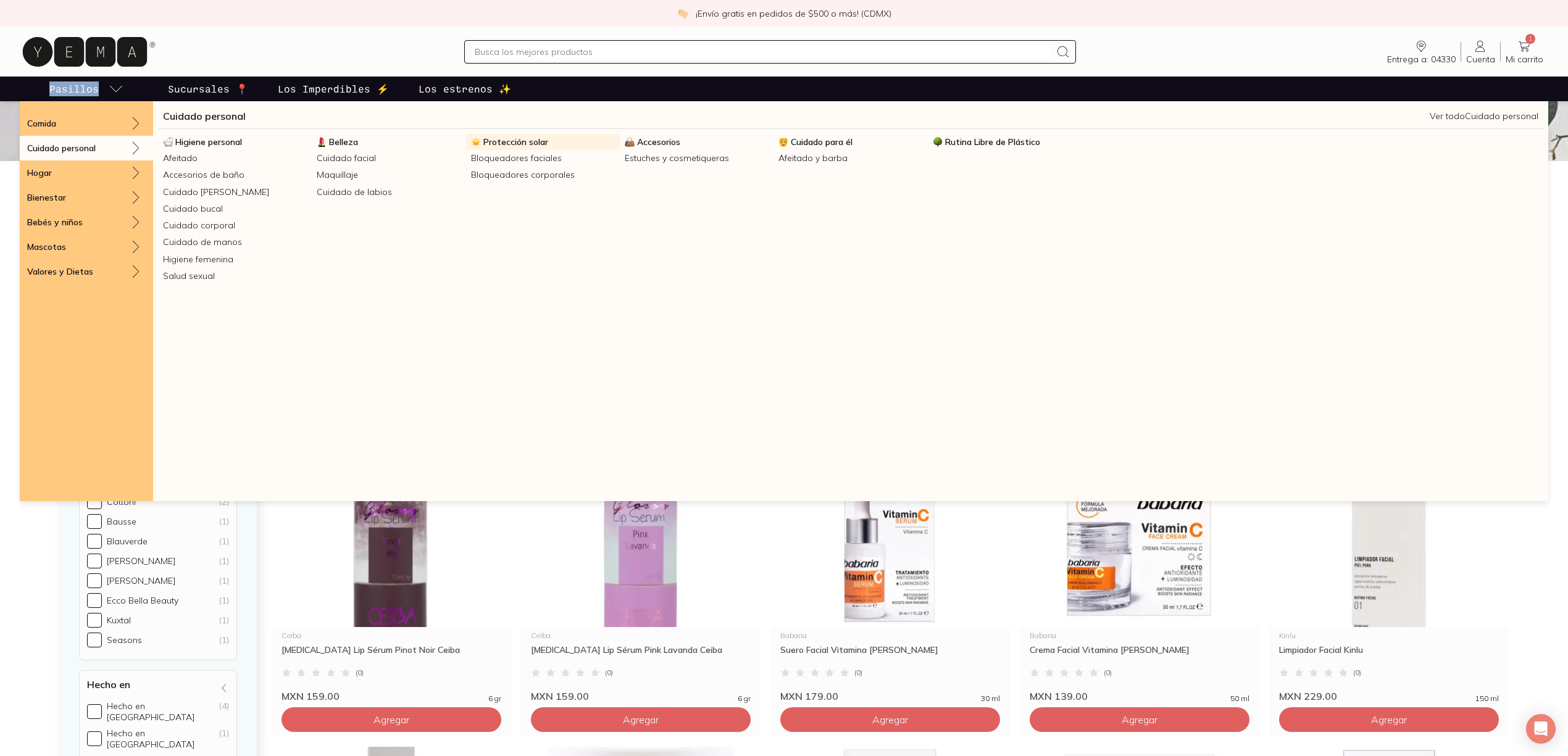
click at [518, 143] on span "Protección solar" at bounding box center [515, 142] width 65 height 12
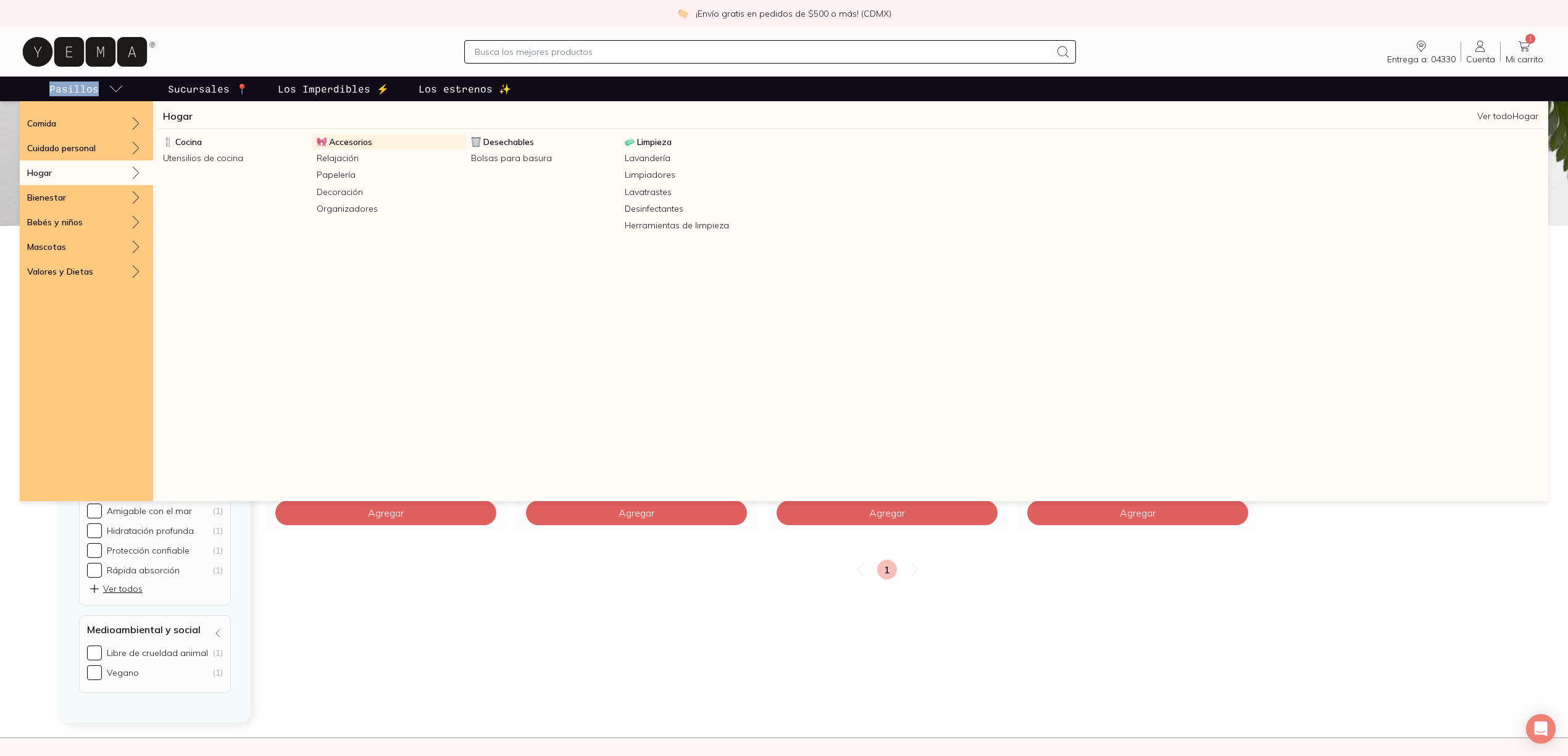
click at [342, 147] on span "Accesorios" at bounding box center [350, 142] width 44 height 12
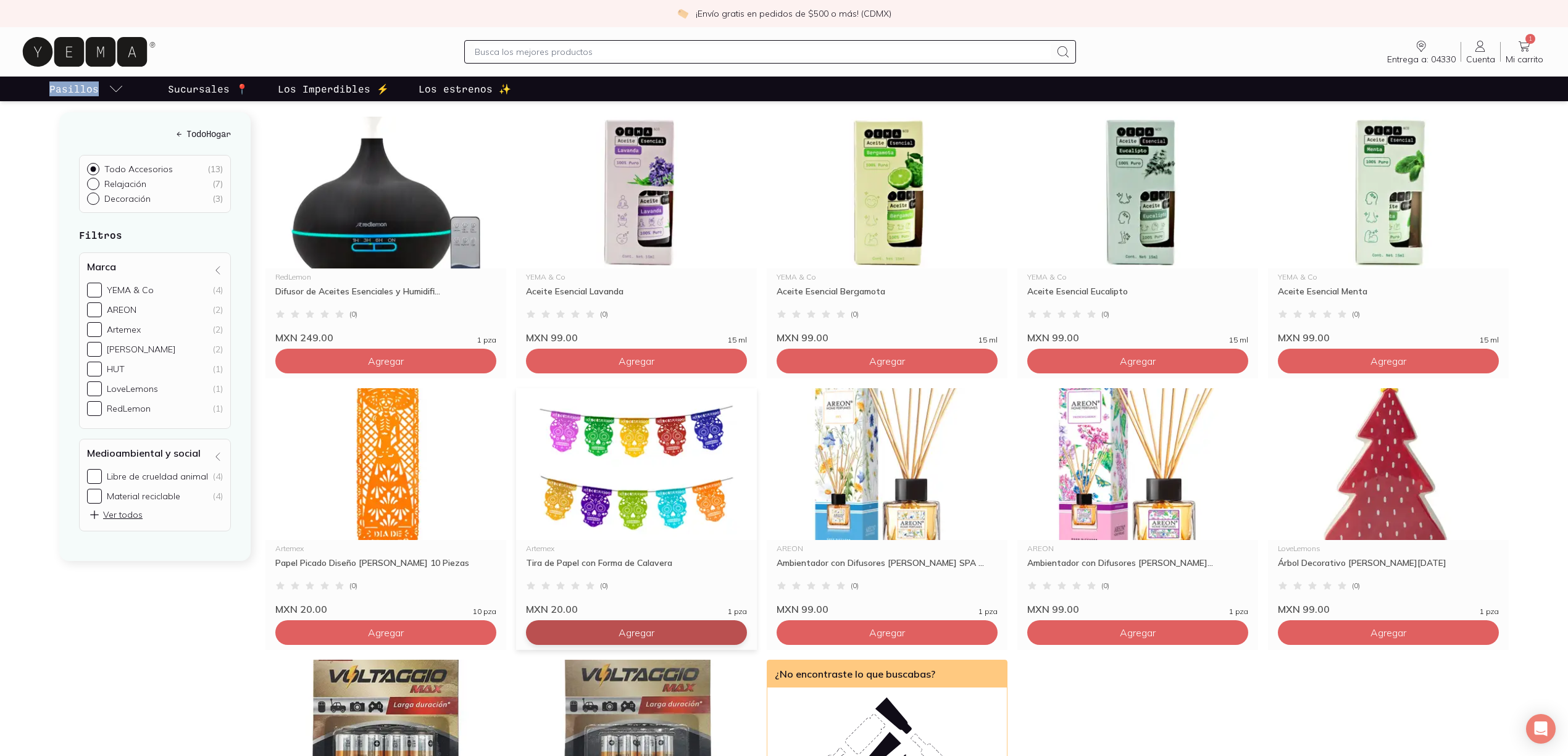
scroll to position [82, 0]
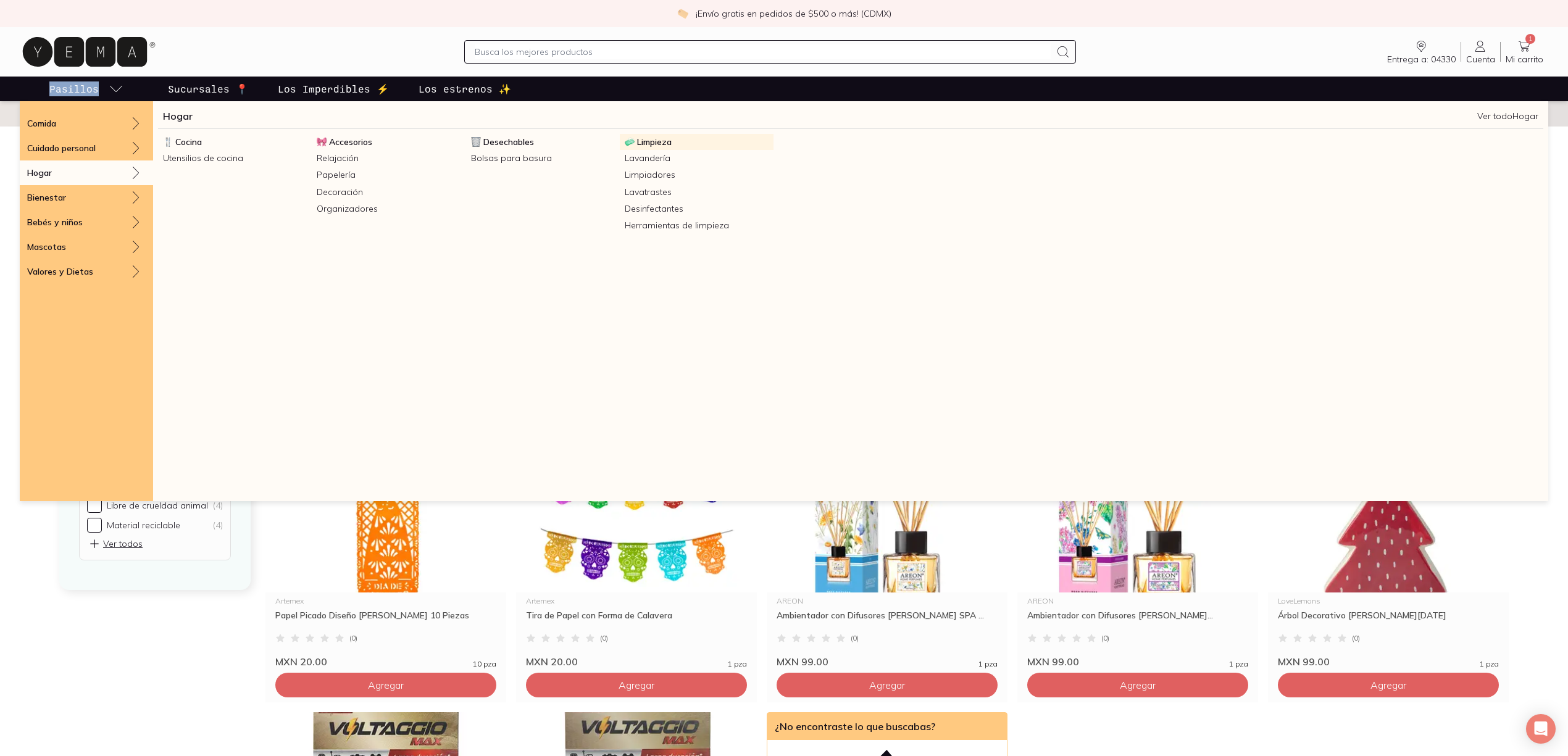
click at [650, 145] on span "Limpieza" at bounding box center [654, 142] width 35 height 12
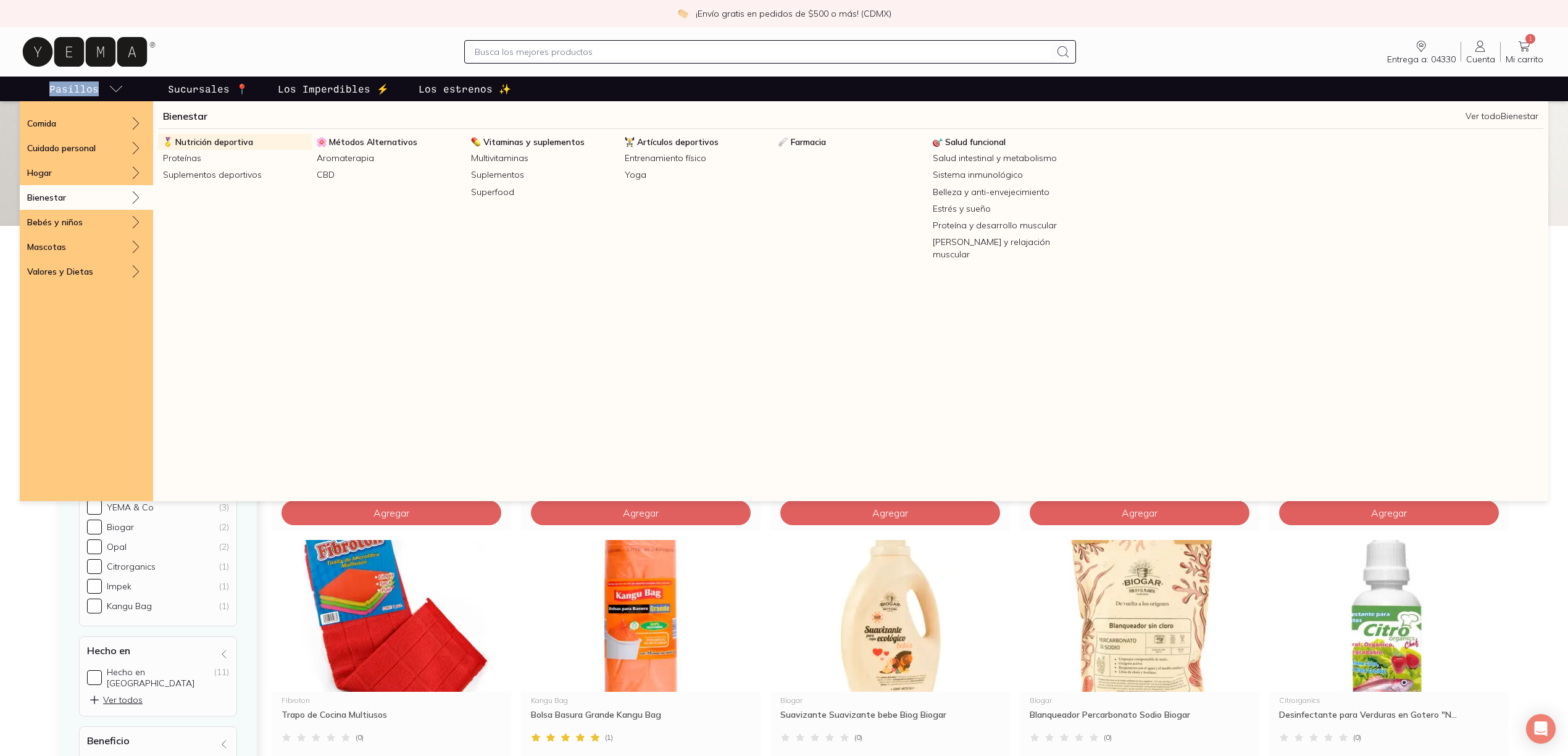
click at [240, 142] on span "Nutrición deportiva" at bounding box center [214, 142] width 78 height 12
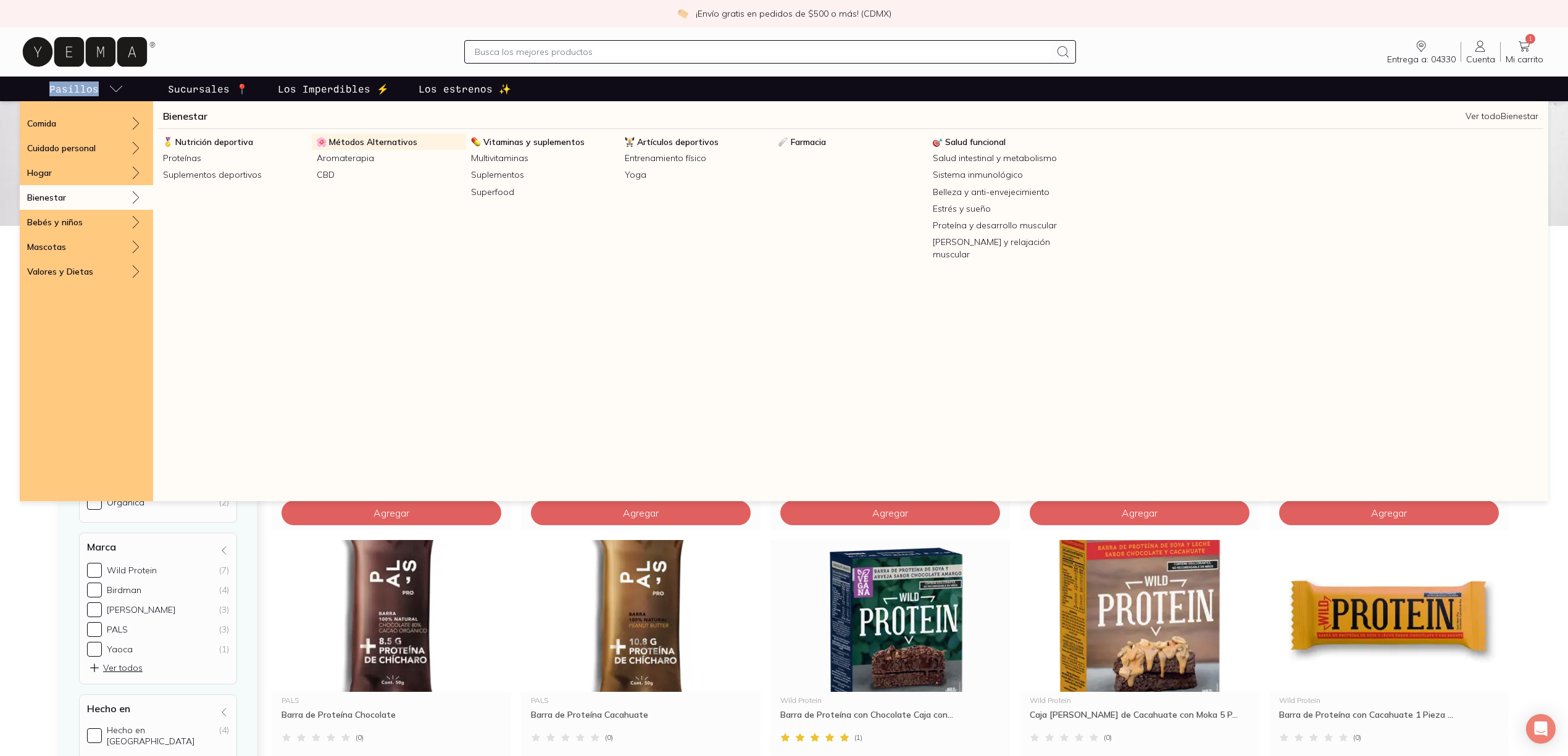
click at [396, 139] on span "Métodos Alternativos" at bounding box center [372, 142] width 88 height 12
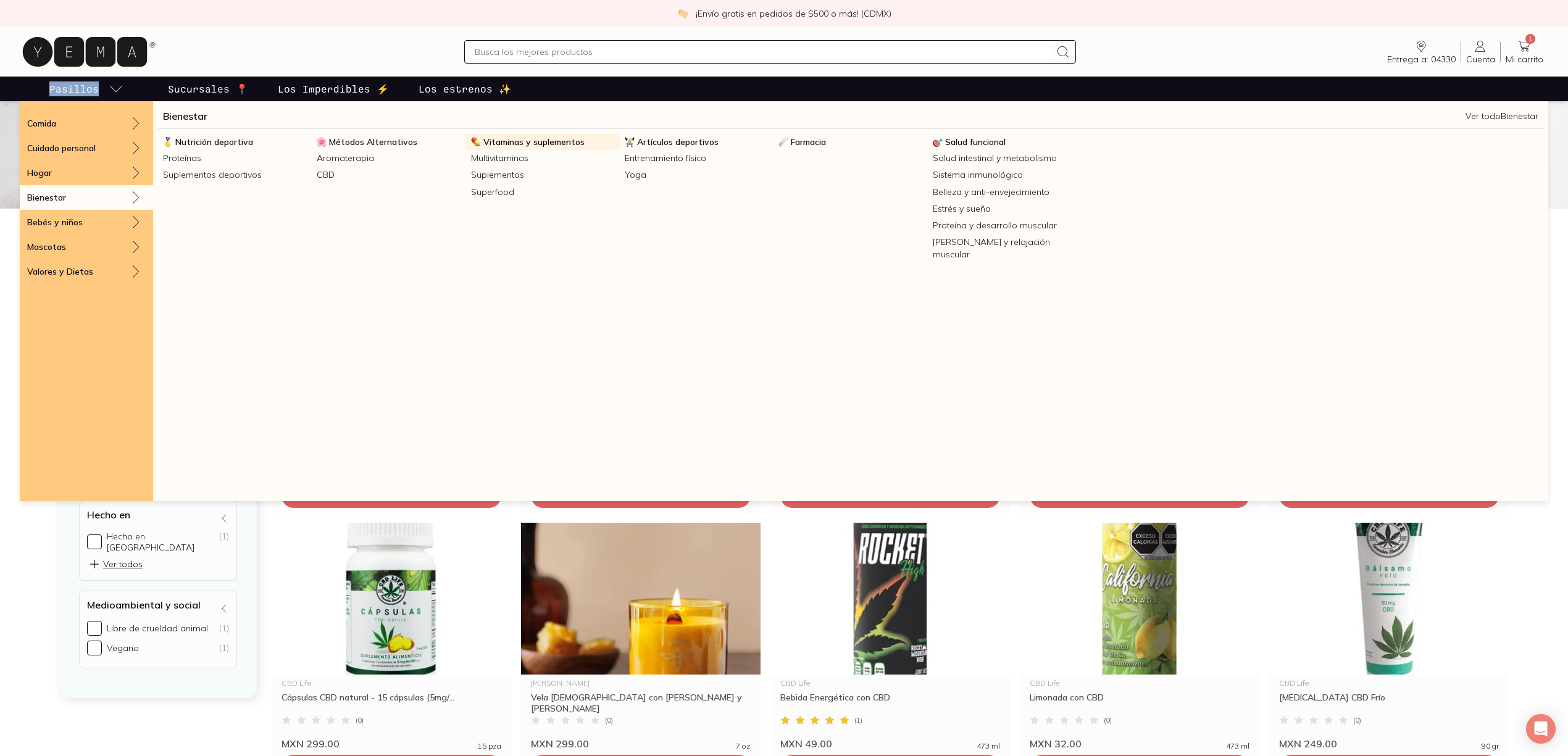
click at [585, 141] on link "Vitaminas y suplementos" at bounding box center [542, 142] width 154 height 16
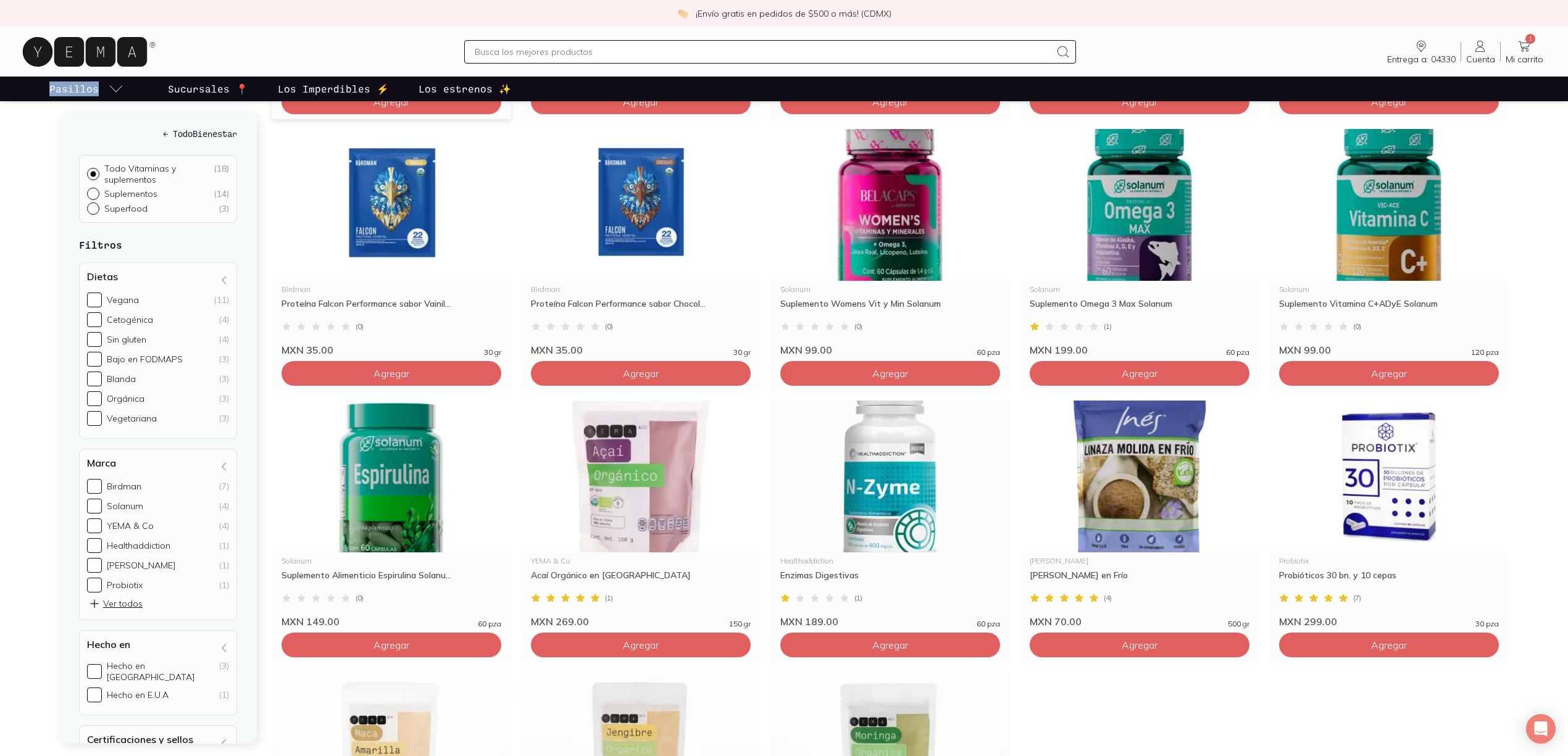
scroll to position [823, 0]
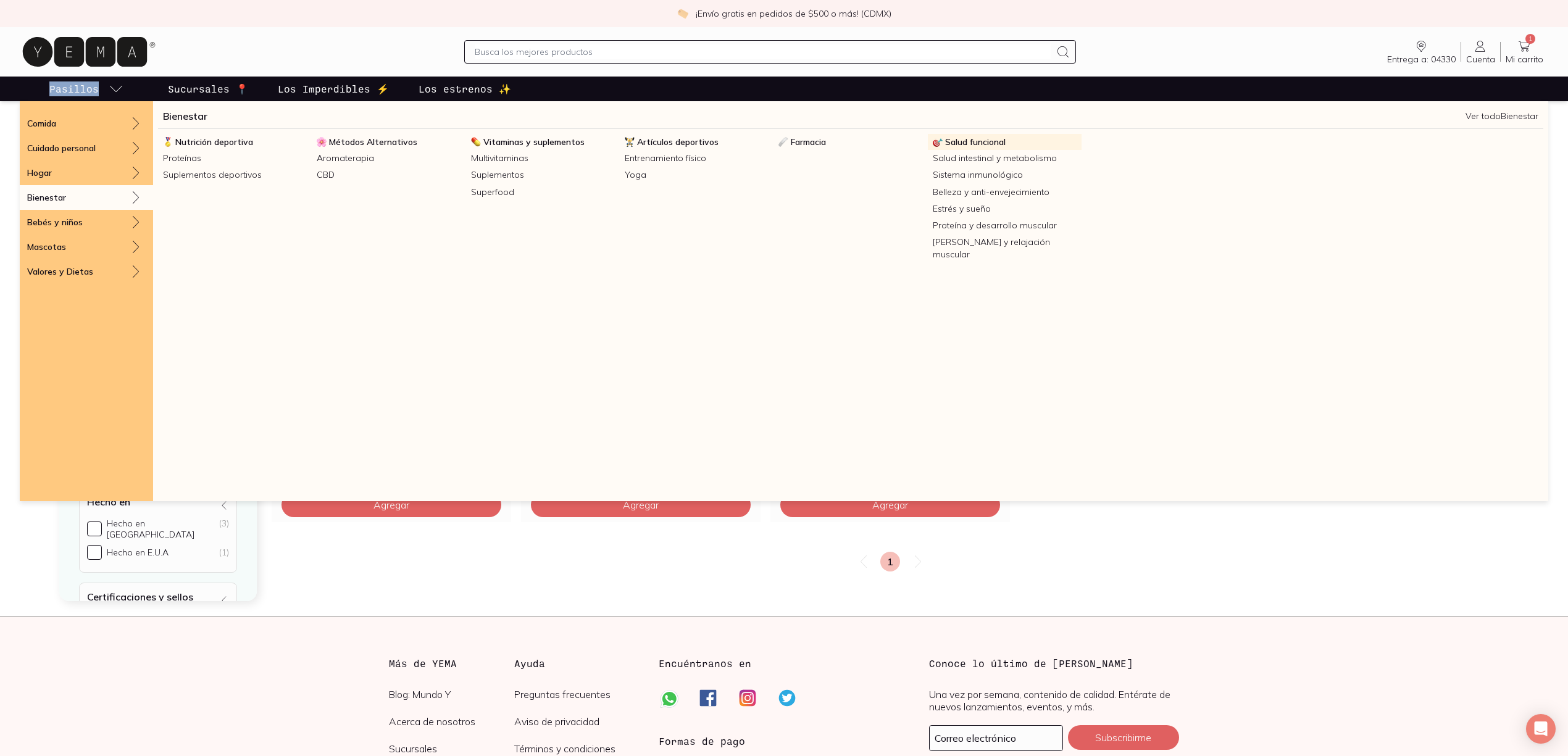
click at [986, 143] on span "Salud funcional" at bounding box center [975, 142] width 61 height 12
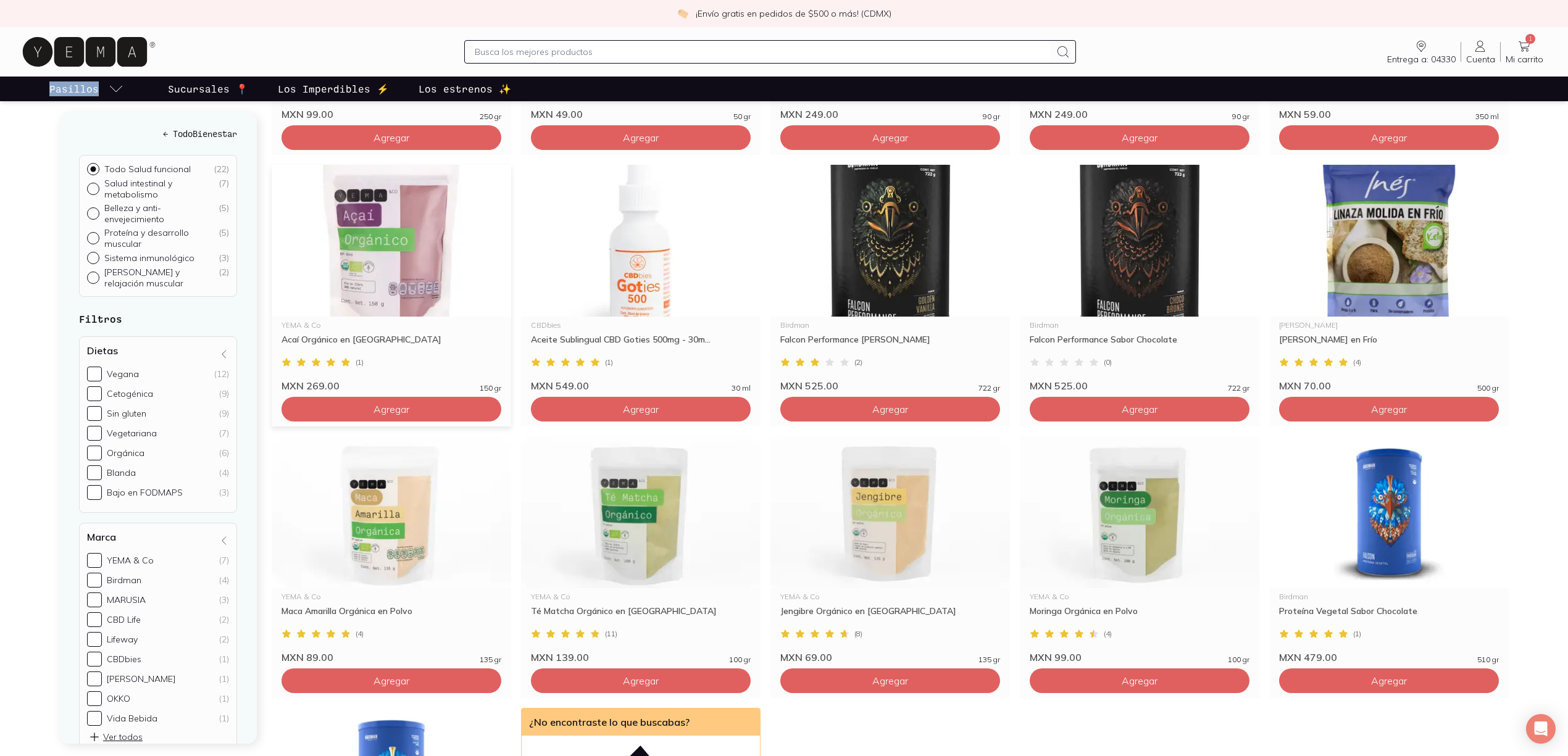
scroll to position [494, 0]
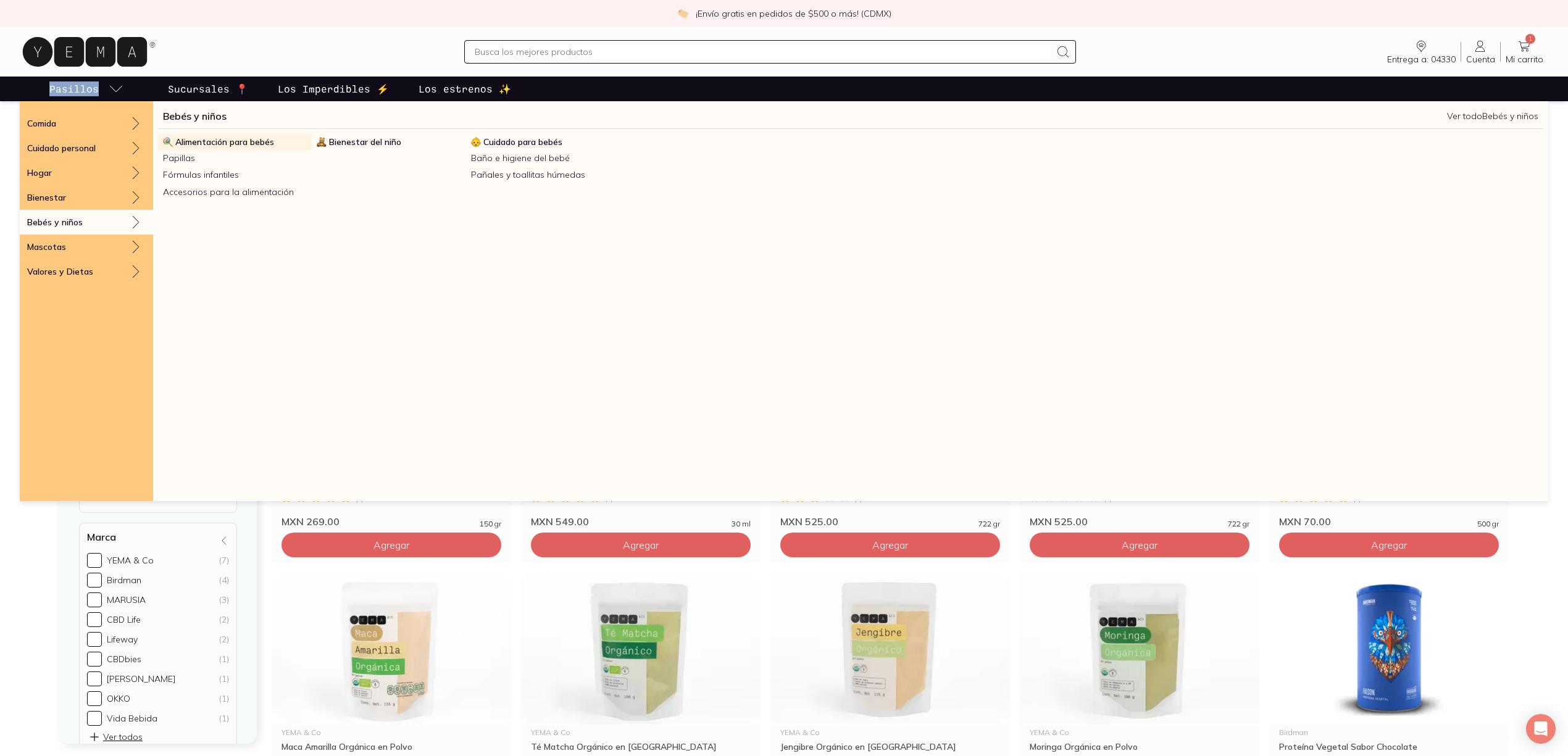
click at [201, 145] on span "Alimentación para bebés" at bounding box center [224, 142] width 99 height 12
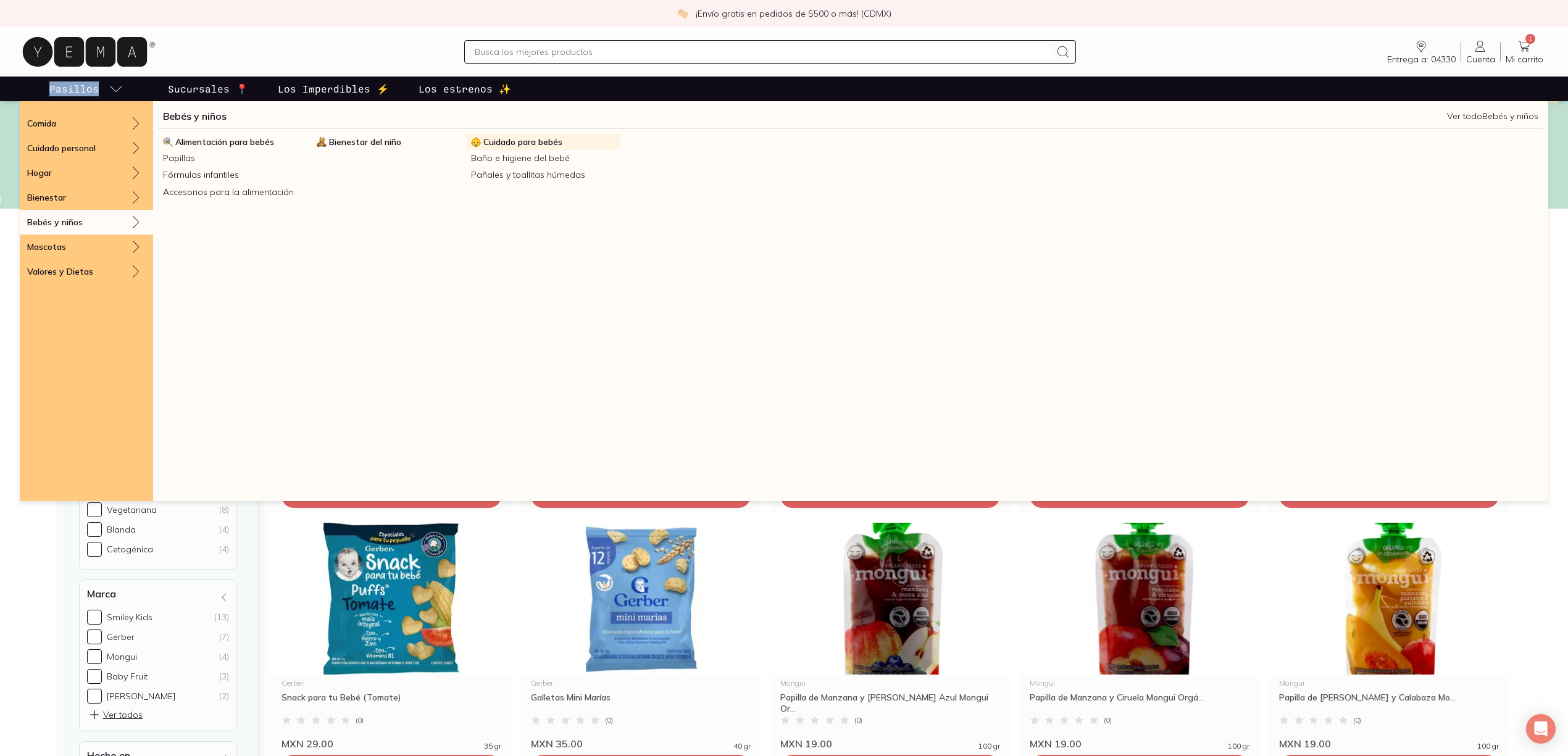
click at [499, 142] on span "Cuidado para bebés" at bounding box center [523, 142] width 79 height 12
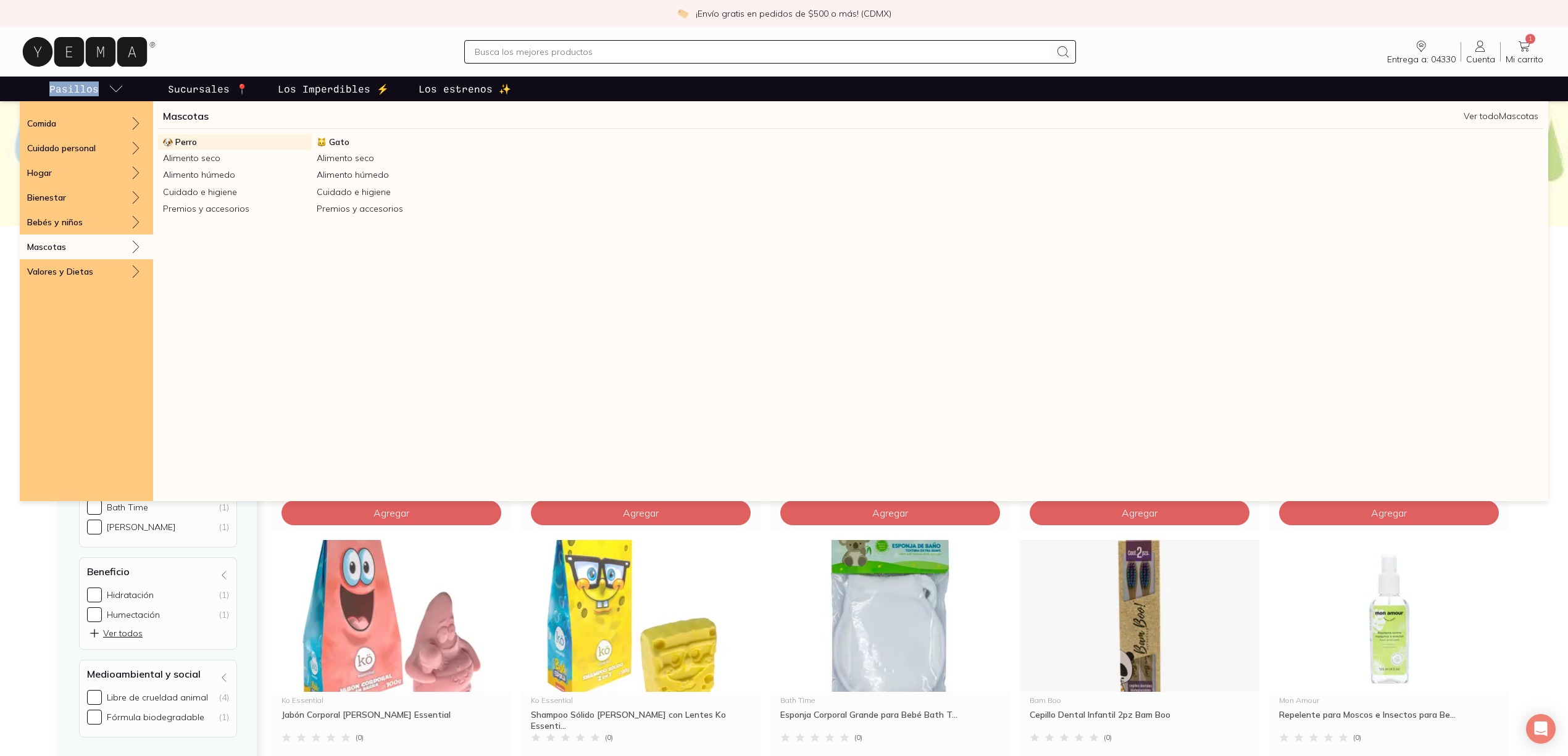
click at [218, 141] on link "Perro" at bounding box center [234, 142] width 154 height 16
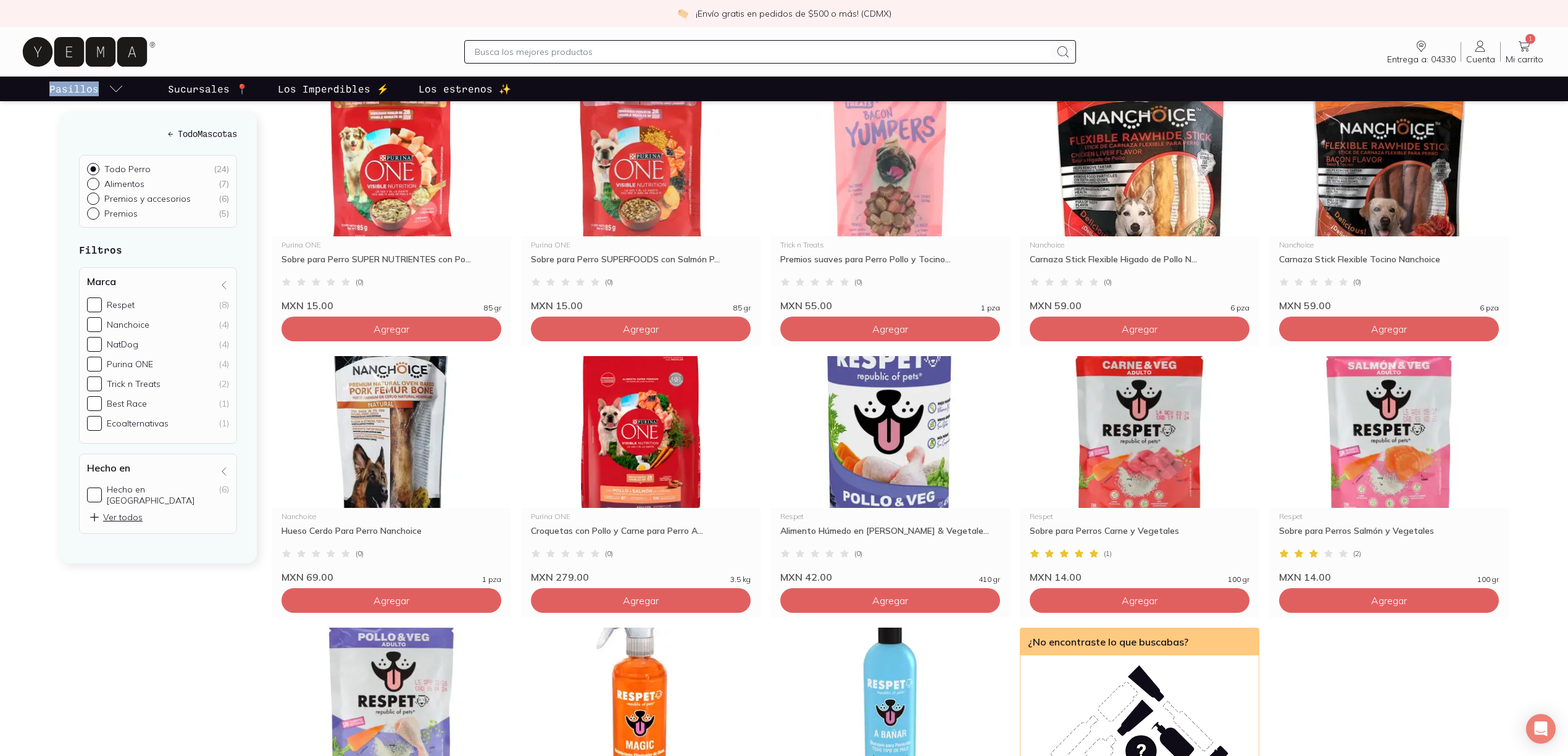
scroll to position [494, 0]
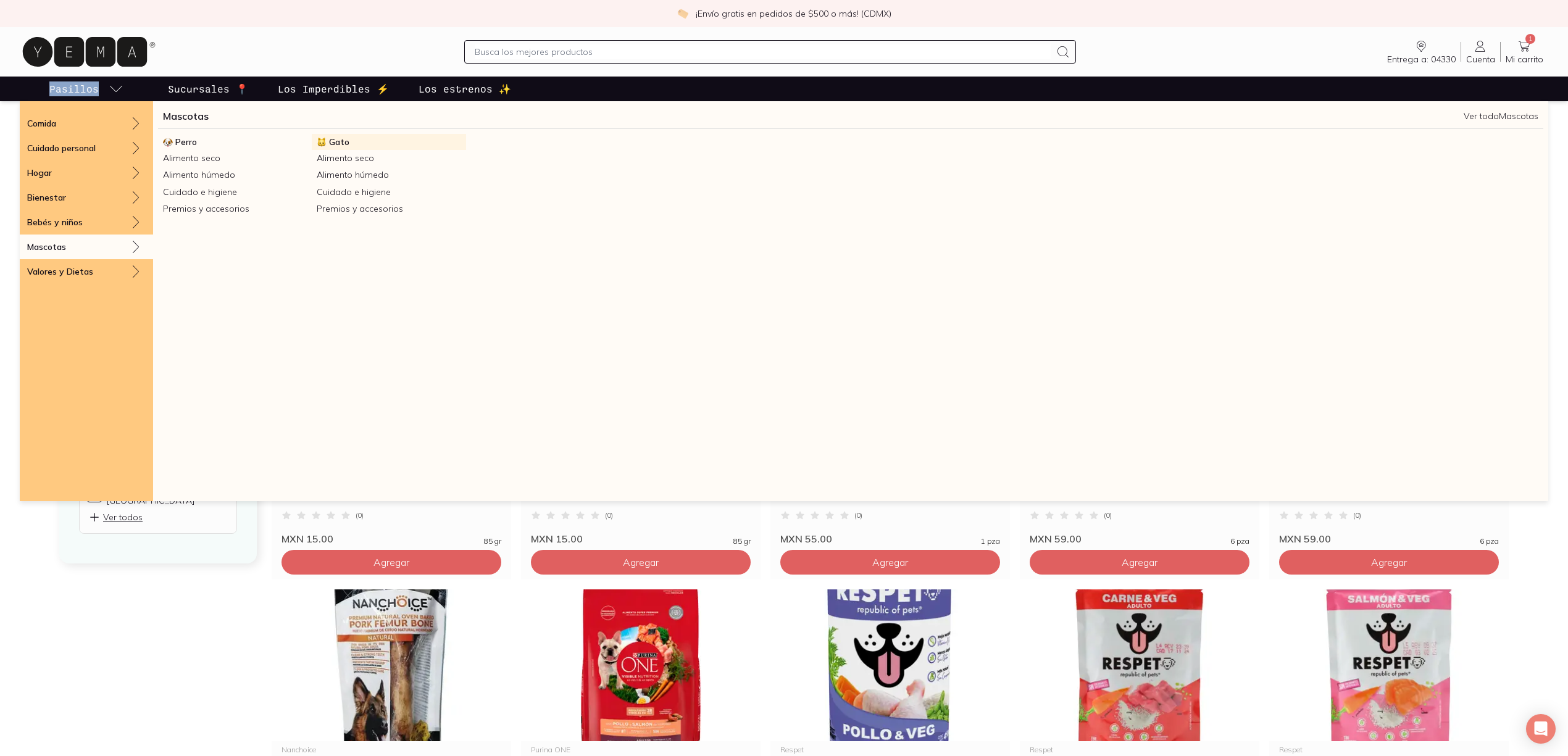
click at [339, 141] on span "Gato" at bounding box center [339, 142] width 21 height 12
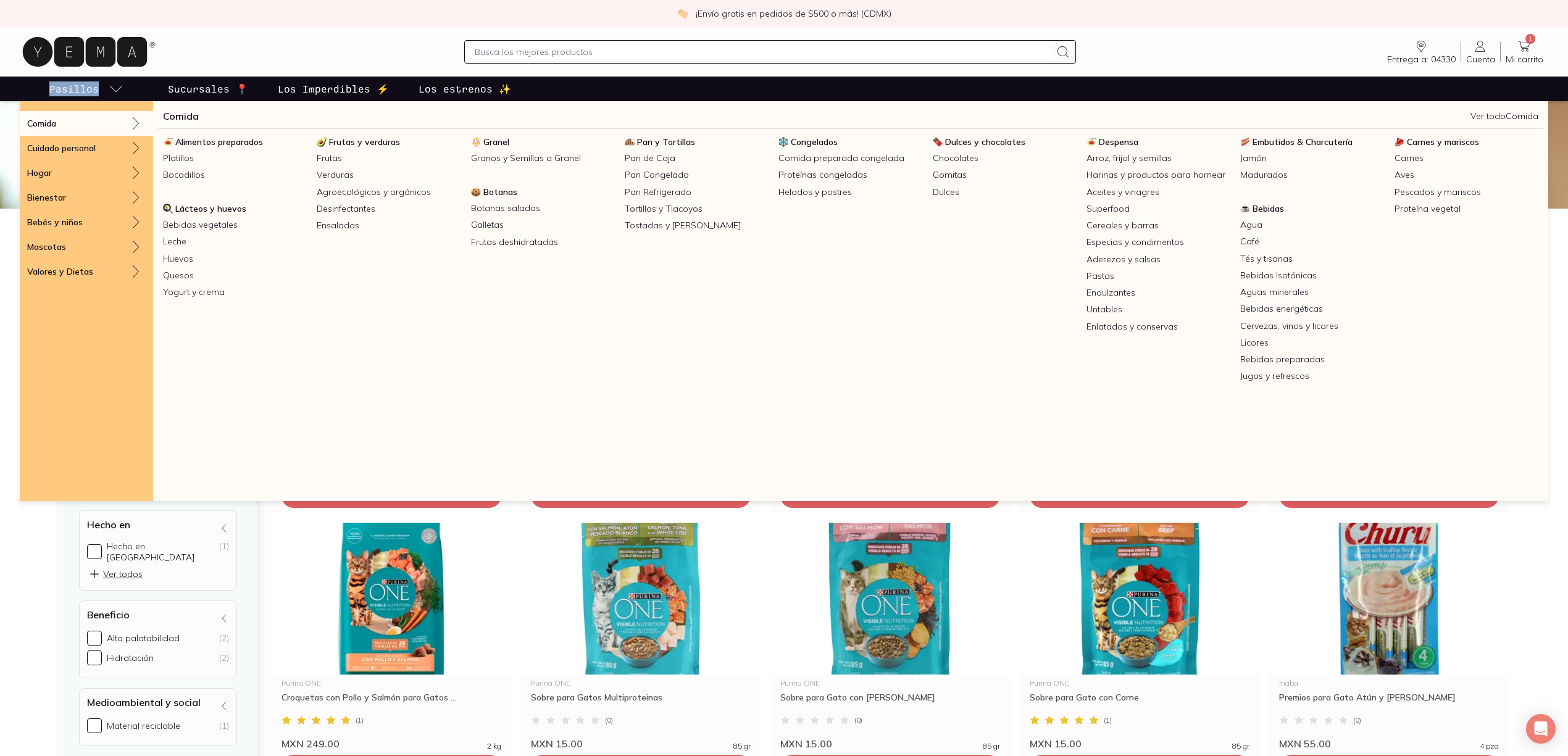
click at [187, 111] on link "Comida" at bounding box center [181, 116] width 36 height 15
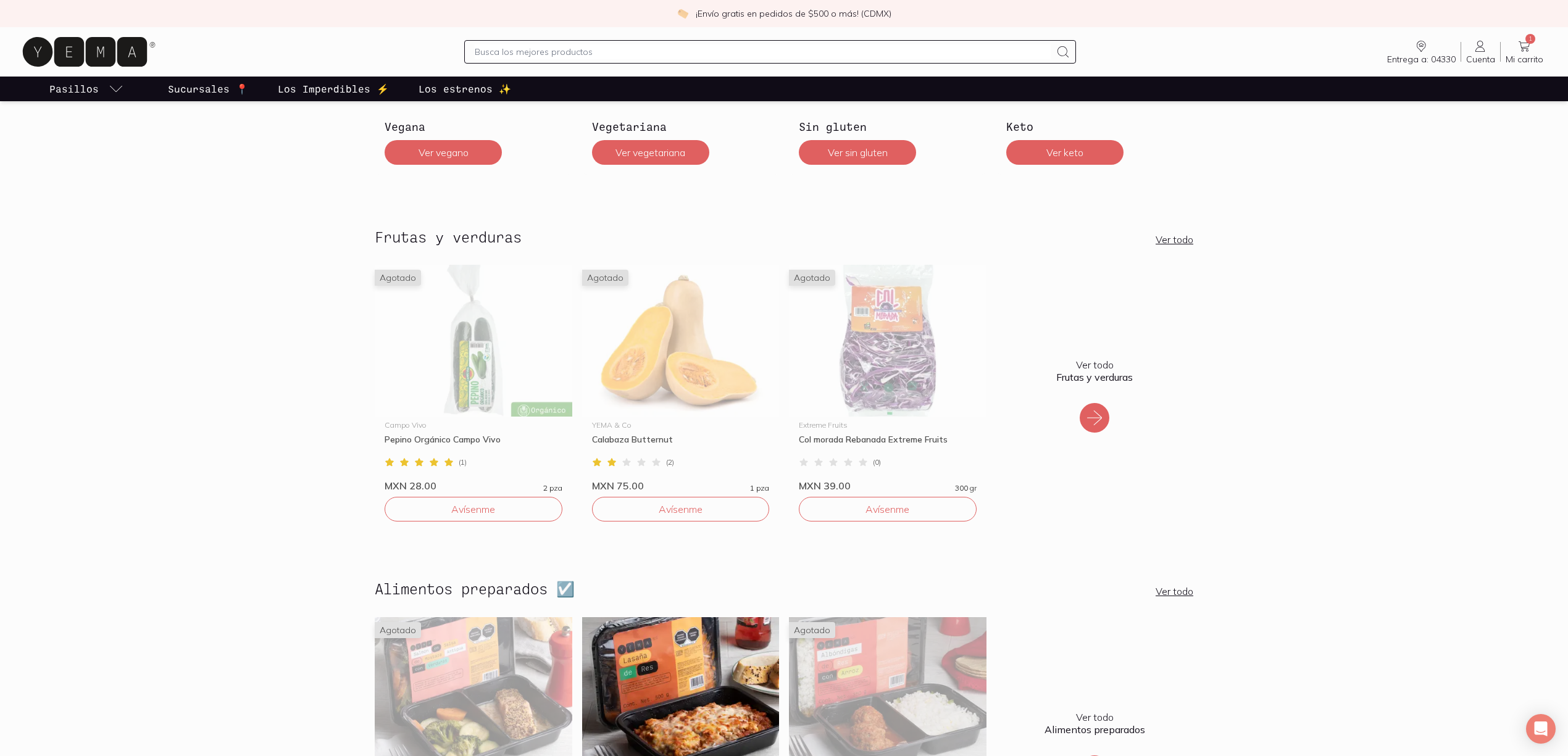
scroll to position [2469, 0]
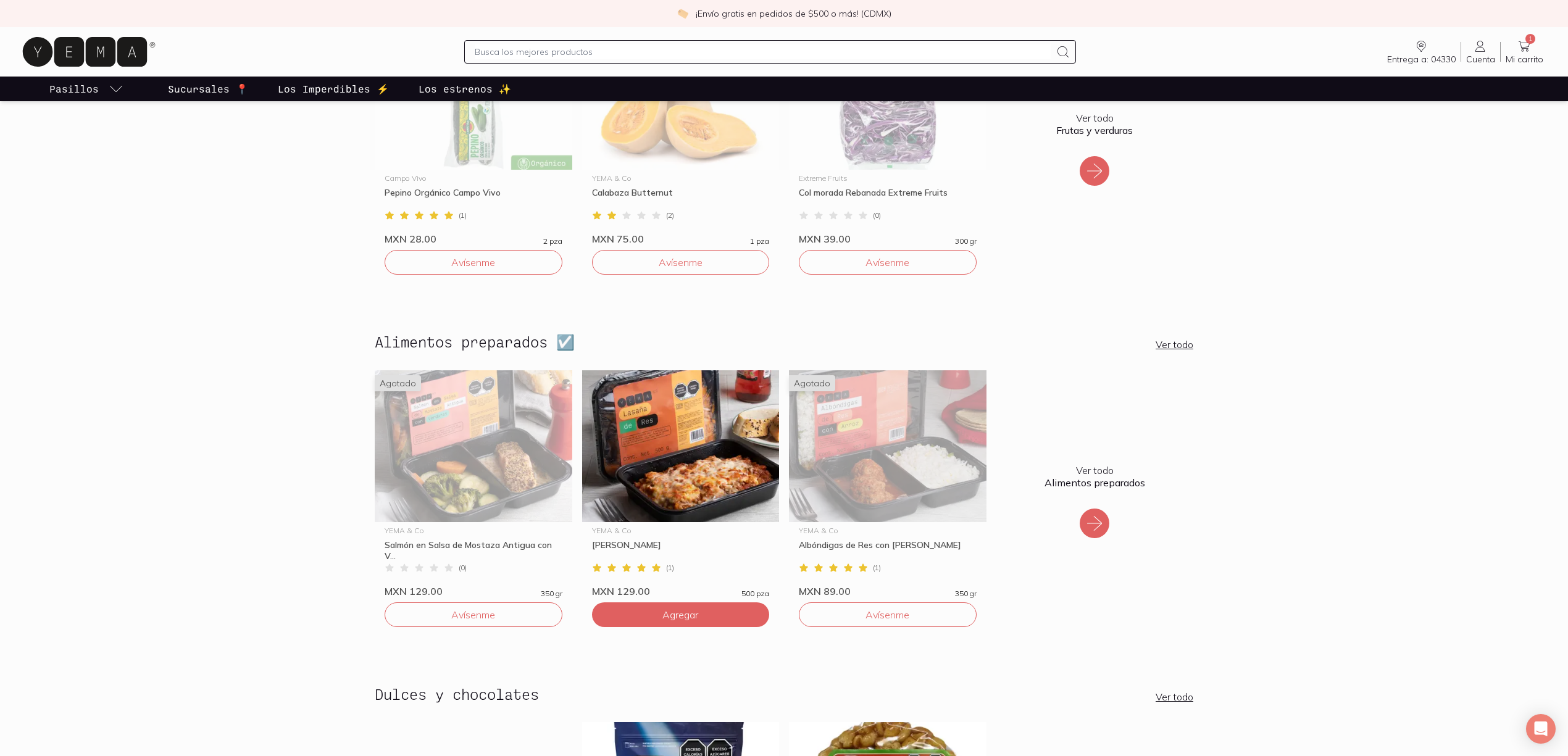
click at [1070, 513] on div "Ver todo Alimentos preparados" at bounding box center [1095, 501] width 197 height 262
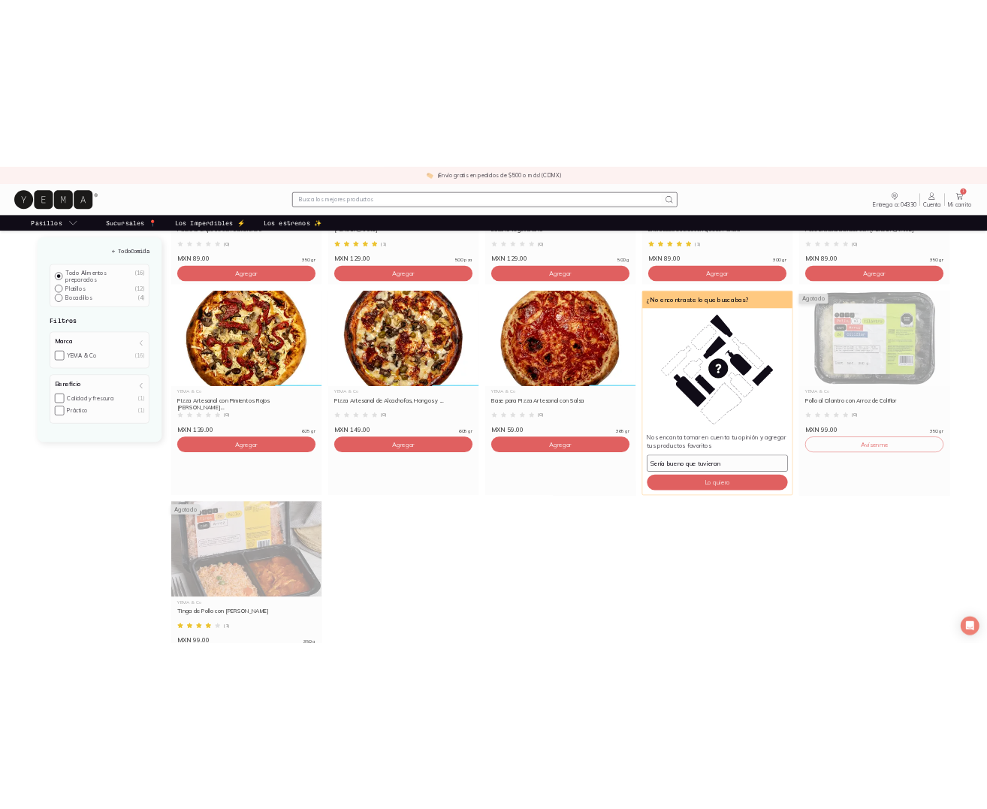
scroll to position [801, 0]
